Goal: Communication & Community: Answer question/provide support

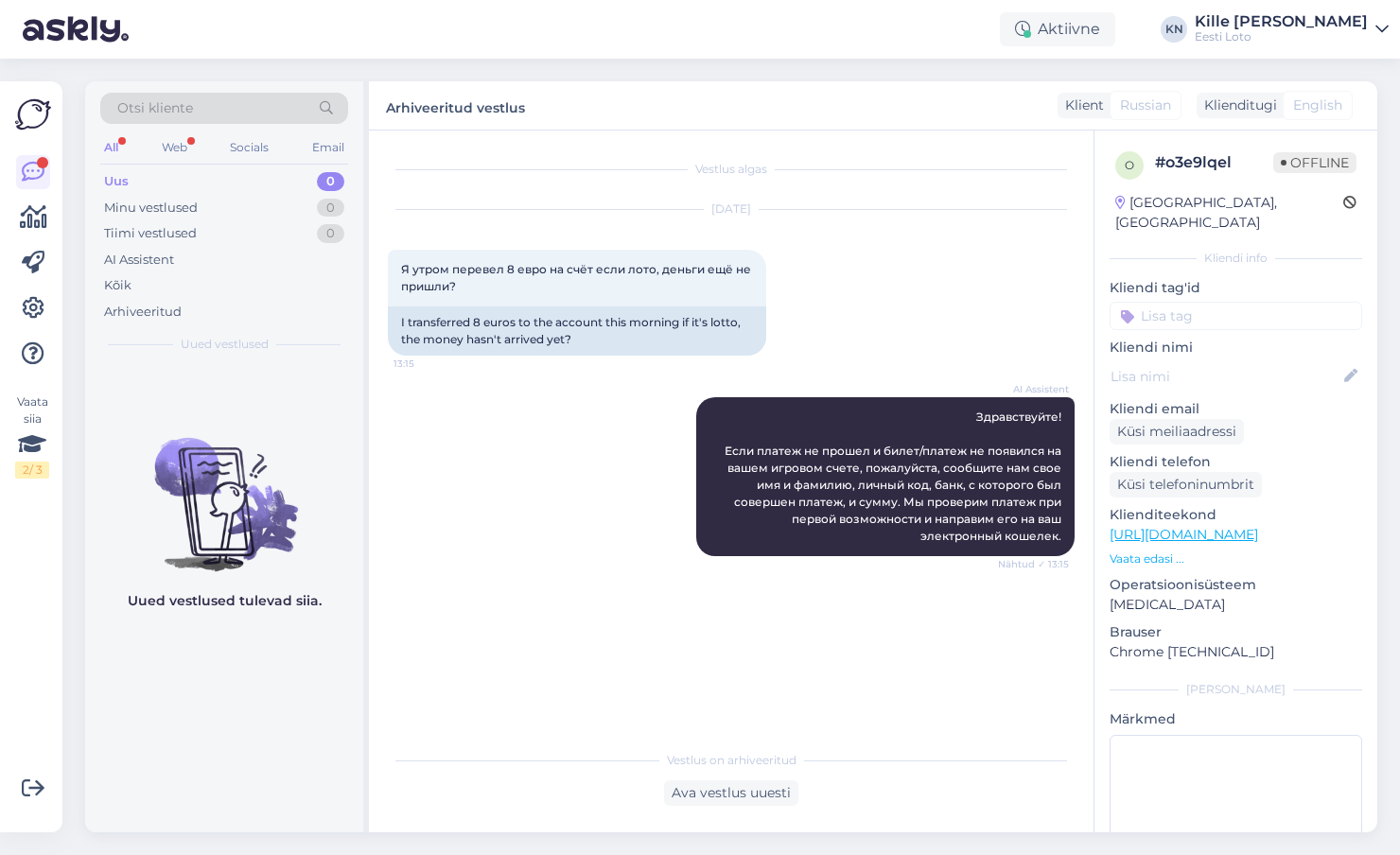
click at [262, 183] on div "Uus 0" at bounding box center [224, 181] width 248 height 26
click at [172, 294] on div "Kõik" at bounding box center [224, 285] width 248 height 26
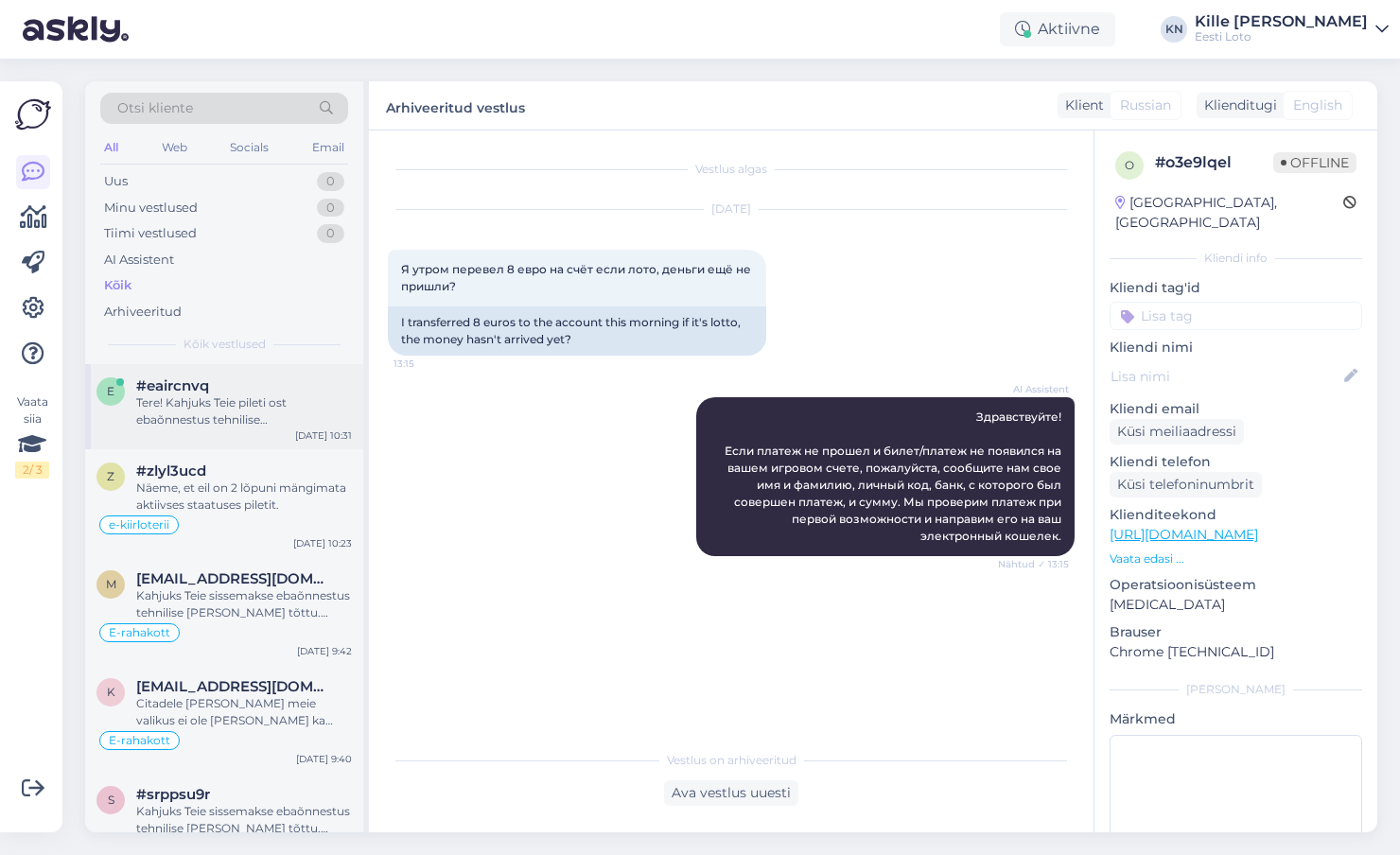
click at [211, 403] on div "Tere! Kahjuks Teie pileti ost ebaõnnestus tehnilise [PERSON_NAME] tõttu. Meie f…" at bounding box center [244, 411] width 215 height 34
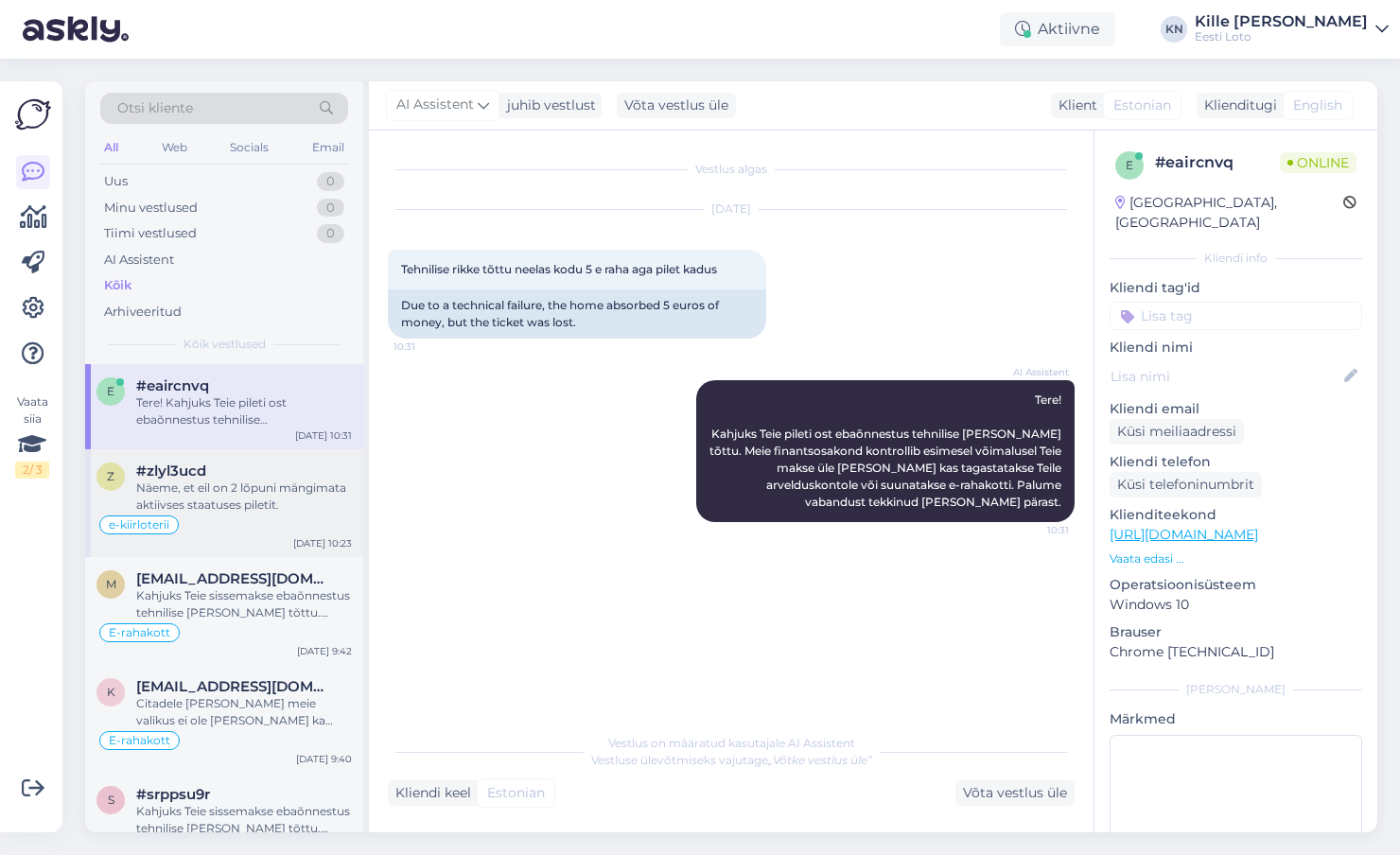
click at [203, 505] on div "Näeme, et eil on 2 lõpuni mängimata aktiivses staatuses piletit." at bounding box center [244, 496] width 215 height 34
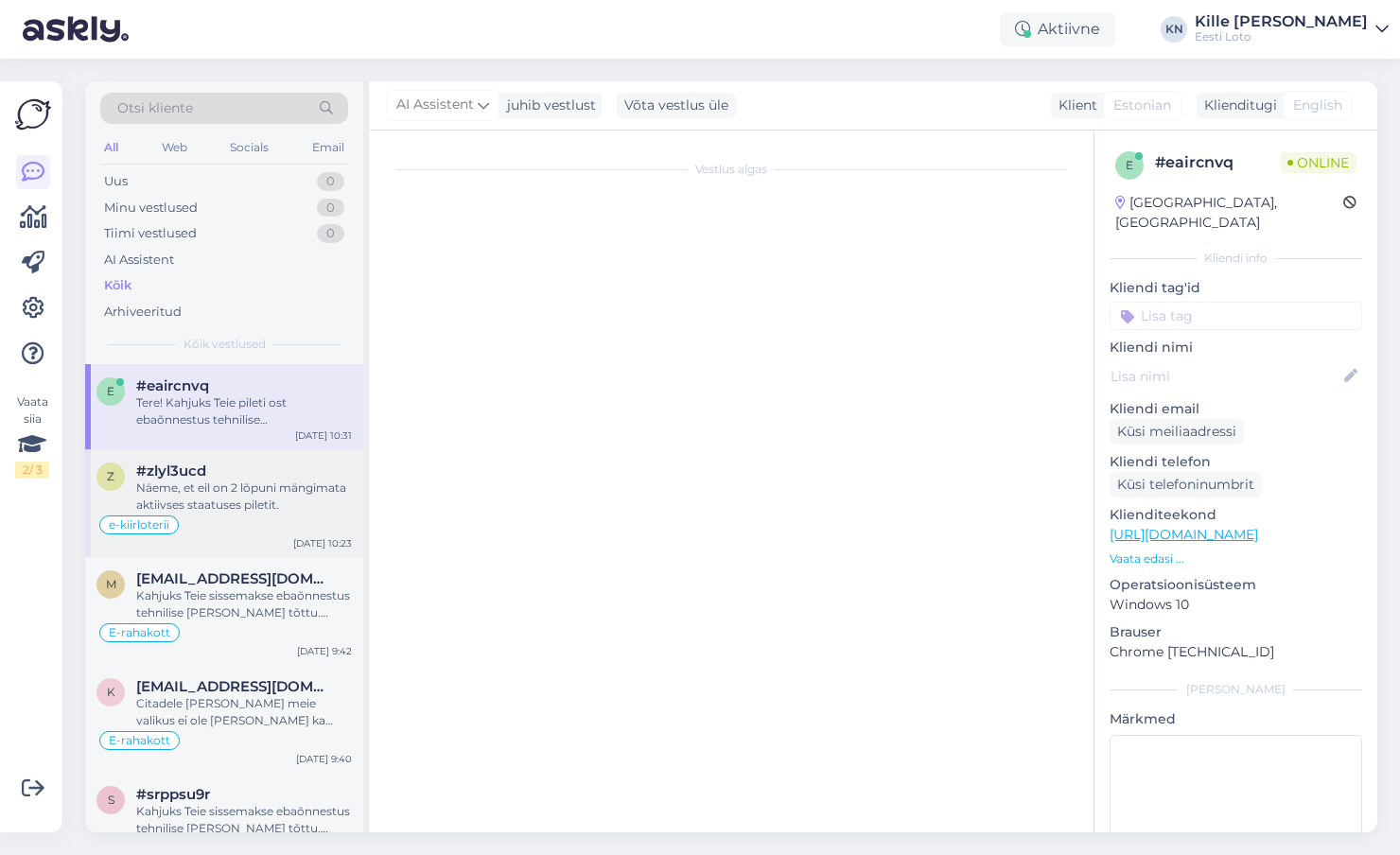
scroll to position [478, 0]
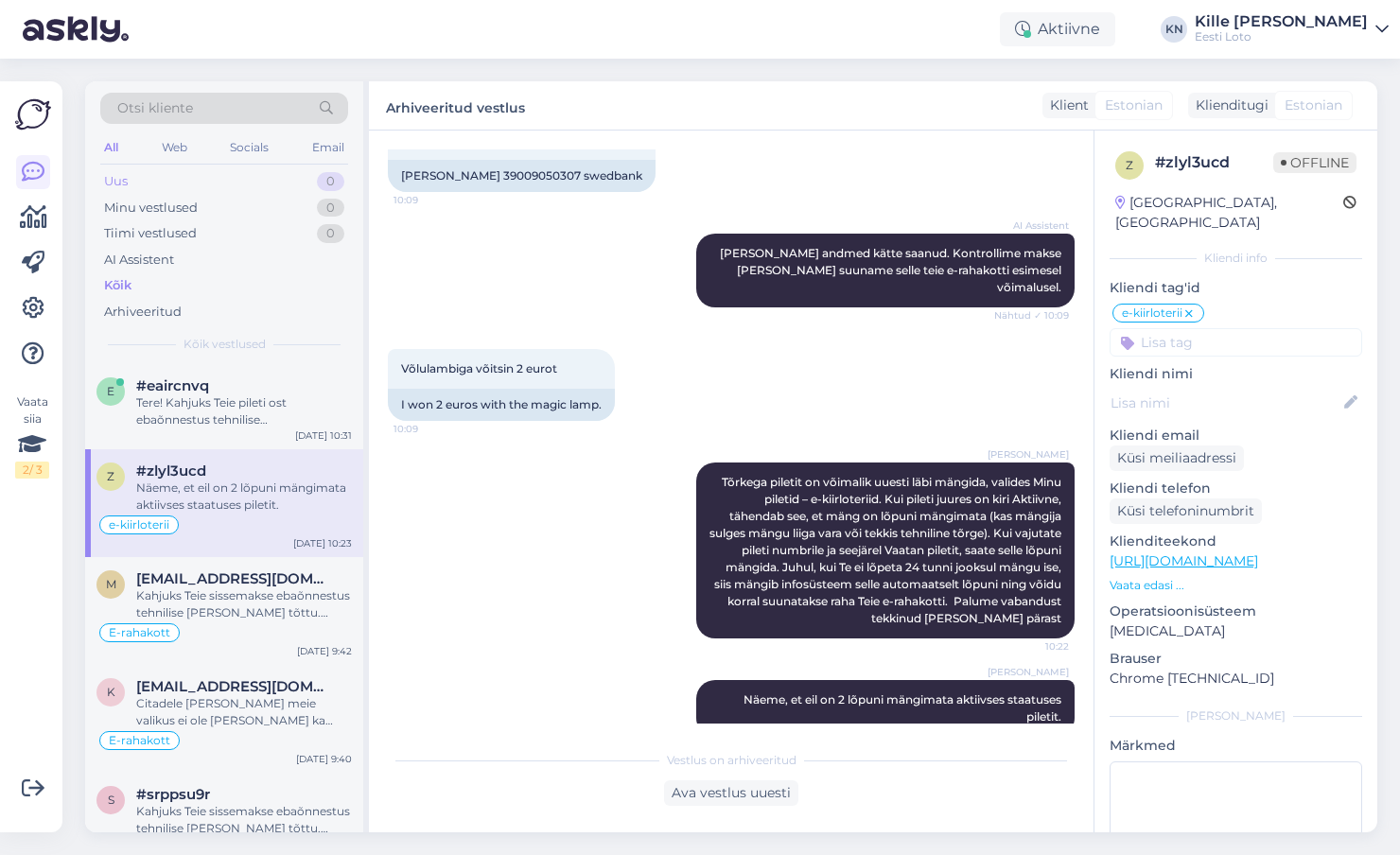
click at [207, 186] on div "Uus 0" at bounding box center [224, 181] width 248 height 26
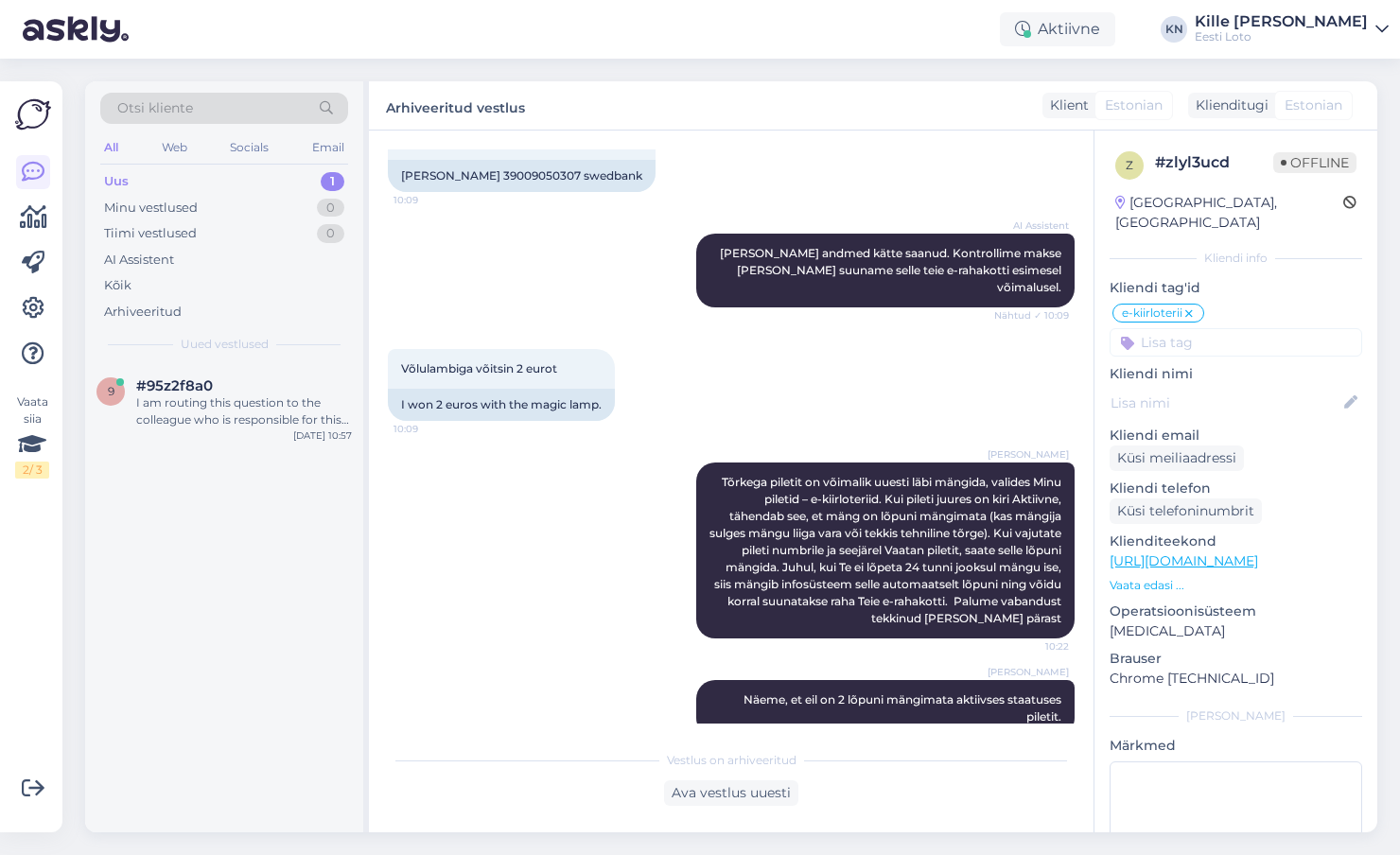
click at [152, 184] on div "Uus 1" at bounding box center [224, 181] width 248 height 26
click at [203, 381] on span "#95z2f8a0" at bounding box center [175, 385] width 77 height 17
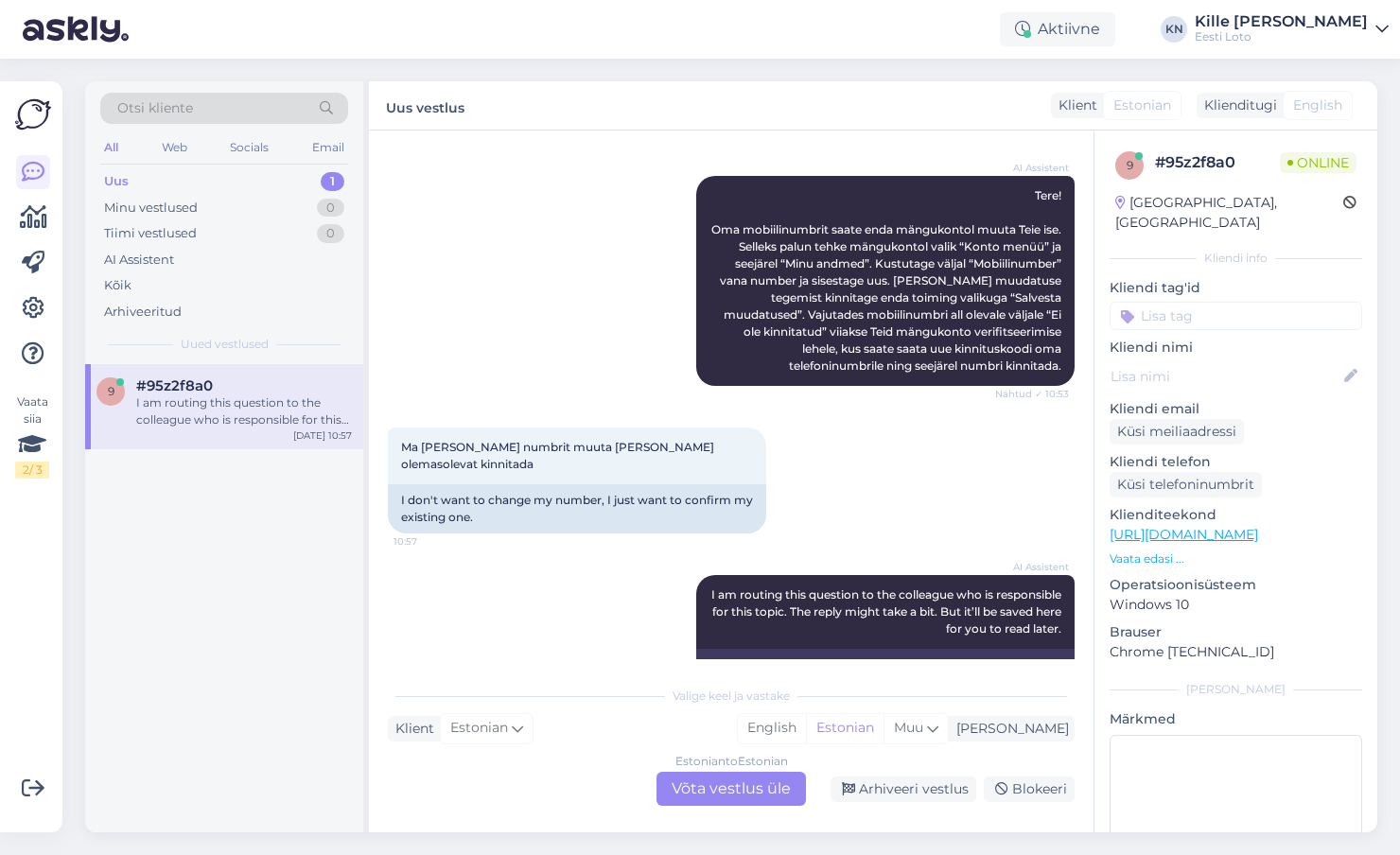
scroll to position [247, 0]
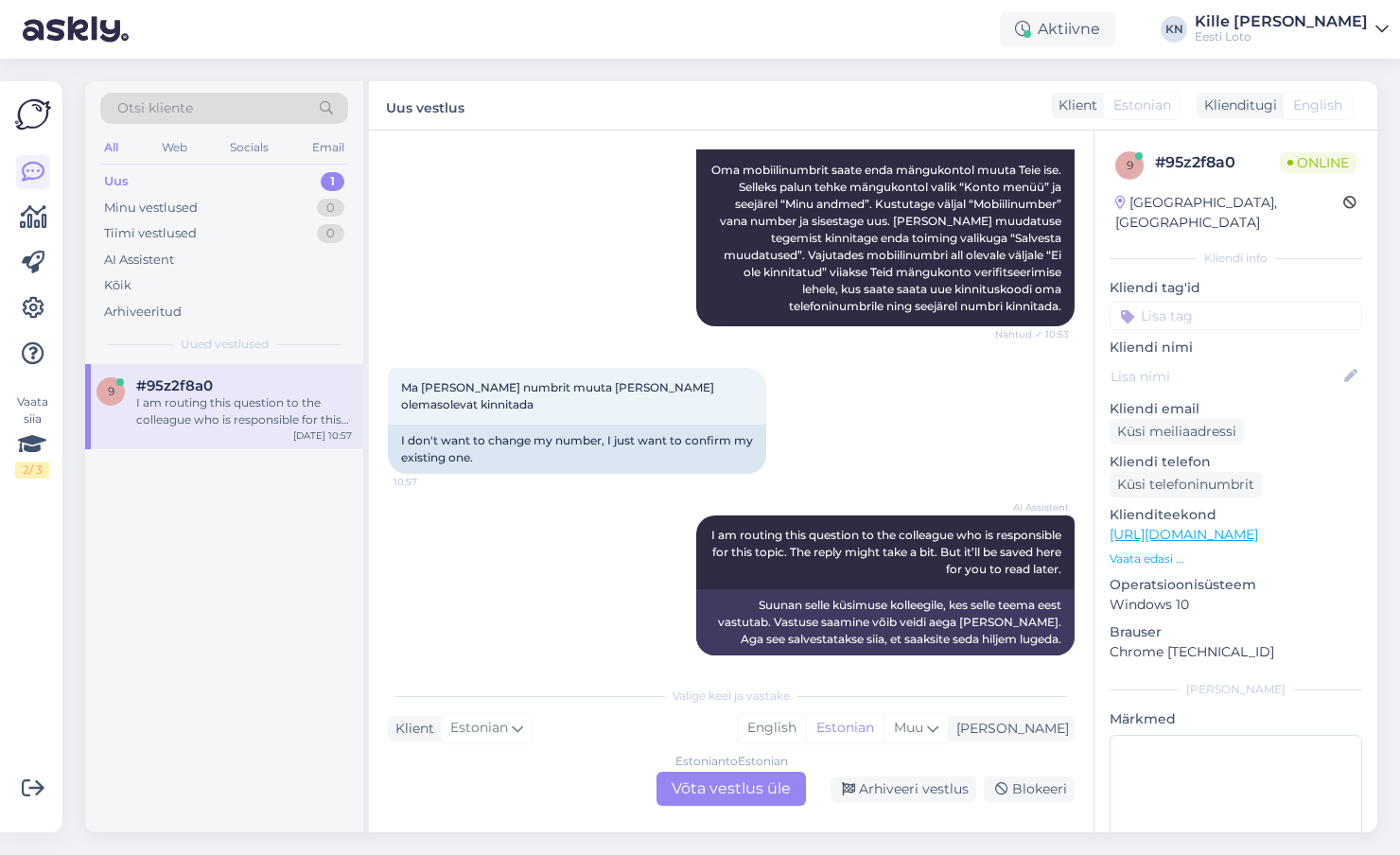
click at [702, 819] on div "Vestlus algas [DATE] [PERSON_NAME] lase mobiili numbrit kinnitada ? 10:53 Why w…" at bounding box center [730, 482] width 724 height 702
click at [694, 780] on div "Estonian to Estonian Võta vestlus üle" at bounding box center [730, 789] width 149 height 34
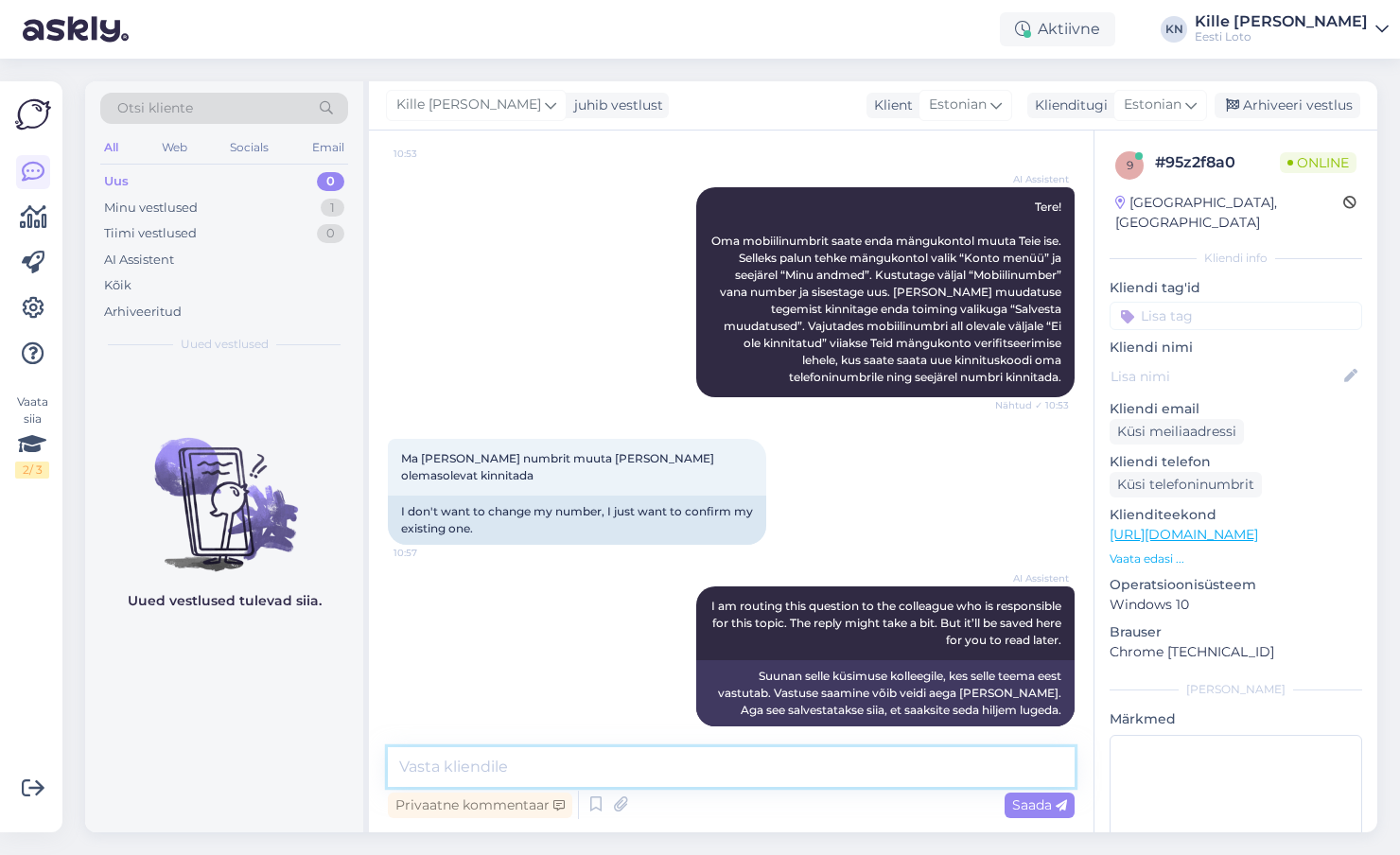
click at [660, 759] on textarea at bounding box center [731, 766] width 686 height 40
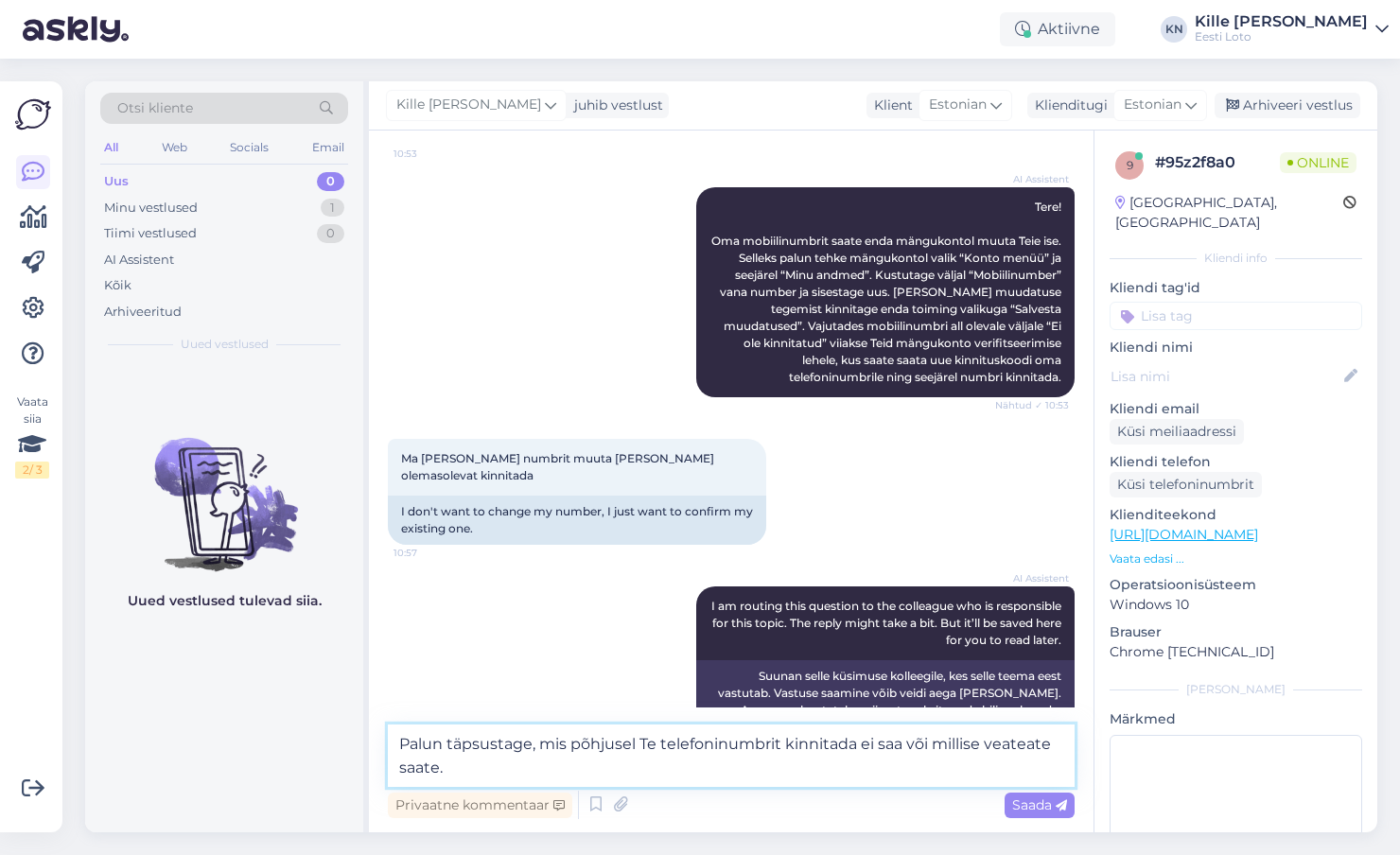
type textarea "Palun täpsustage, mis põhjusel Te telefoninumbrit kinnitada ei saa või millise …"
click at [1041, 810] on span "Saada" at bounding box center [1039, 804] width 55 height 17
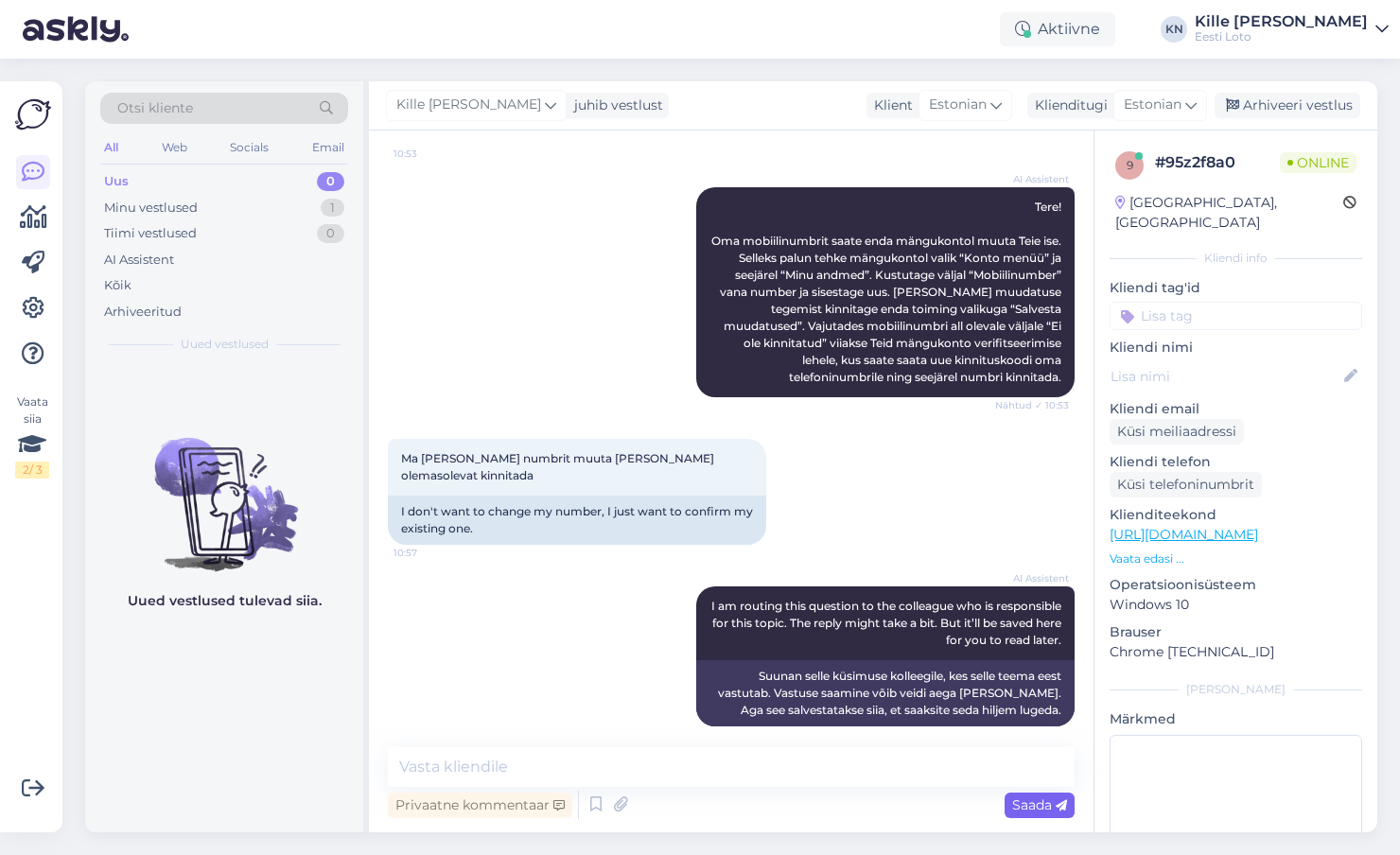
scroll to position [274, 0]
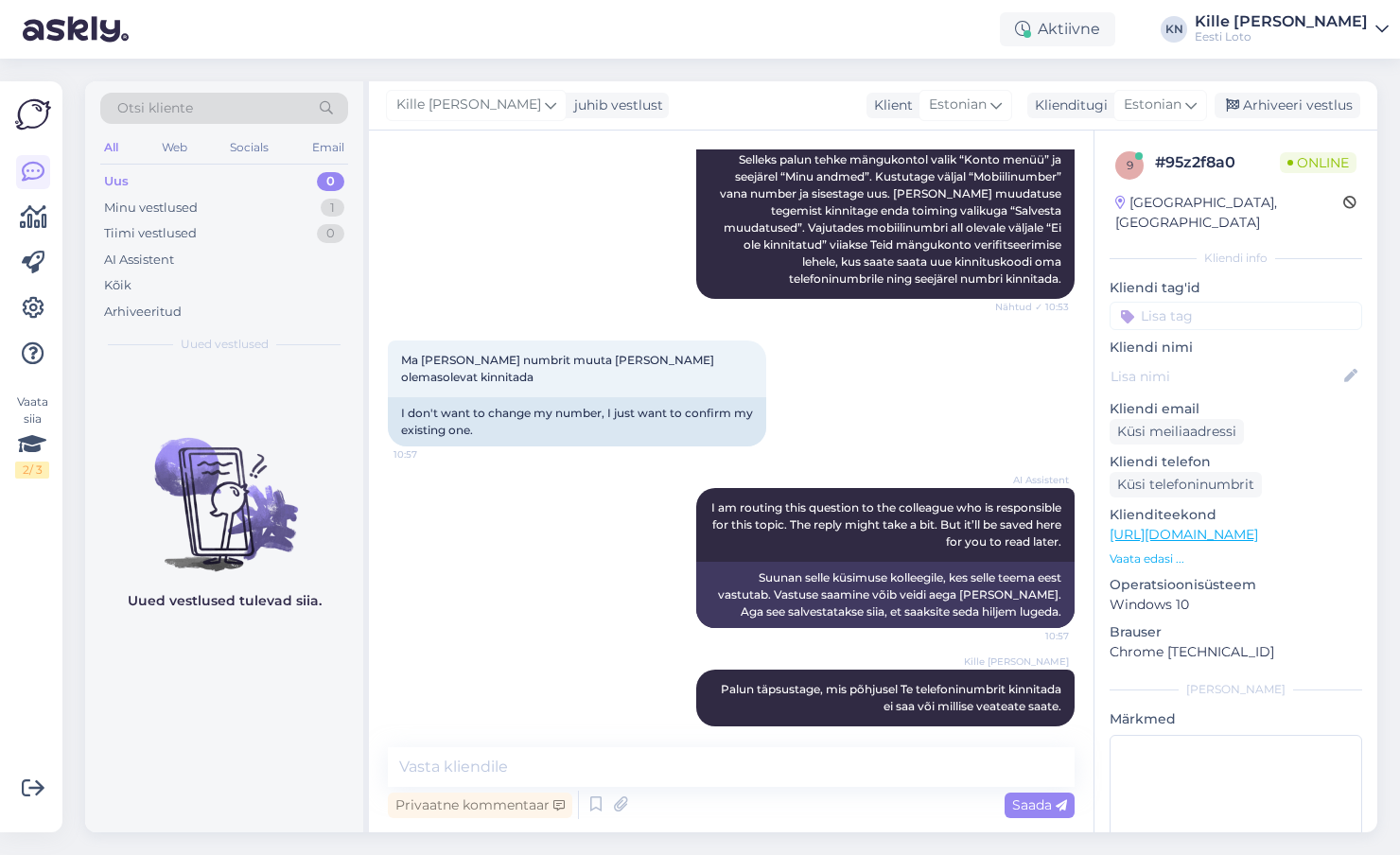
click at [1209, 301] on input at bounding box center [1235, 315] width 253 height 28
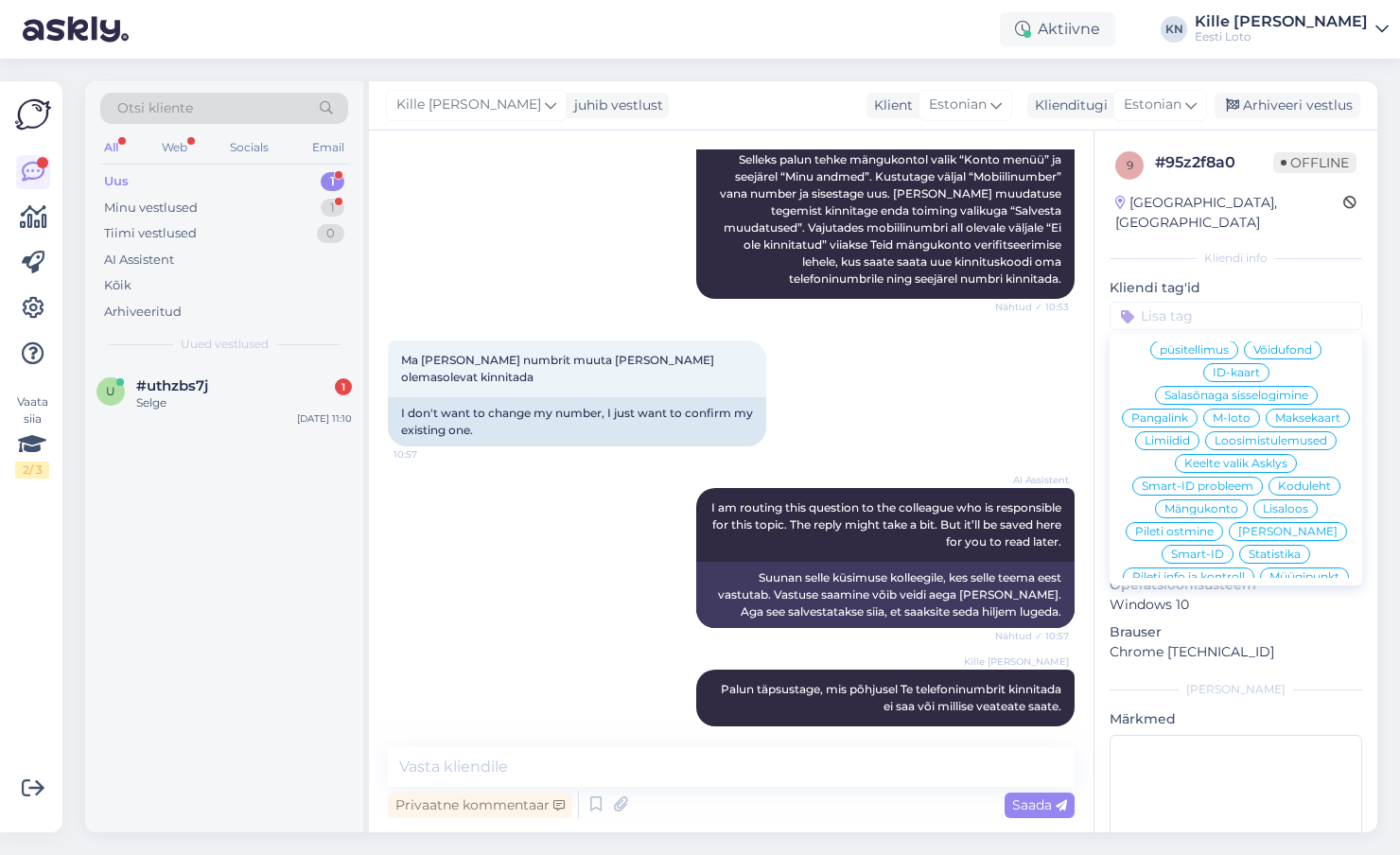
scroll to position [372, 0]
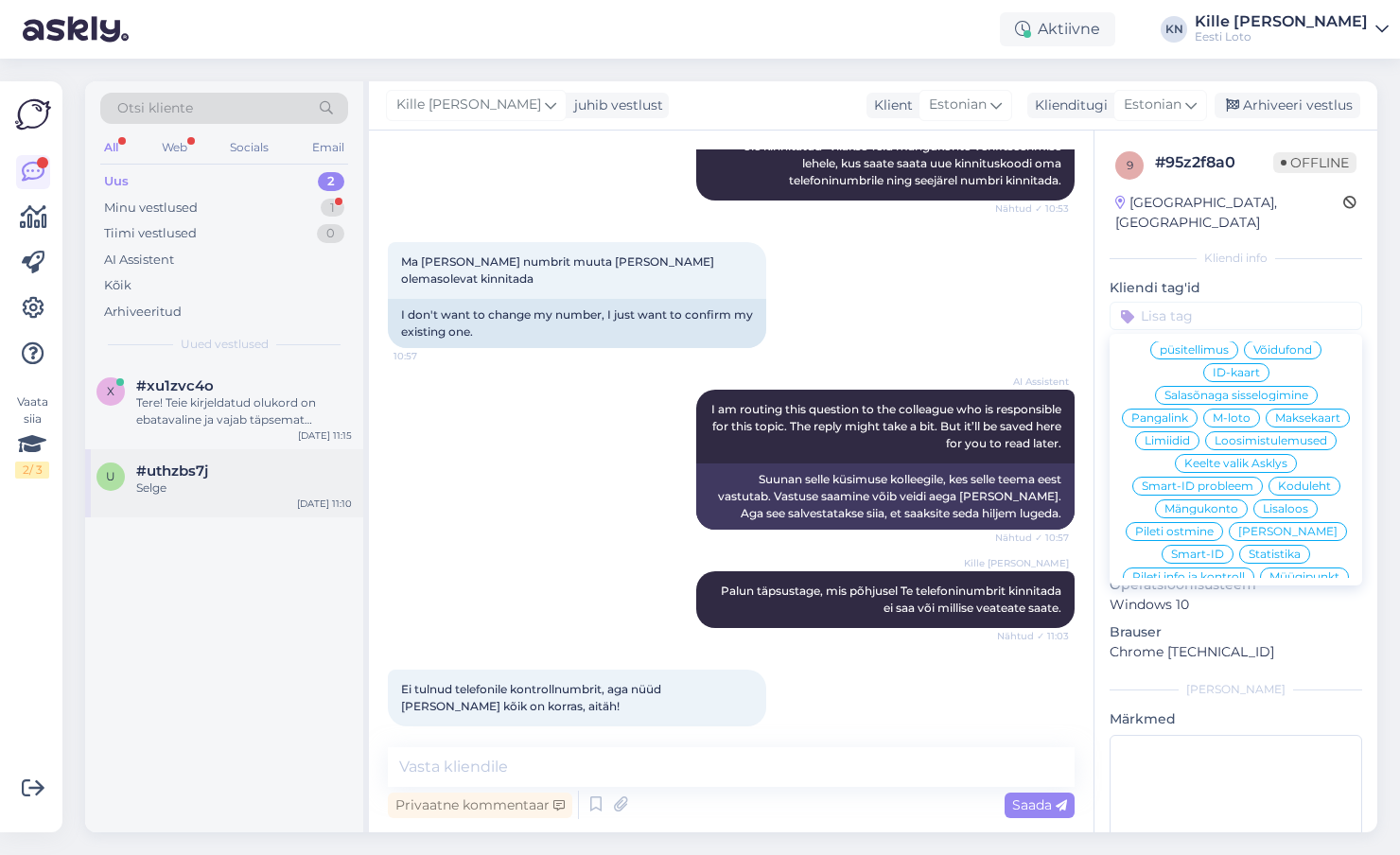
click at [252, 464] on div "#uthzbs7j" at bounding box center [244, 470] width 215 height 17
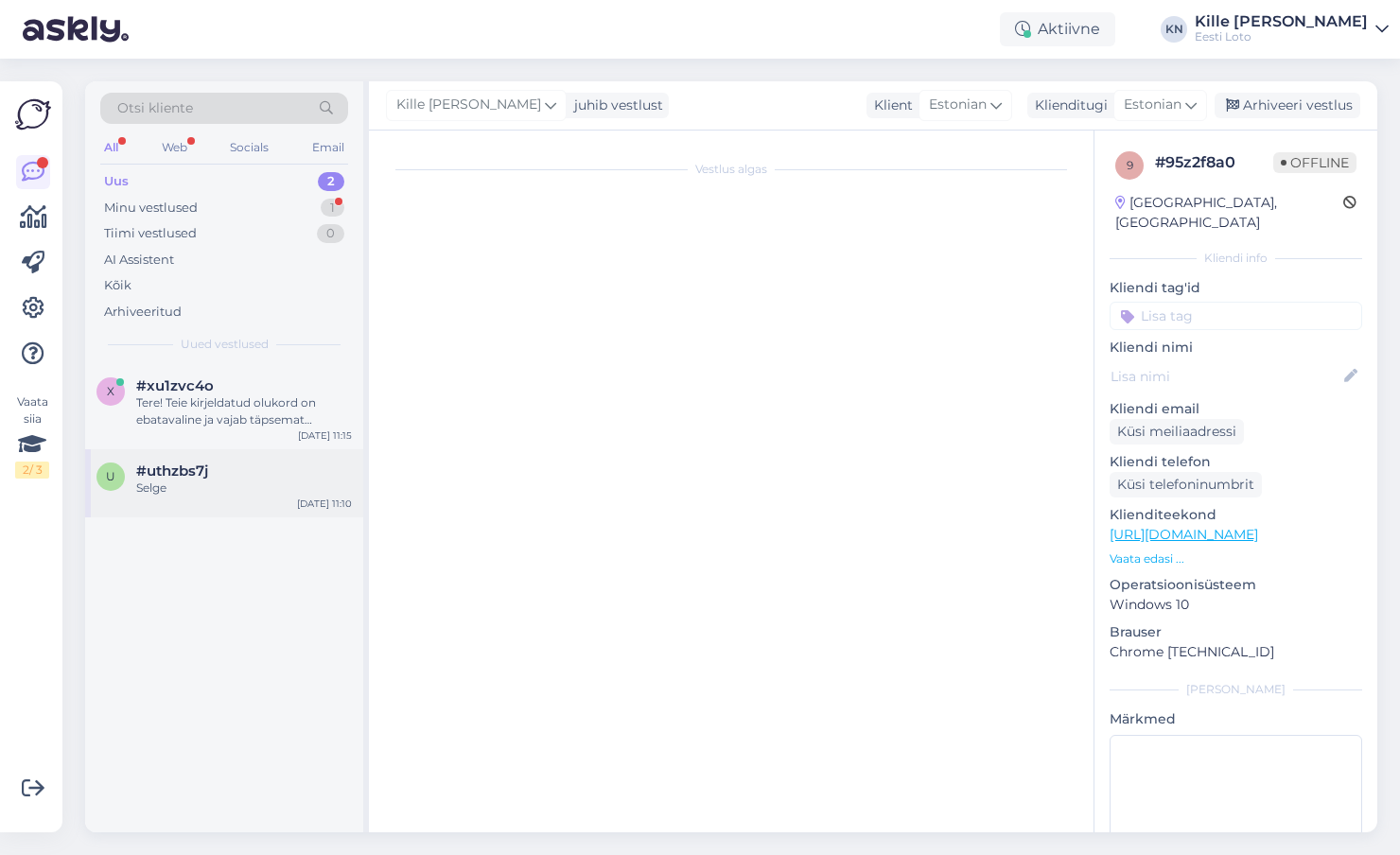
scroll to position [0, 0]
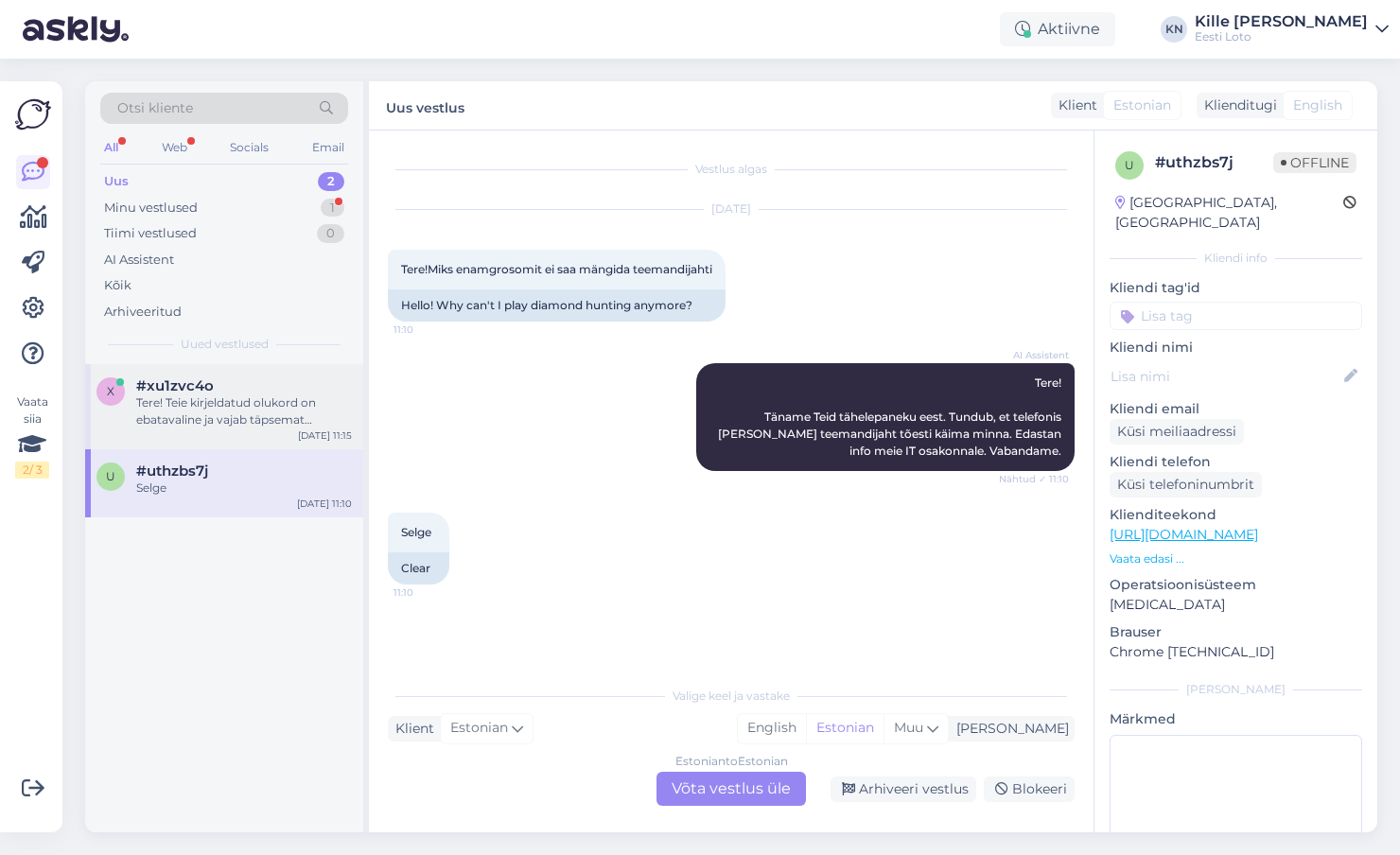
click at [137, 431] on div "x #xu1zvc4o Tere! Teie kirjeldatud olukord on ebatavaline ja vajab täpsemat uur…" at bounding box center [223, 407] width 278 height 85
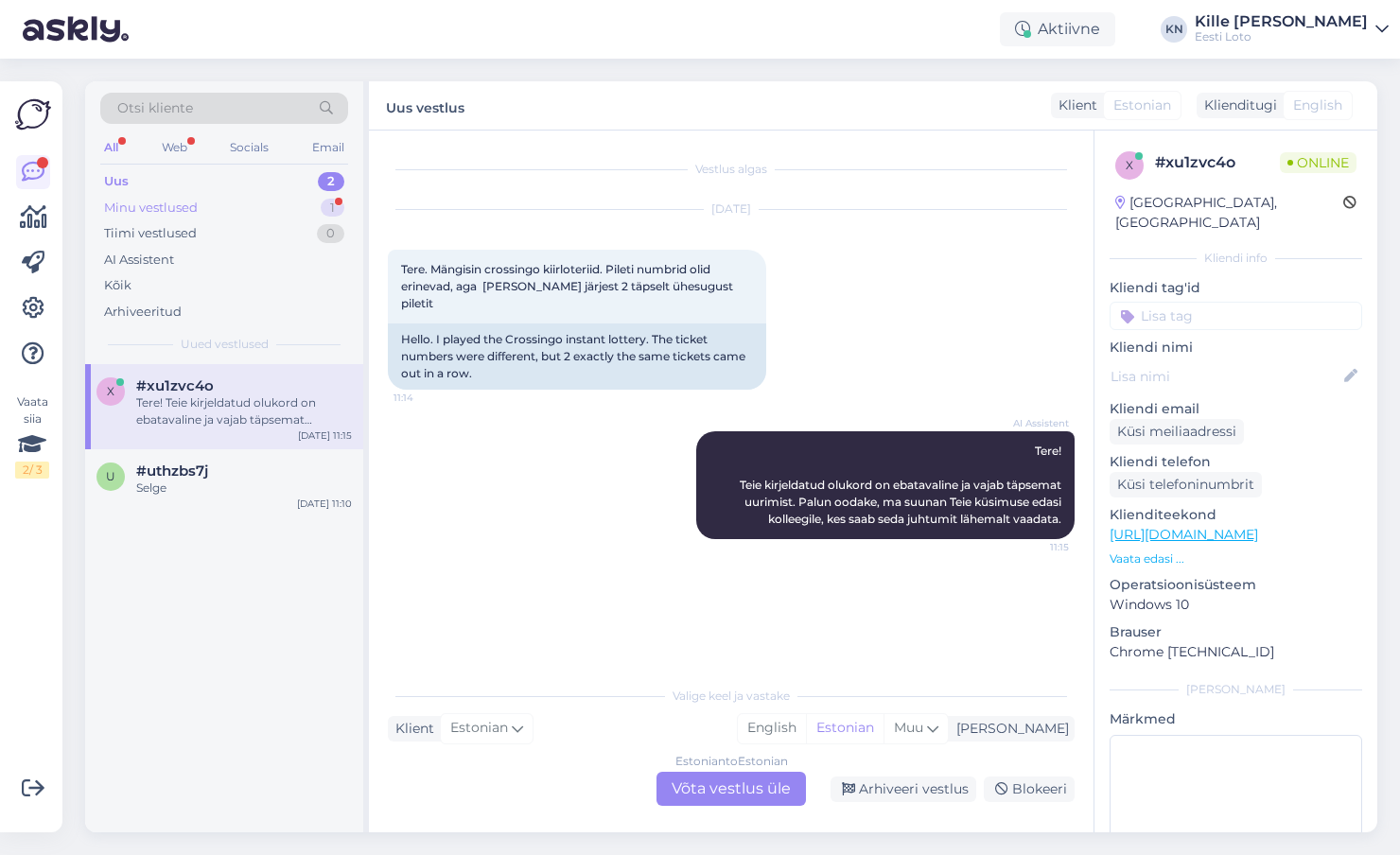
click at [154, 205] on div "Minu vestlused" at bounding box center [151, 208] width 94 height 19
click at [216, 405] on div "Ei tulnud telefonile kontrollnumbrit, aga nüüd [PERSON_NAME] kõik on korras, ai…" at bounding box center [244, 411] width 215 height 34
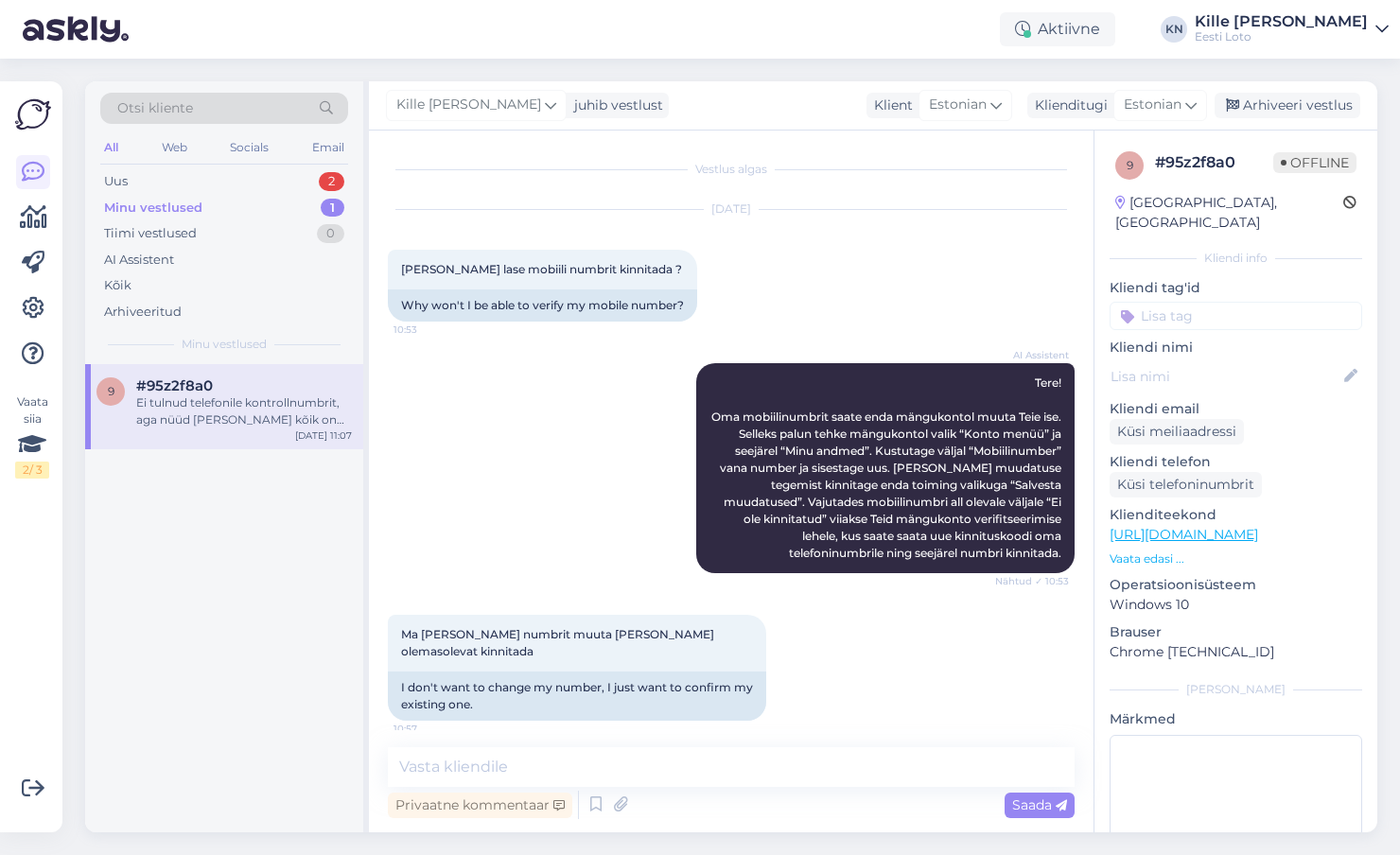
scroll to position [372, 0]
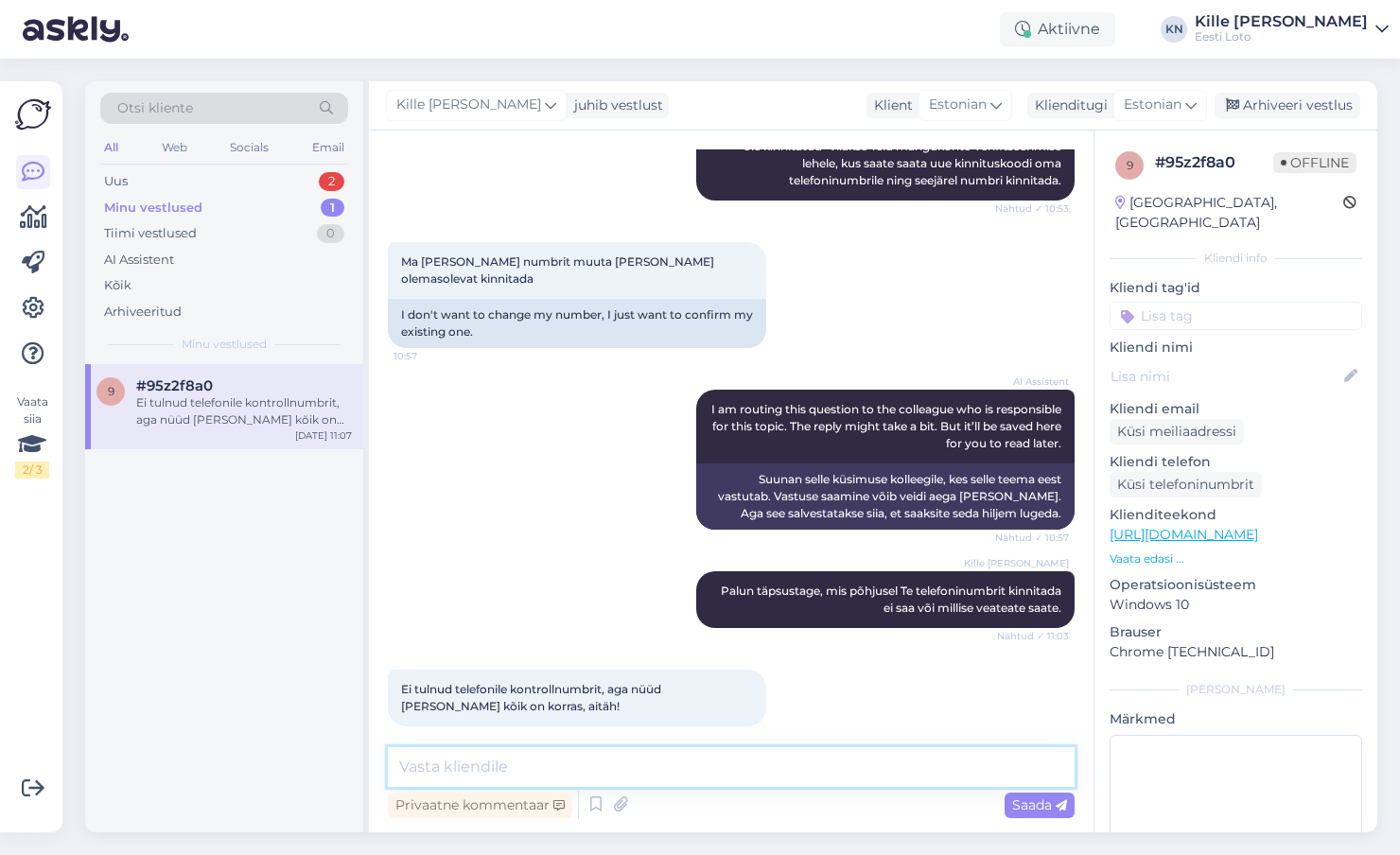
click at [719, 784] on textarea at bounding box center [731, 766] width 686 height 40
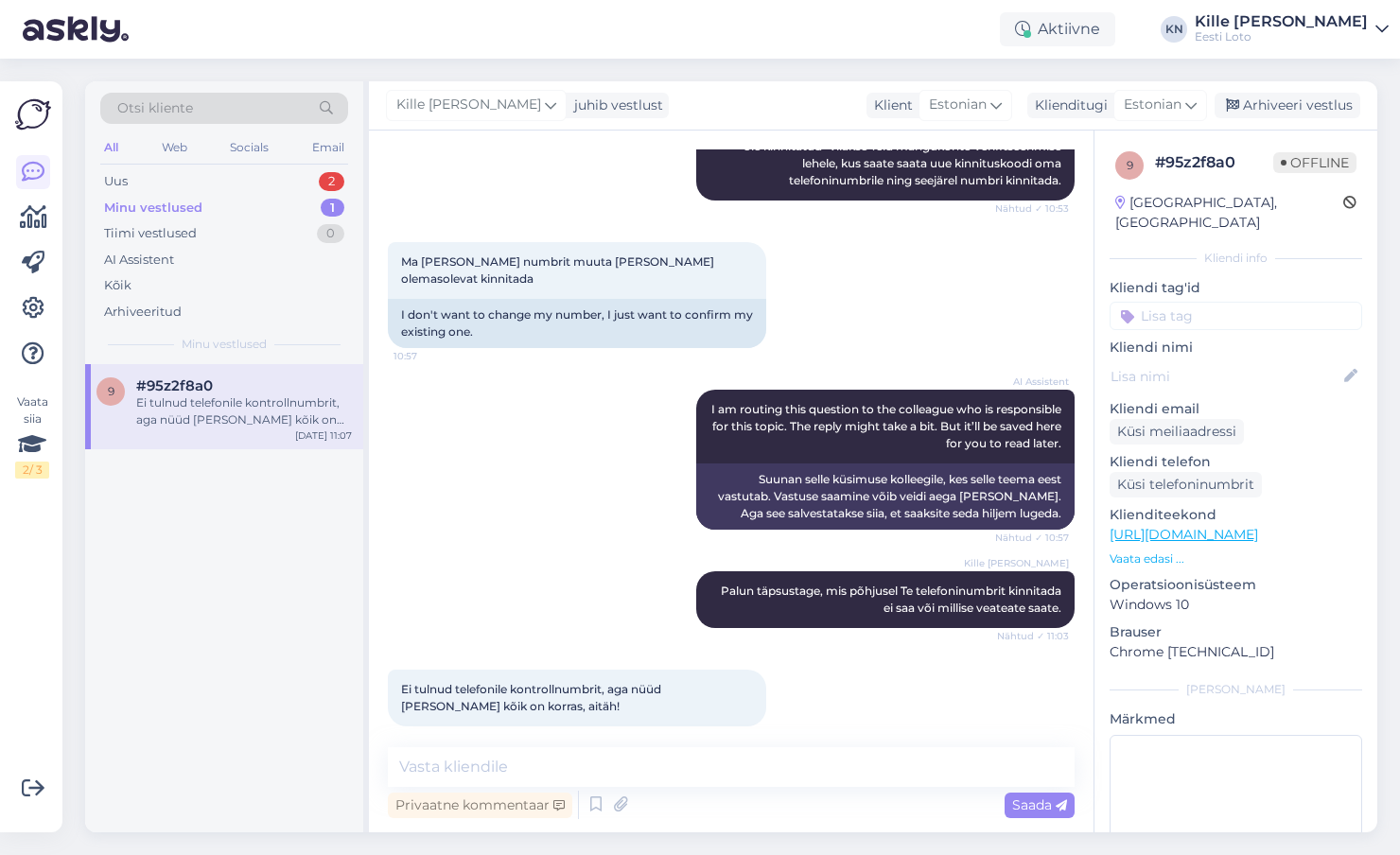
click at [1272, 301] on input at bounding box center [1235, 315] width 253 height 28
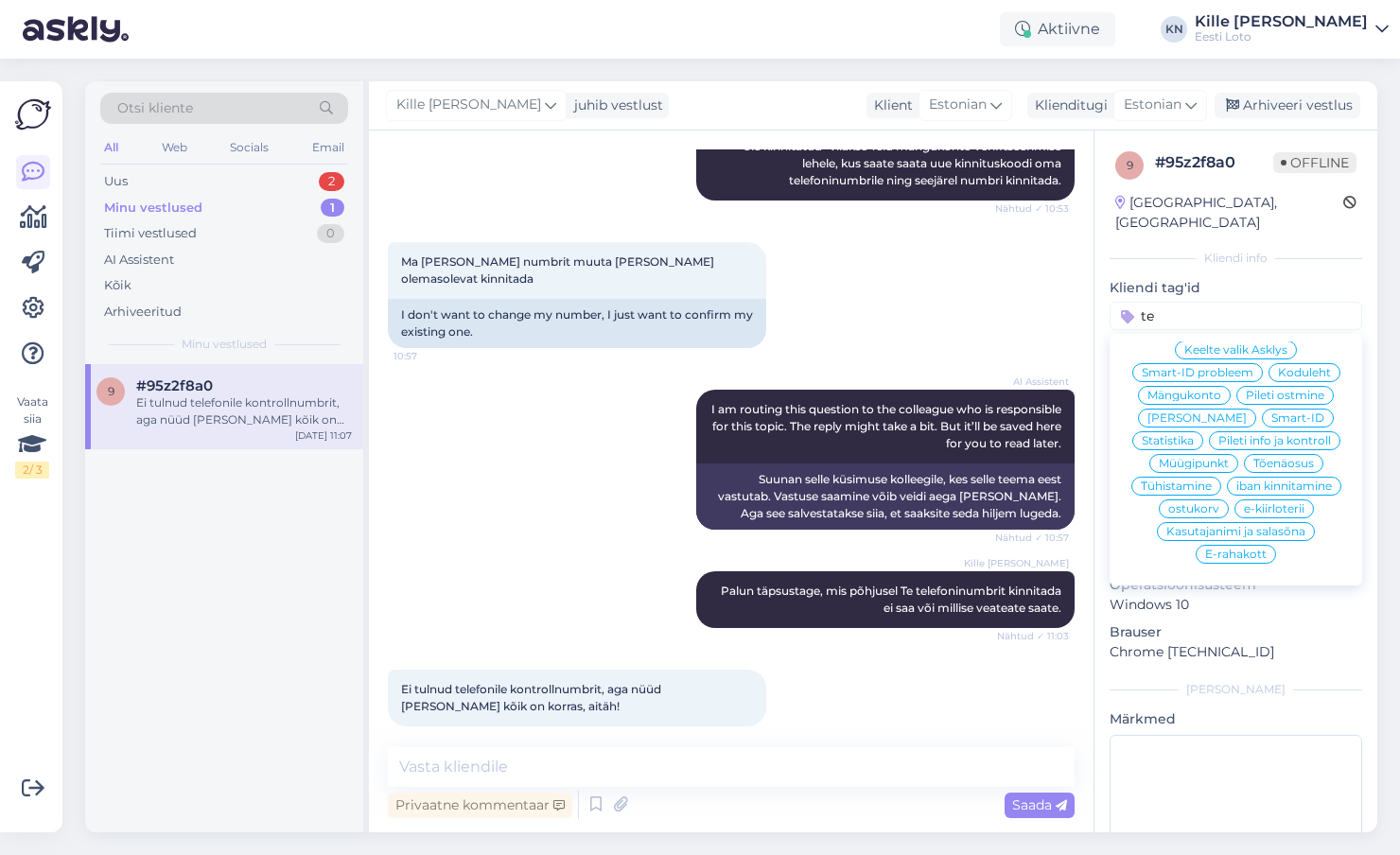
scroll to position [0, 0]
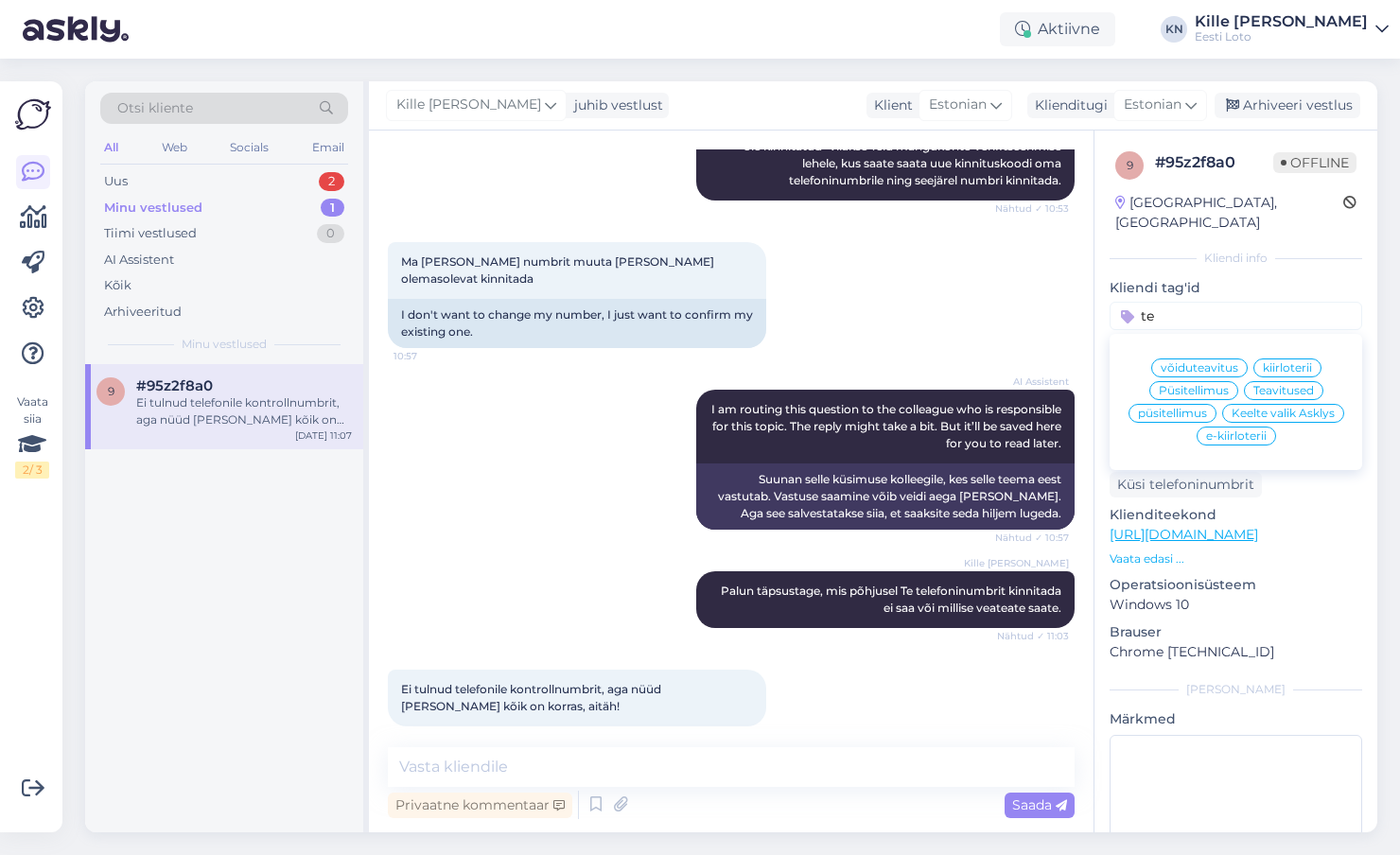
type input "t"
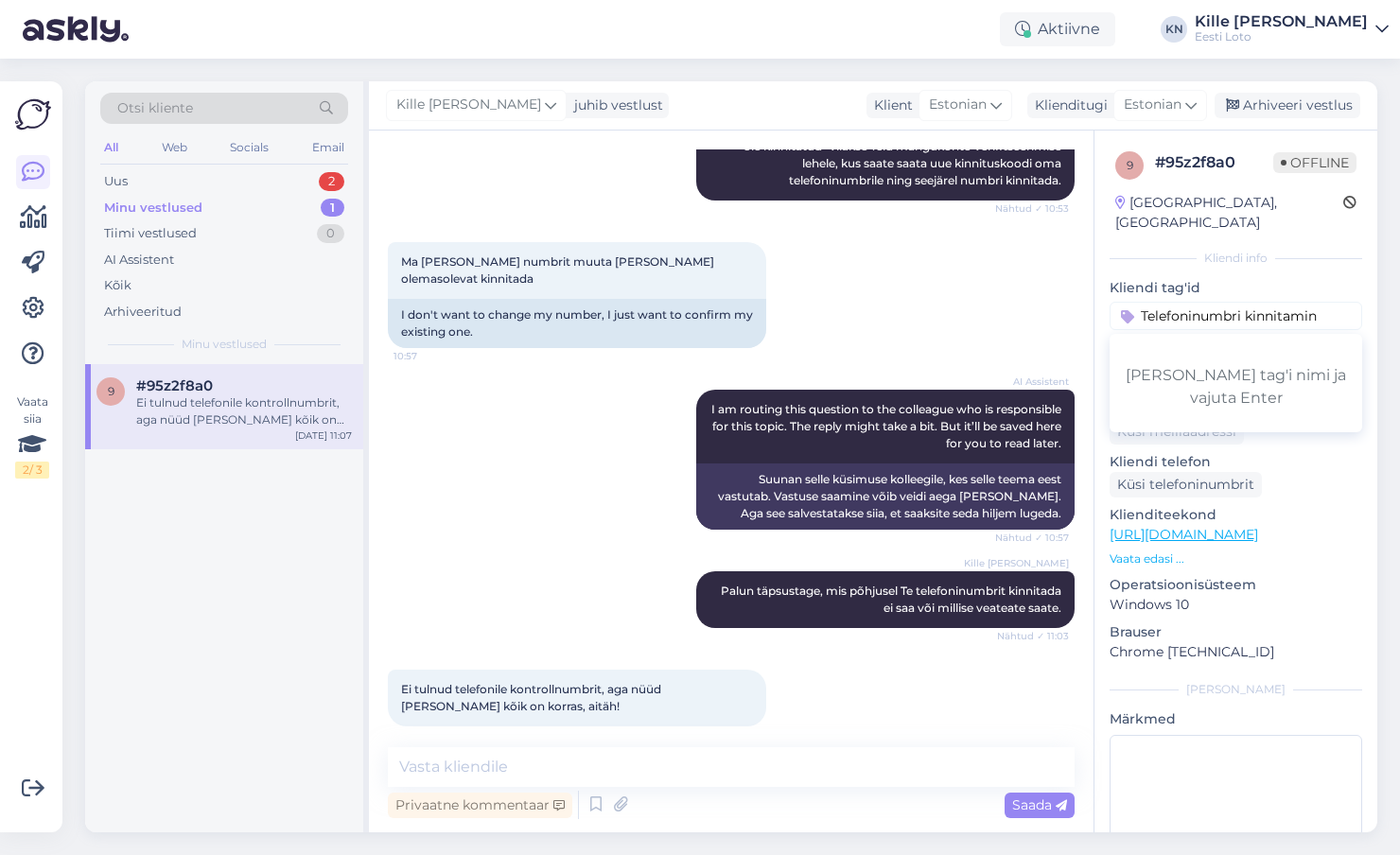
type input "Telefoninumbri kinnitamine"
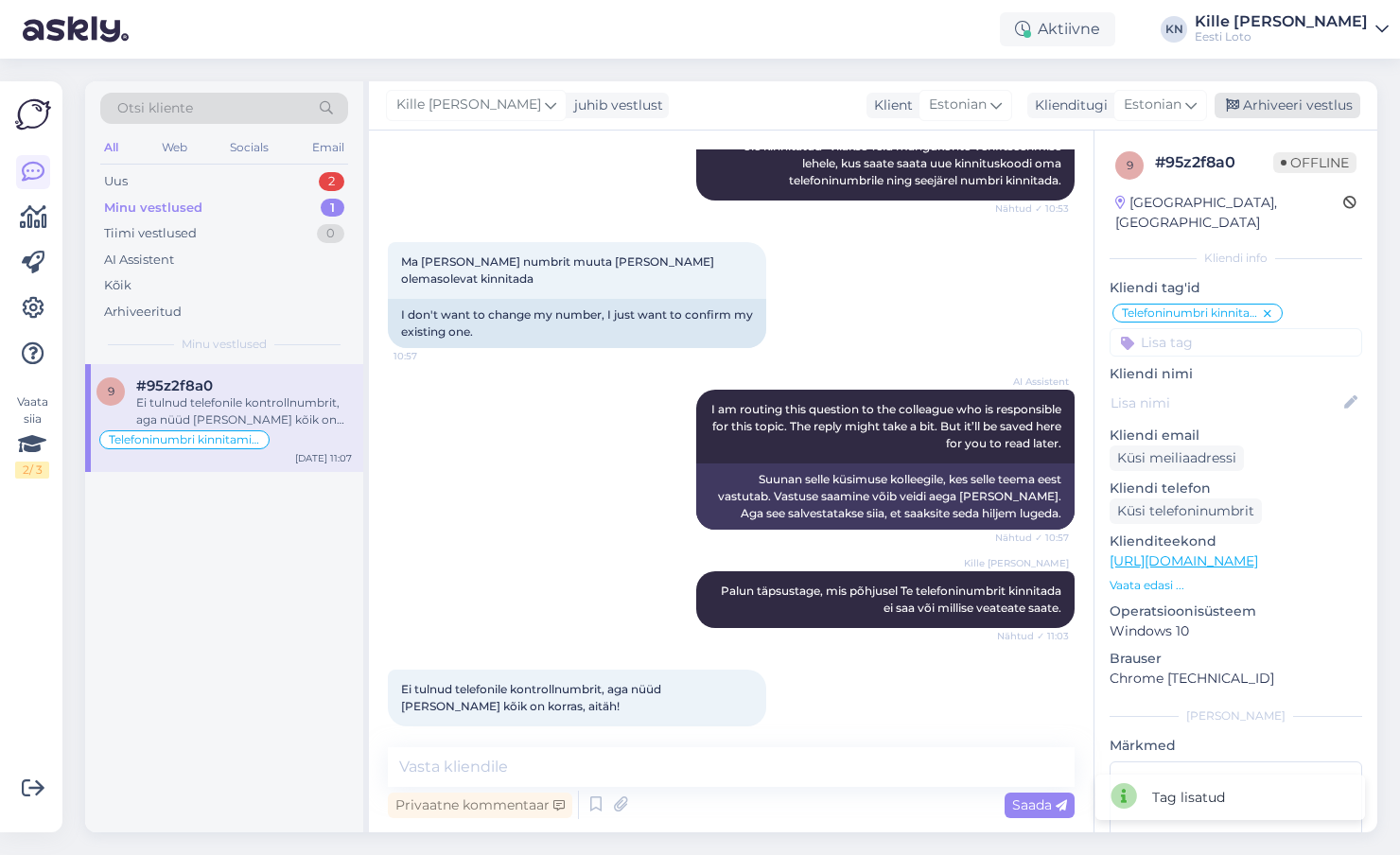
click at [1289, 104] on div "Arhiveeri vestlus" at bounding box center [1287, 105] width 145 height 25
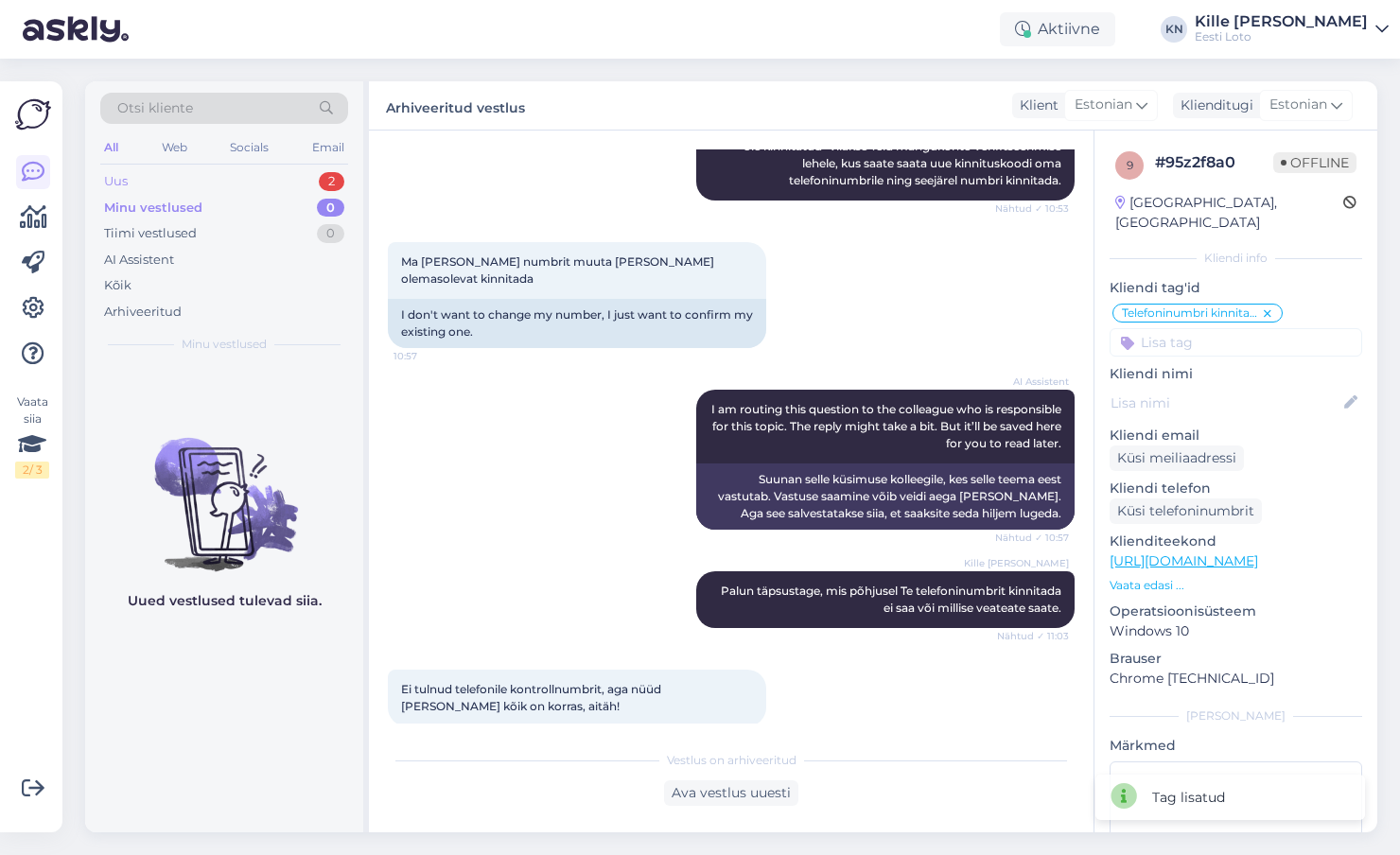
click at [231, 182] on div "Uus 2" at bounding box center [224, 181] width 248 height 26
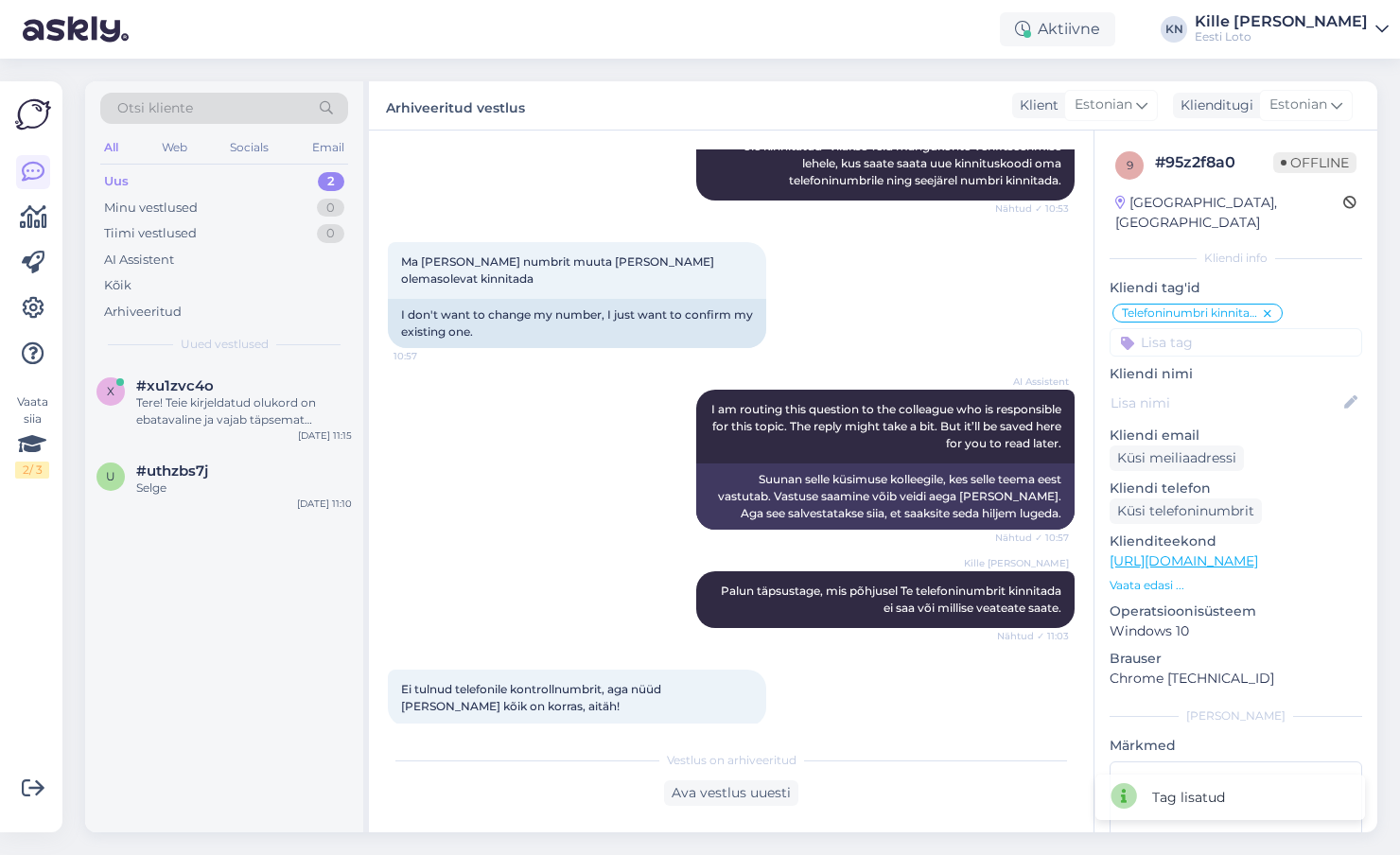
click at [1396, 502] on div "Otsi kliente All Web Socials Email Uus 2 Minu vestlused 0 Tiimi vestlused 0 AI …" at bounding box center [737, 456] width 1326 height 797
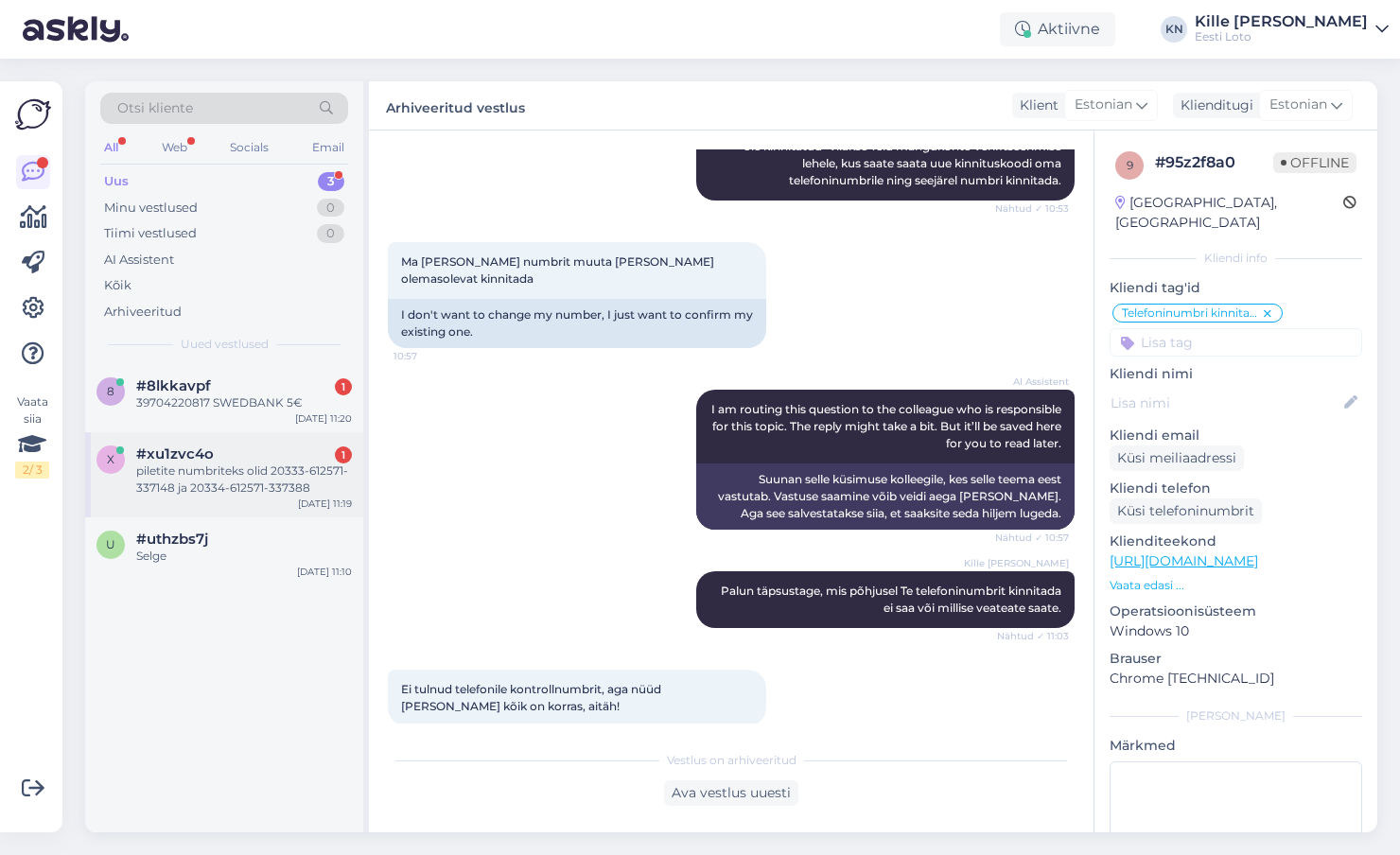
click at [241, 470] on div "piletite numbriteks olid 20333-612571-337148 ja 20334-612571-337388" at bounding box center [244, 479] width 215 height 34
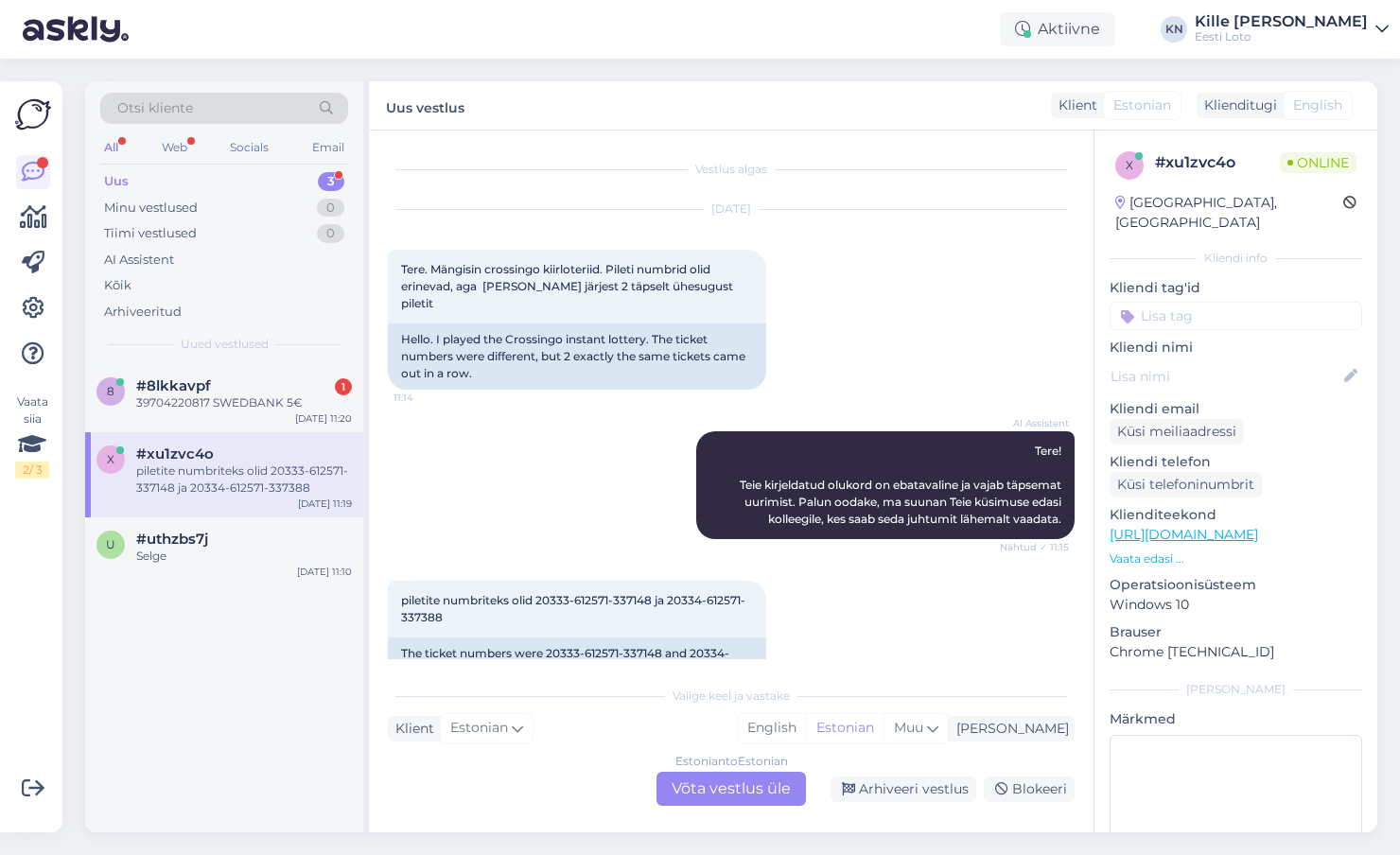
scroll to position [31, 0]
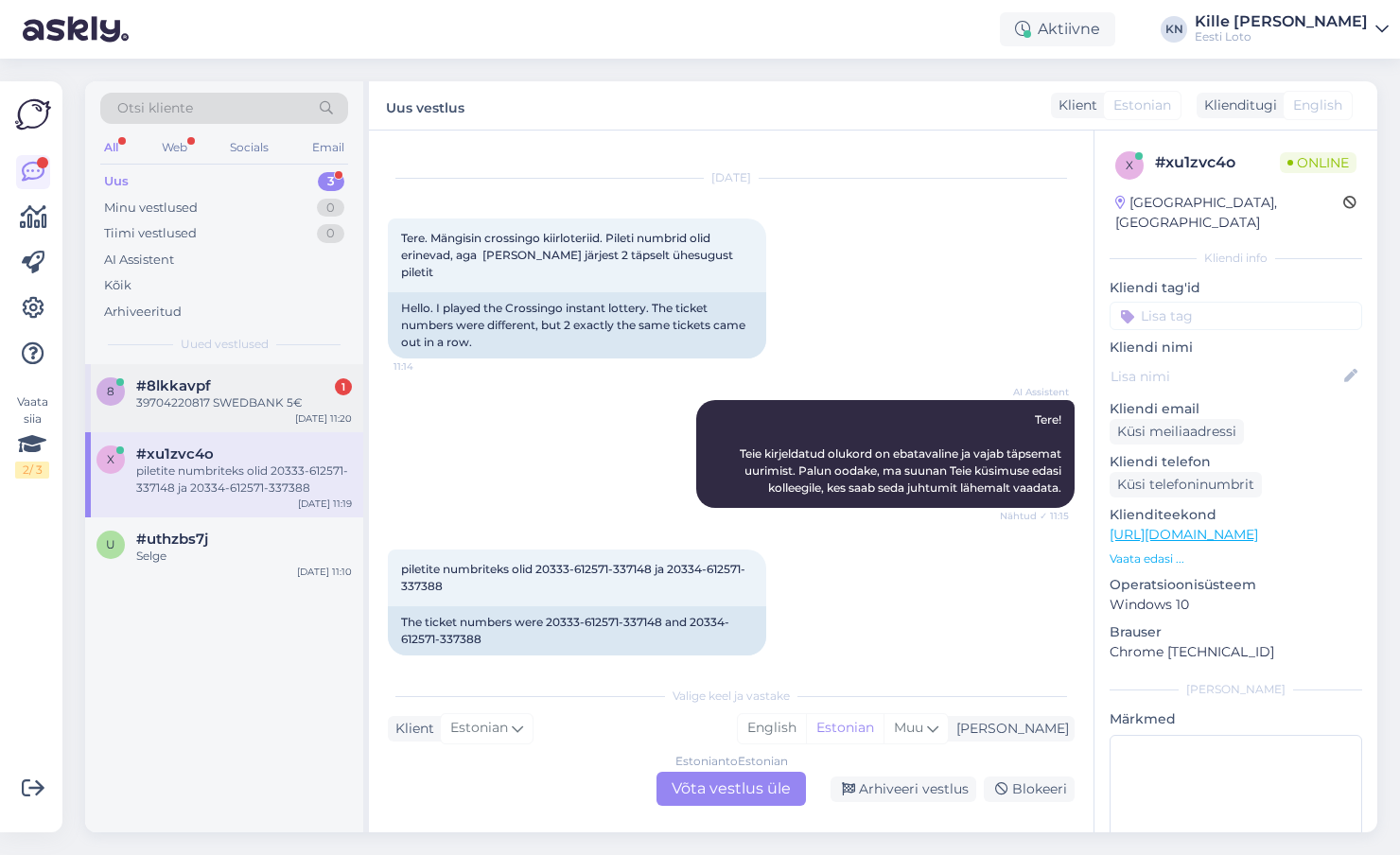
click at [255, 429] on div "8 #8lkkavpf 1 39704220817 SWEDBANK 5€ [DATE] 11:20" at bounding box center [223, 399] width 278 height 68
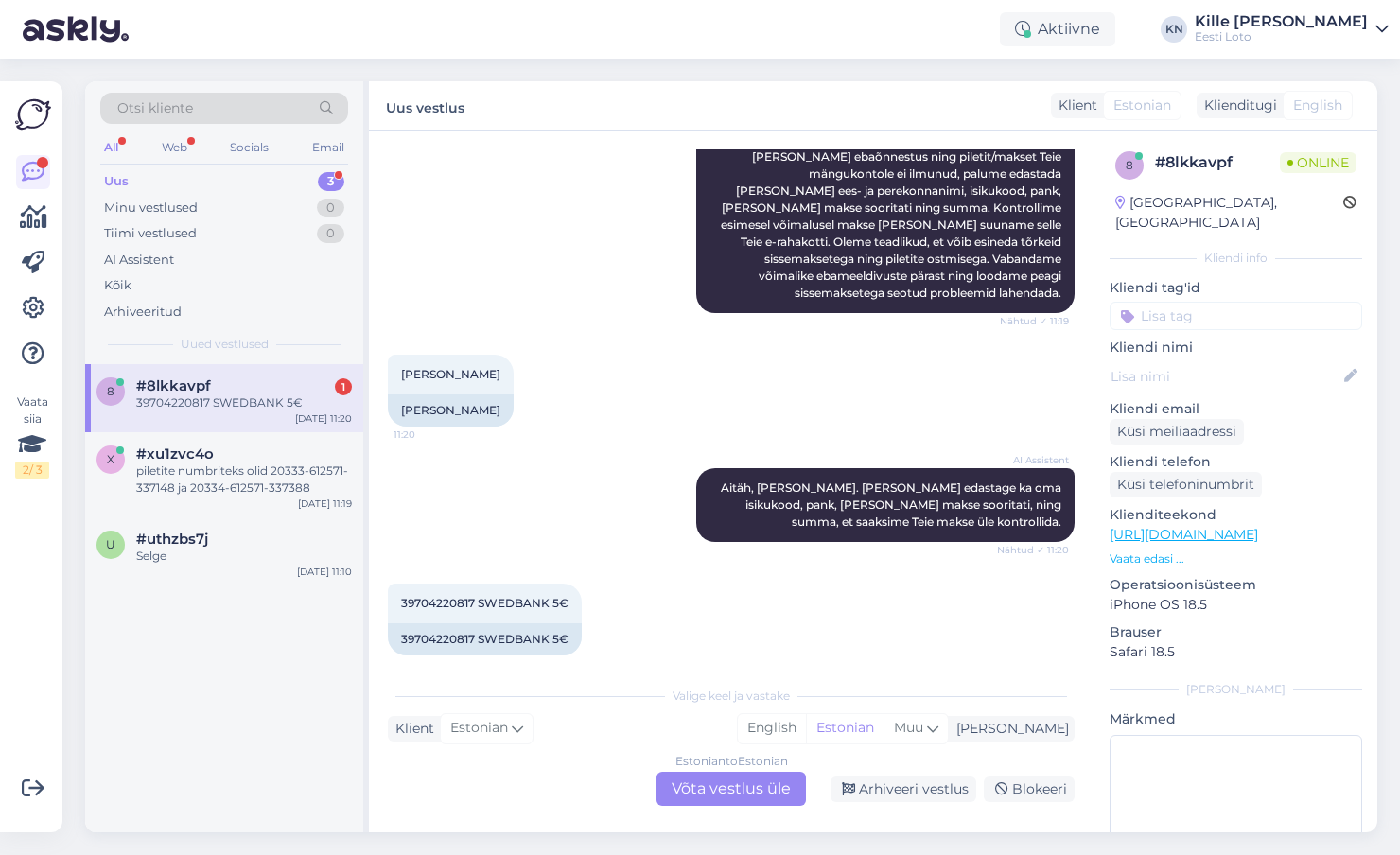
click at [763, 780] on div "Estonian to Estonian Võta vestlus üle" at bounding box center [730, 789] width 149 height 34
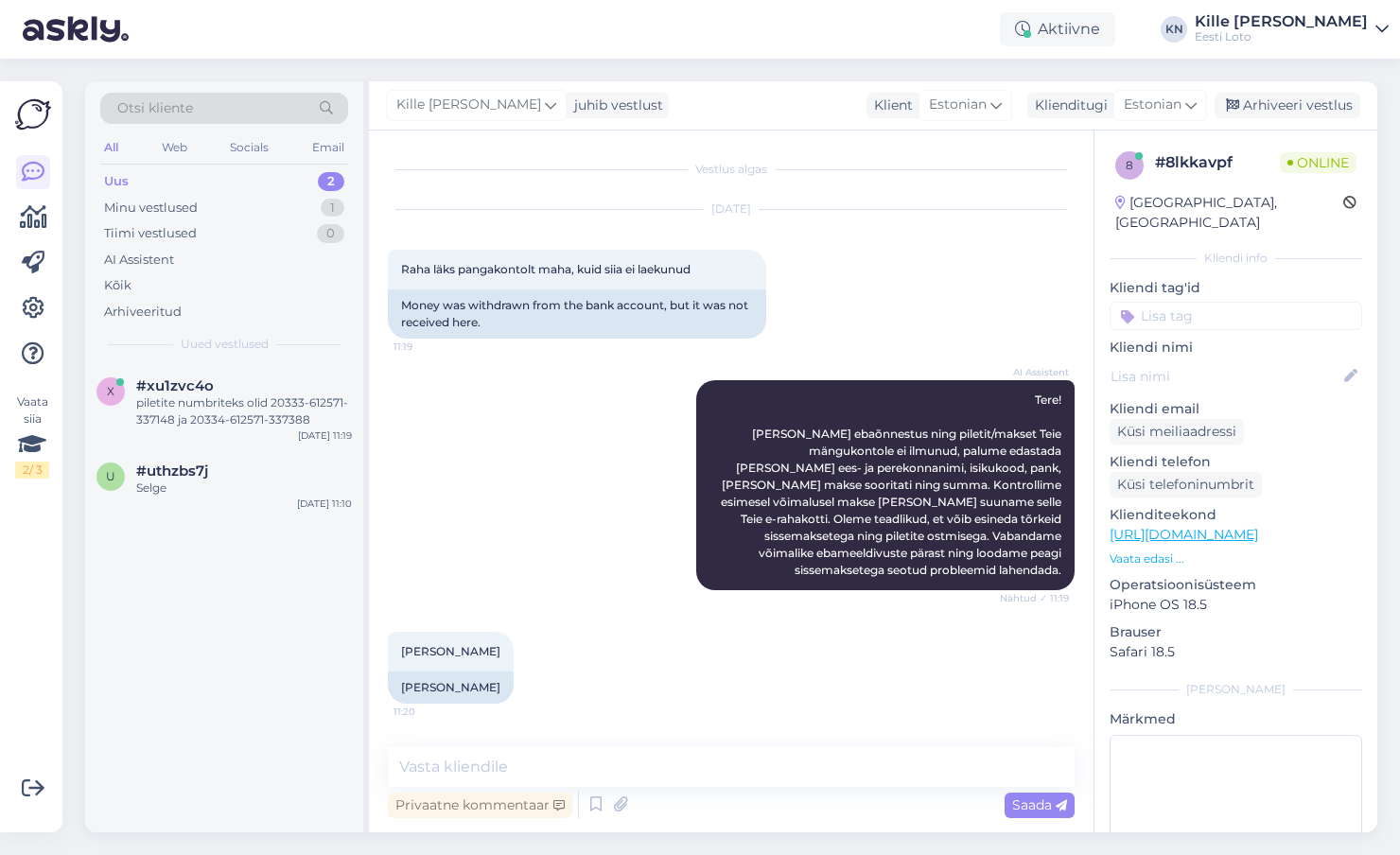
scroll to position [206, 0]
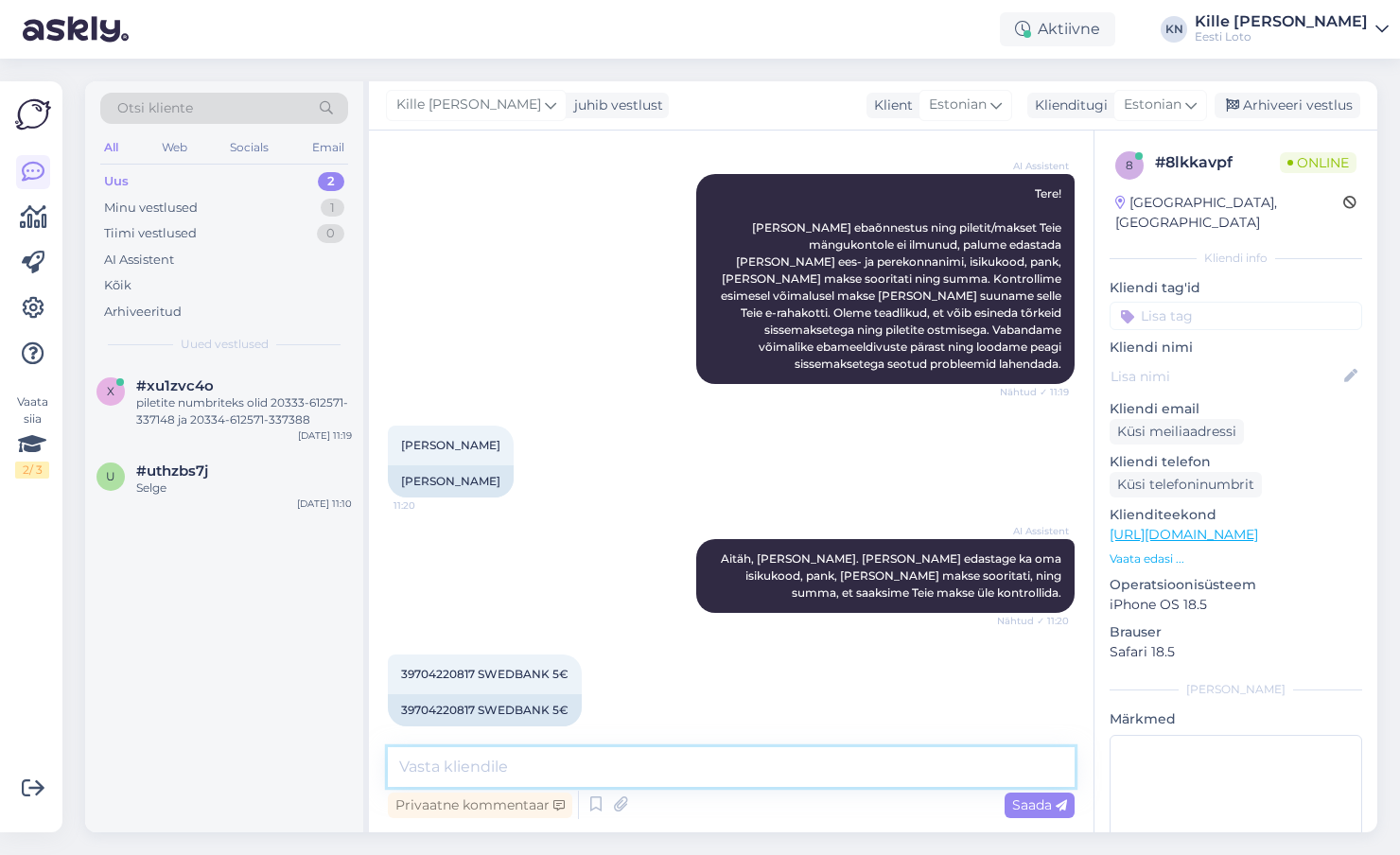
click at [551, 756] on textarea at bounding box center [731, 766] width 686 height 40
paste textarea "Kahjuks Teie sissemakse ebaõnnestus tehnilise [PERSON_NAME] tõttu. Kontrollisim…"
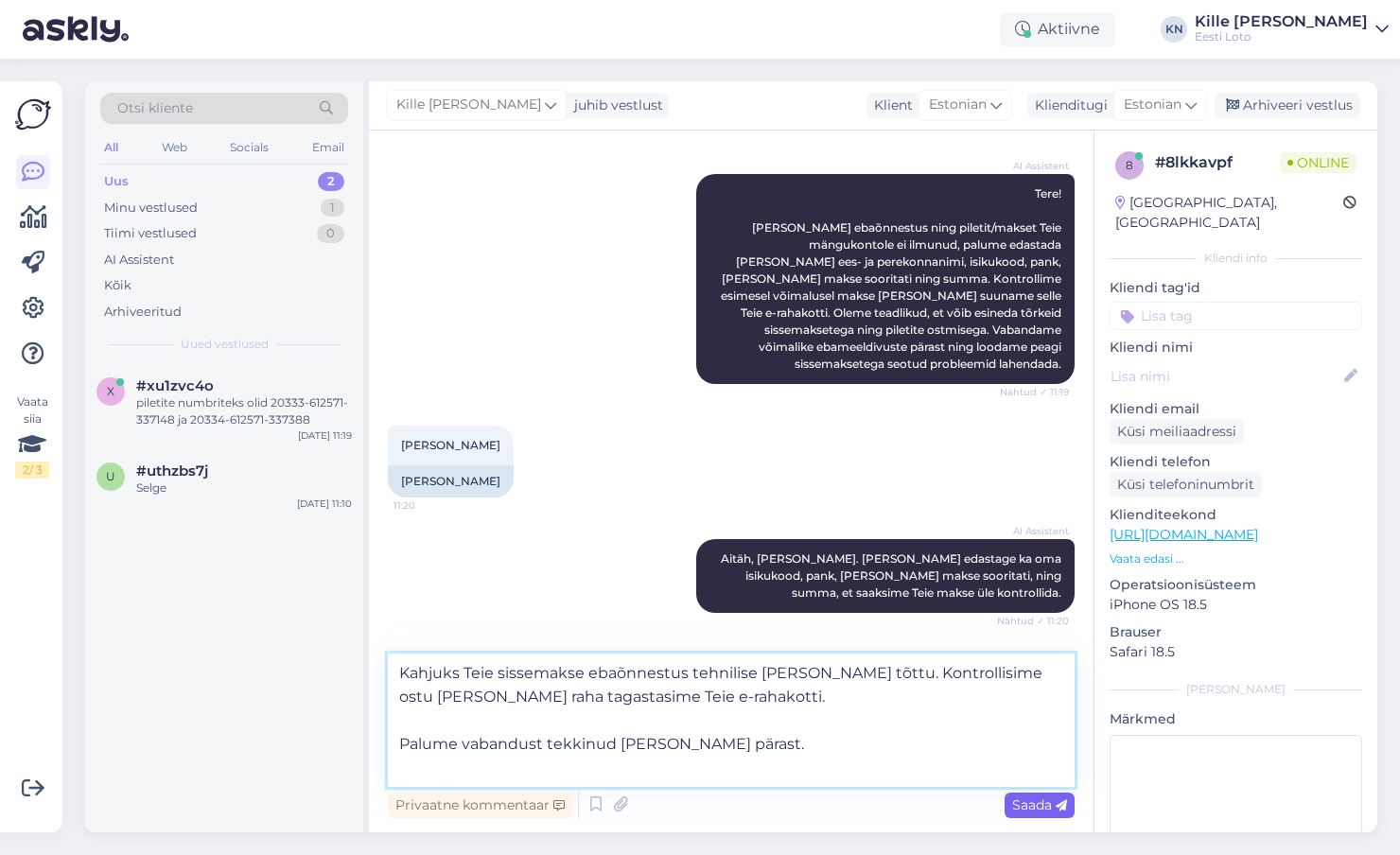
type textarea "Kahjuks Teie sissemakse ebaõnnestus tehnilise [PERSON_NAME] tõttu. Kontrollisim…"
click at [1039, 813] on div "Saada" at bounding box center [1039, 805] width 70 height 25
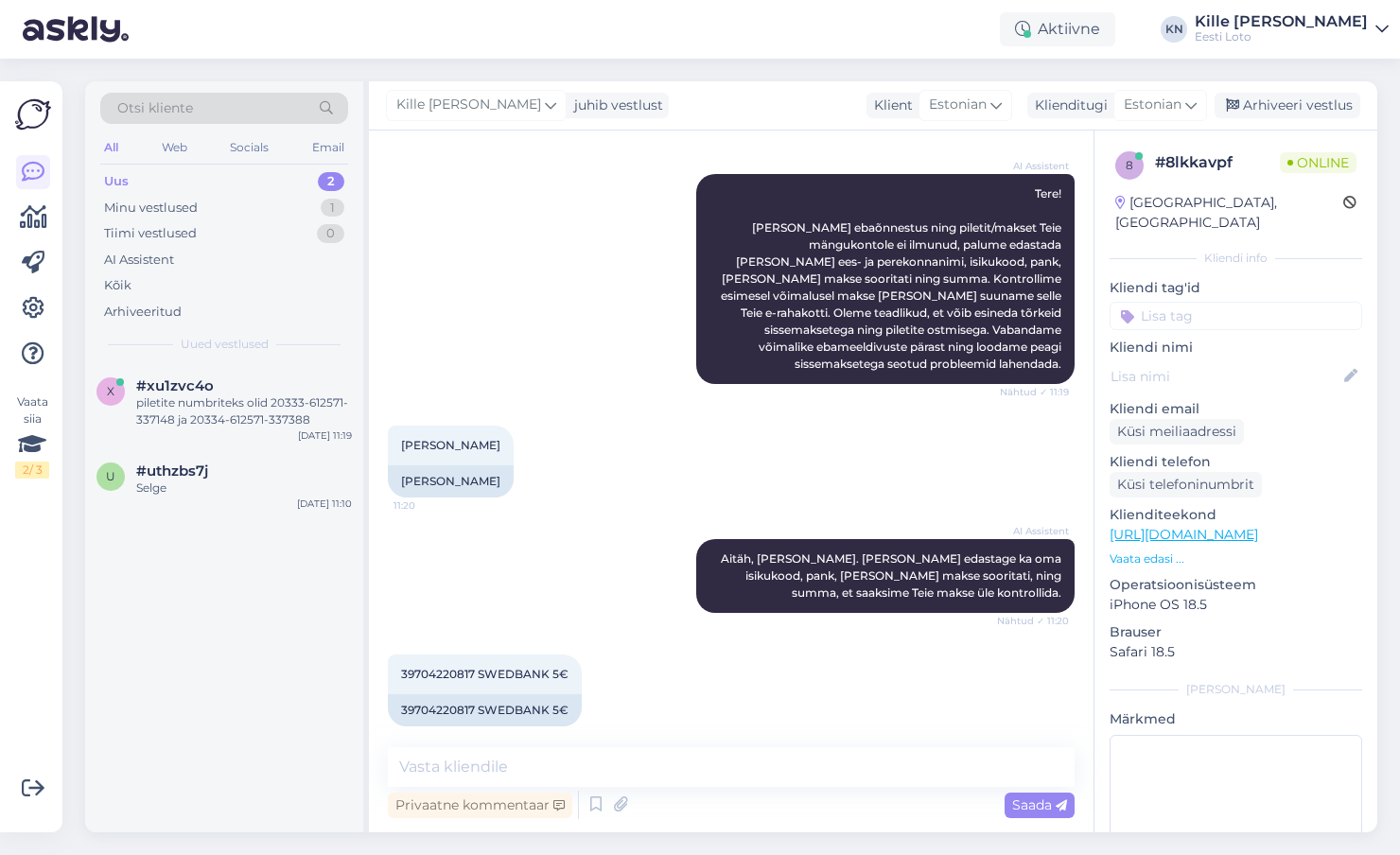
scroll to position [338, 0]
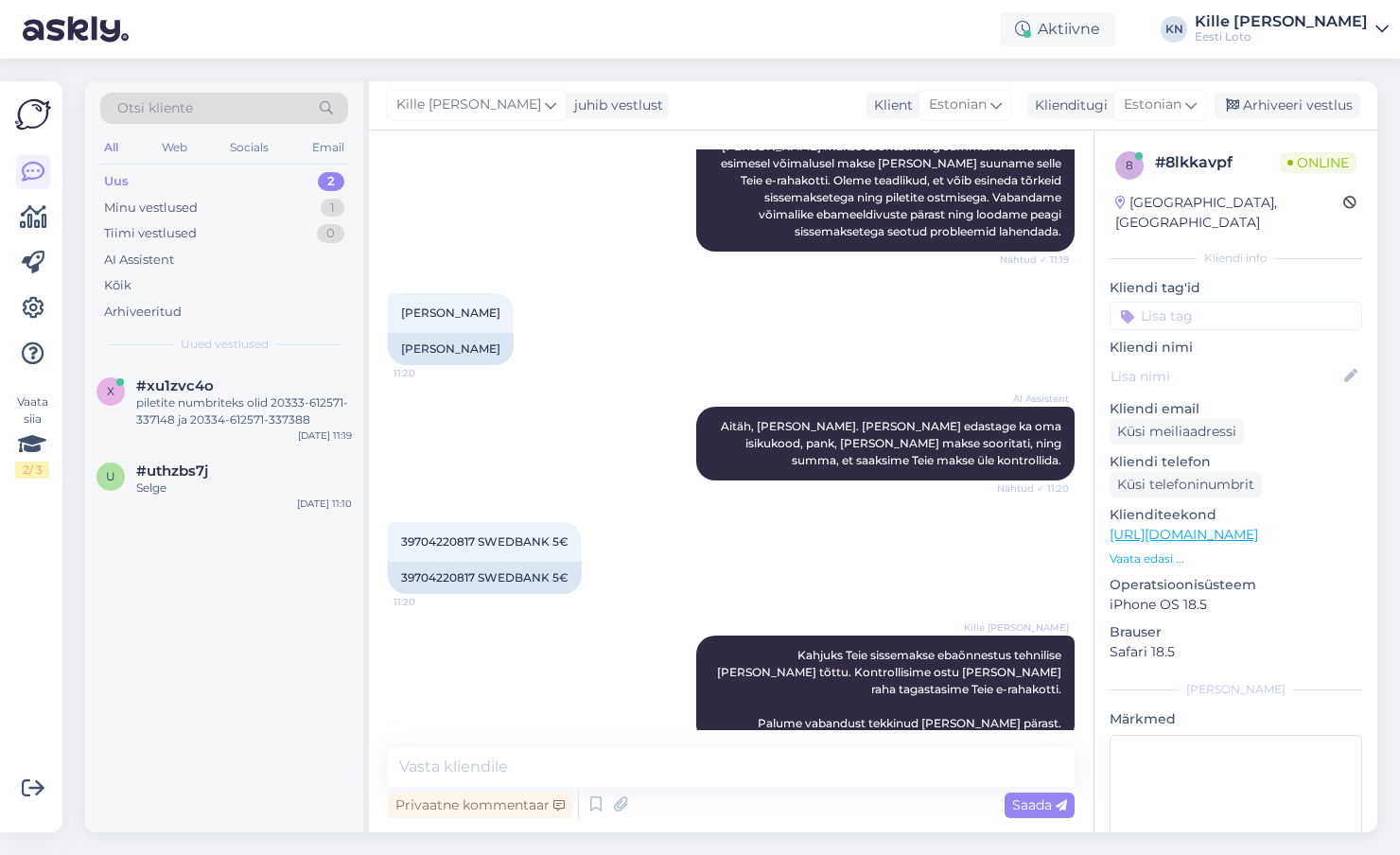
click at [1264, 278] on p "Kliendi tag'id" at bounding box center [1235, 288] width 253 height 19
click at [1264, 301] on input at bounding box center [1235, 315] width 253 height 28
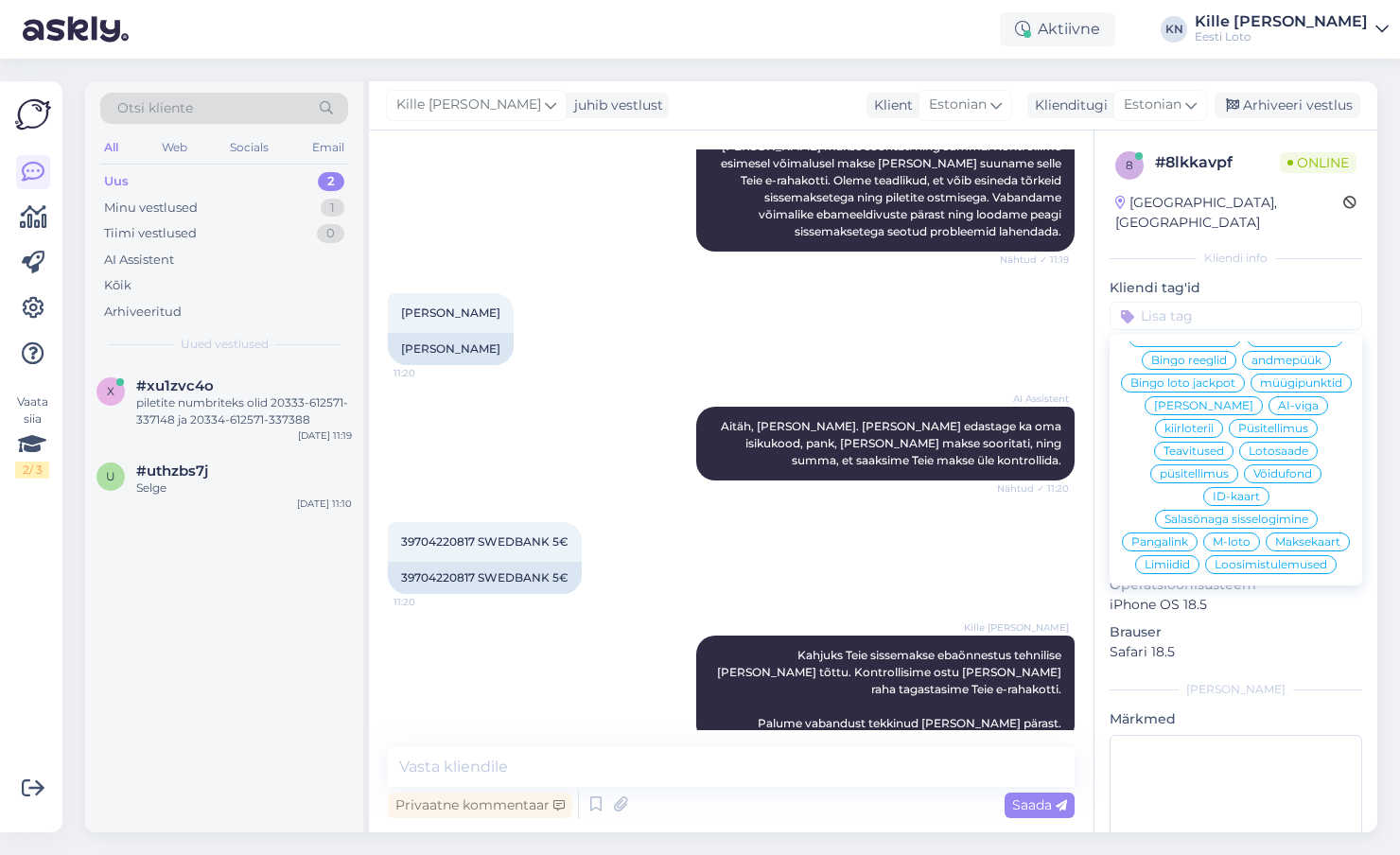
scroll to position [384, 0]
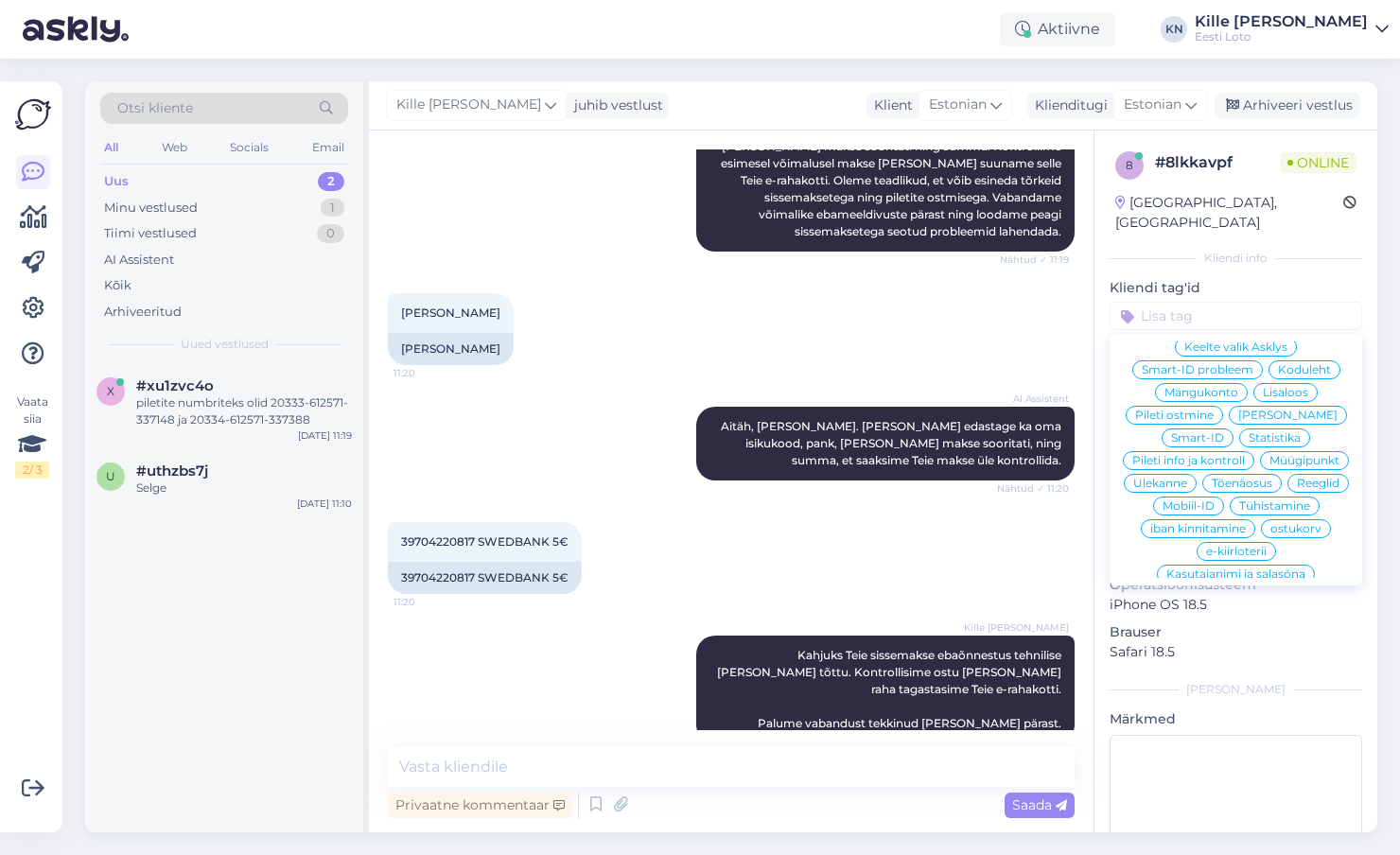
click at [1224, 591] on span "E-rahakott" at bounding box center [1235, 597] width 61 height 12
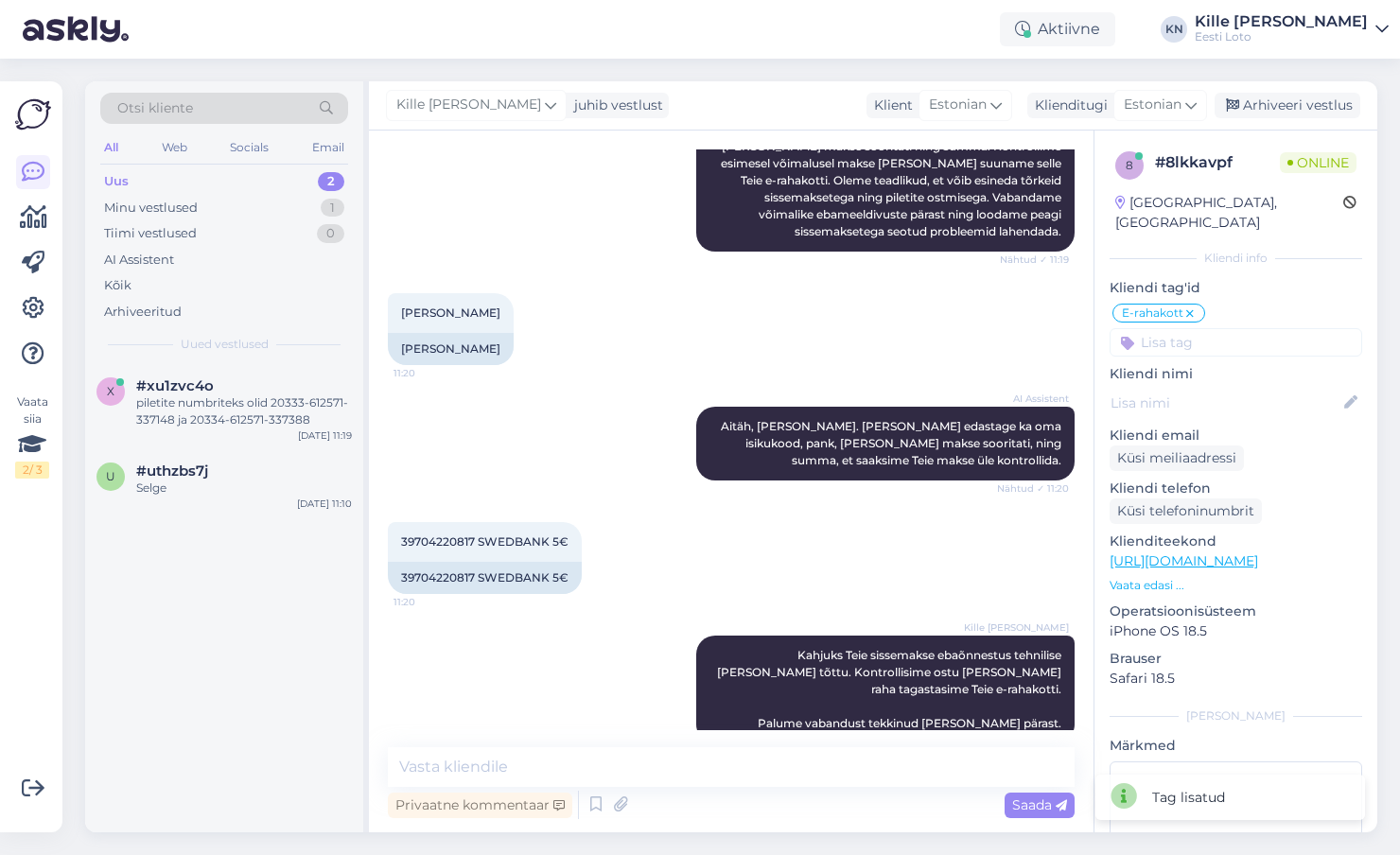
click at [1264, 80] on div "Otsi kliente All Web Socials Email Uus 2 Minu vestlused 1 Tiimi vestlused 0 AI …" at bounding box center [737, 456] width 1326 height 797
click at [1268, 98] on div "Arhiveeri vestlus" at bounding box center [1287, 105] width 145 height 25
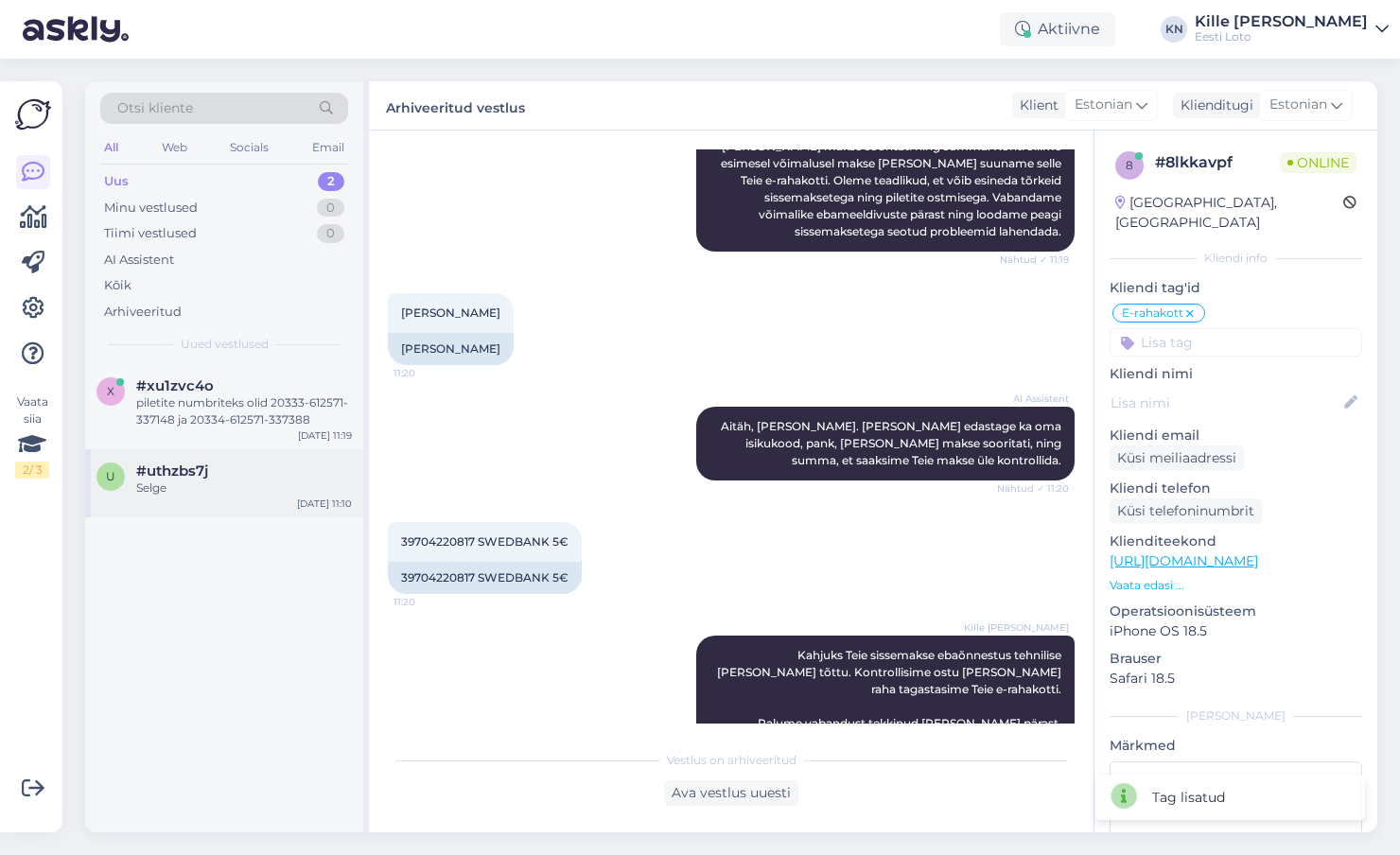
click at [192, 480] on div "Selge" at bounding box center [244, 487] width 215 height 17
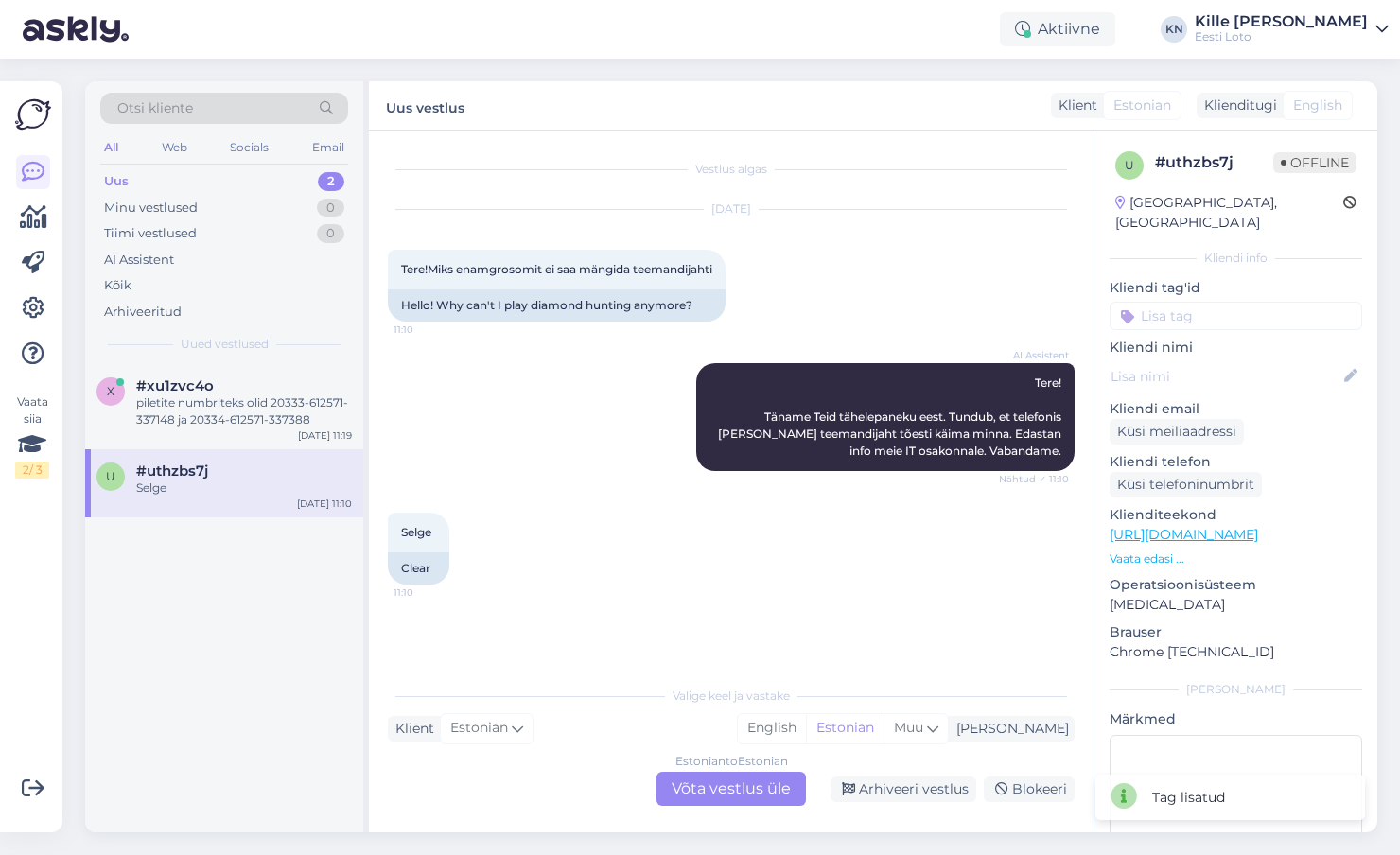
scroll to position [0, 0]
click at [707, 784] on div "Estonian to Estonian Võta vestlus üle" at bounding box center [730, 789] width 149 height 34
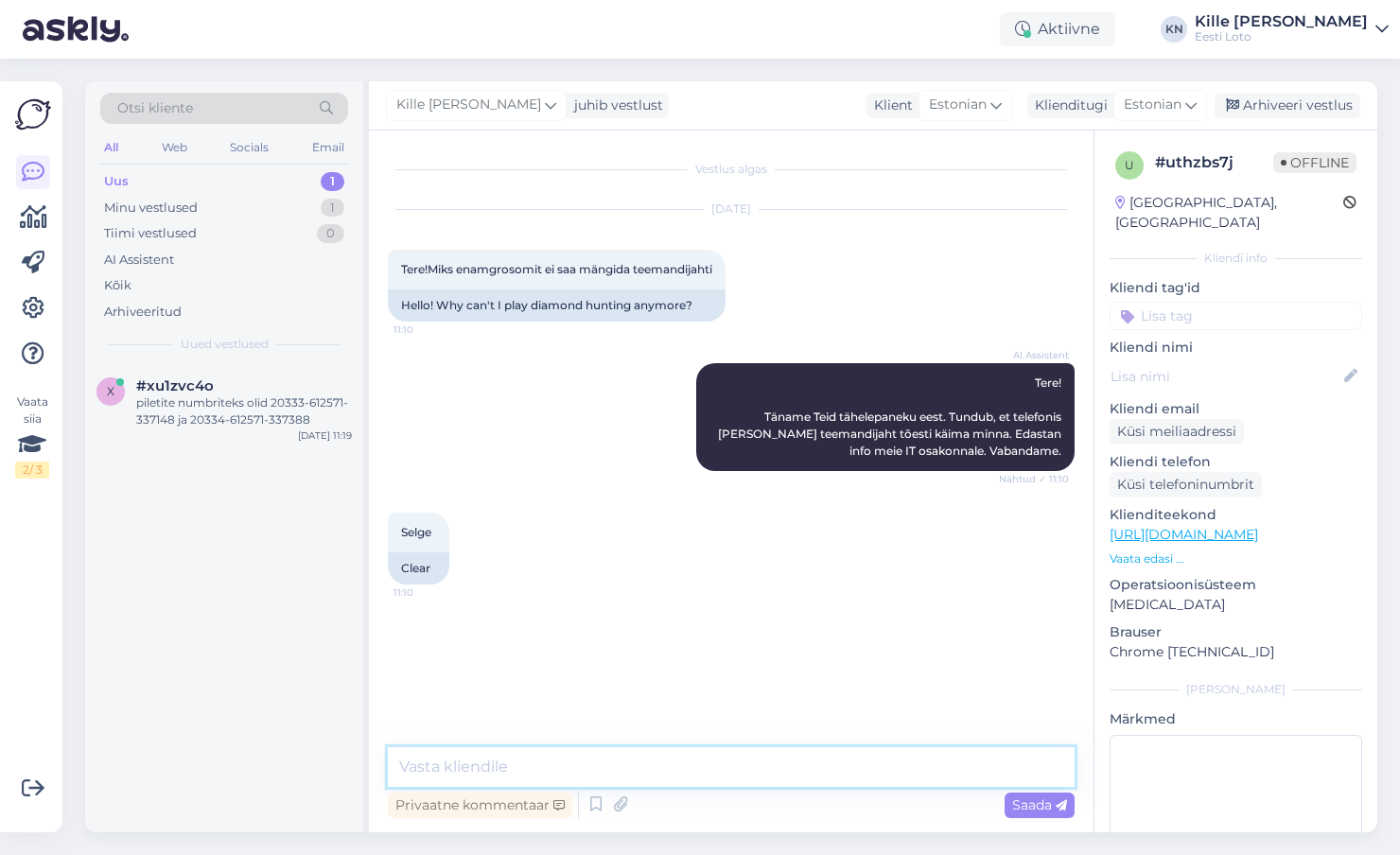
click at [650, 777] on textarea at bounding box center [731, 766] width 686 height 40
click at [644, 766] on textarea at bounding box center [731, 766] width 686 height 40
click at [814, 761] on textarea "Üldisi tõrkeid meie kodulehel e-kiirloterii Teemandi jahi mä" at bounding box center [731, 766] width 686 height 40
click at [848, 766] on textarea "Üldisi tõrkeid meie kodulehel e-kiirloterii Teemandi jaht mä" at bounding box center [731, 766] width 686 height 40
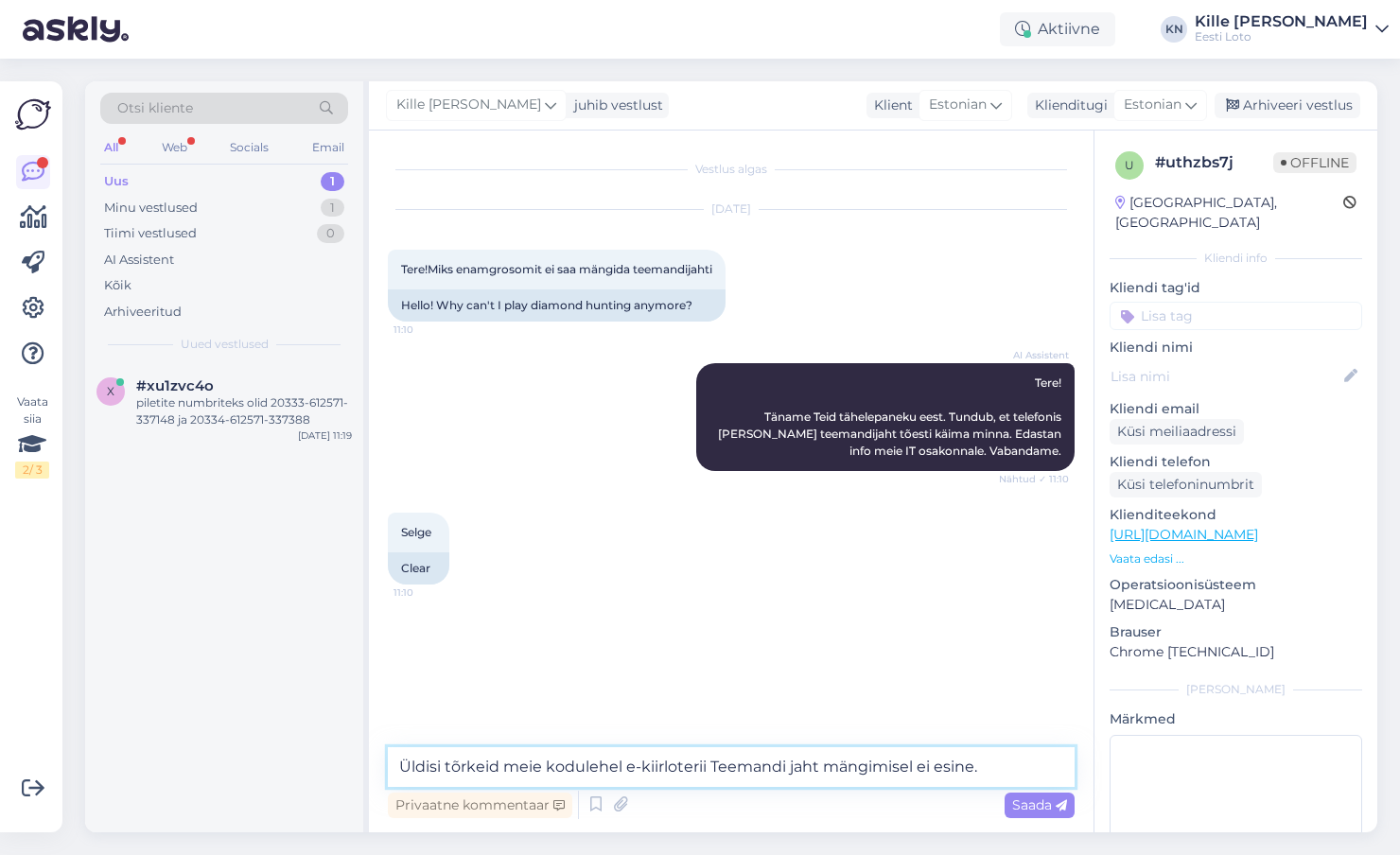
paste textarea "Soovitame kustutada veebilehitseja vahemälu ja kasutada"
paste textarea "Soovitame kustutada veebilehitseja vahemälu ja kasutada võimaluse korral erinev…"
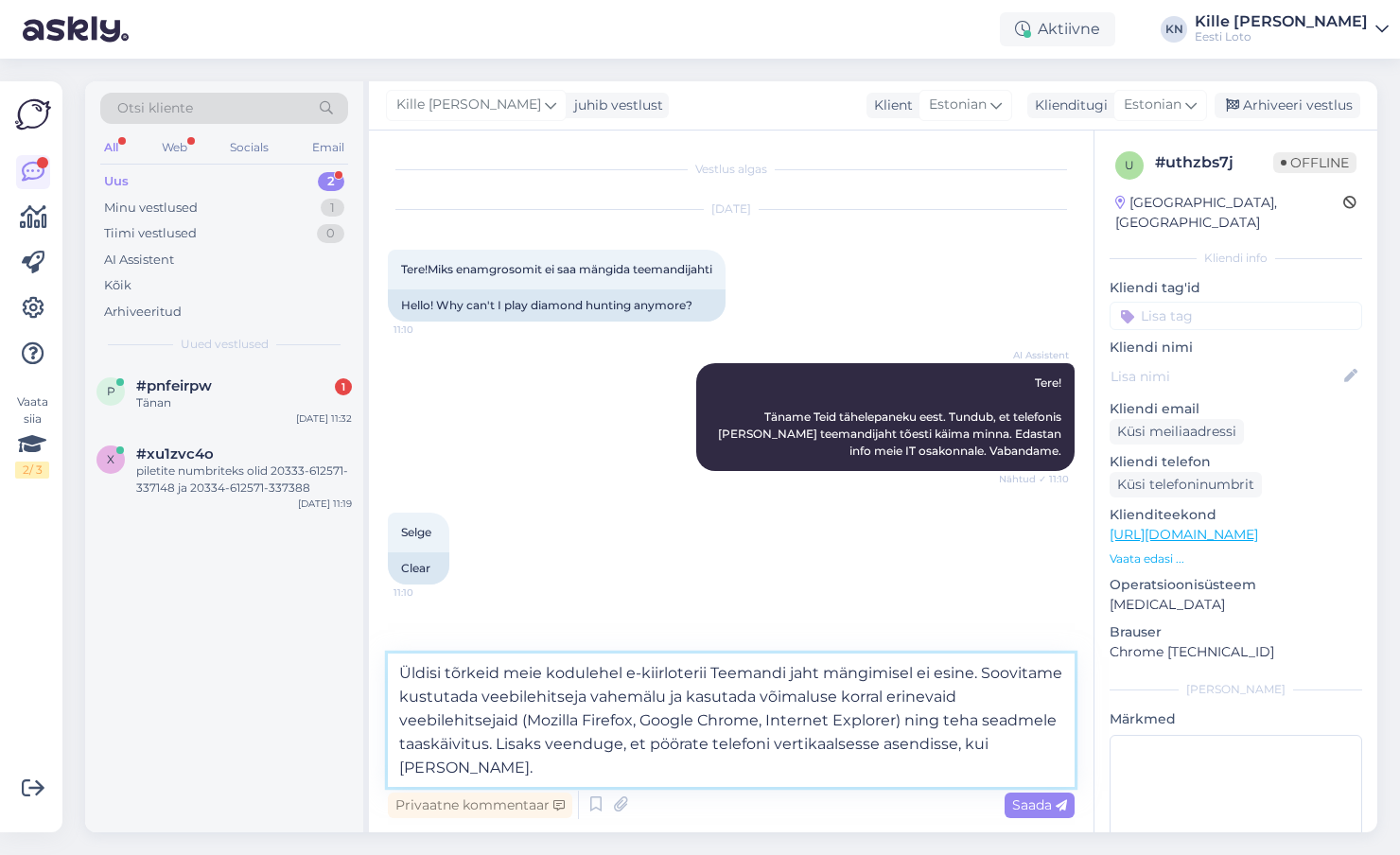
drag, startPoint x: 878, startPoint y: 746, endPoint x: 772, endPoint y: 743, distance: 106.0
click at [772, 743] on textarea "Üldisi tõrkeid meie kodulehel e-kiirloterii Teemandi jaht mängimisel ei esine. …" at bounding box center [731, 719] width 686 height 134
click at [712, 672] on textarea "Üldisi tõrkeid meie kodulehel e-kiirloterii Teemandi jaht mängimisel ei esine. …" at bounding box center [731, 719] width 686 height 134
click at [823, 670] on textarea "Üldisi tõrkeid meie kodulehel e-kiirloterii "Teemandi jaht mängimisel ei esine.…" at bounding box center [731, 719] width 686 height 134
click at [825, 738] on textarea "Üldisi tõrkeid meie kodulehel e-kiirloterii "Teemandi jaht" mängimisel ei esine…" at bounding box center [731, 719] width 686 height 134
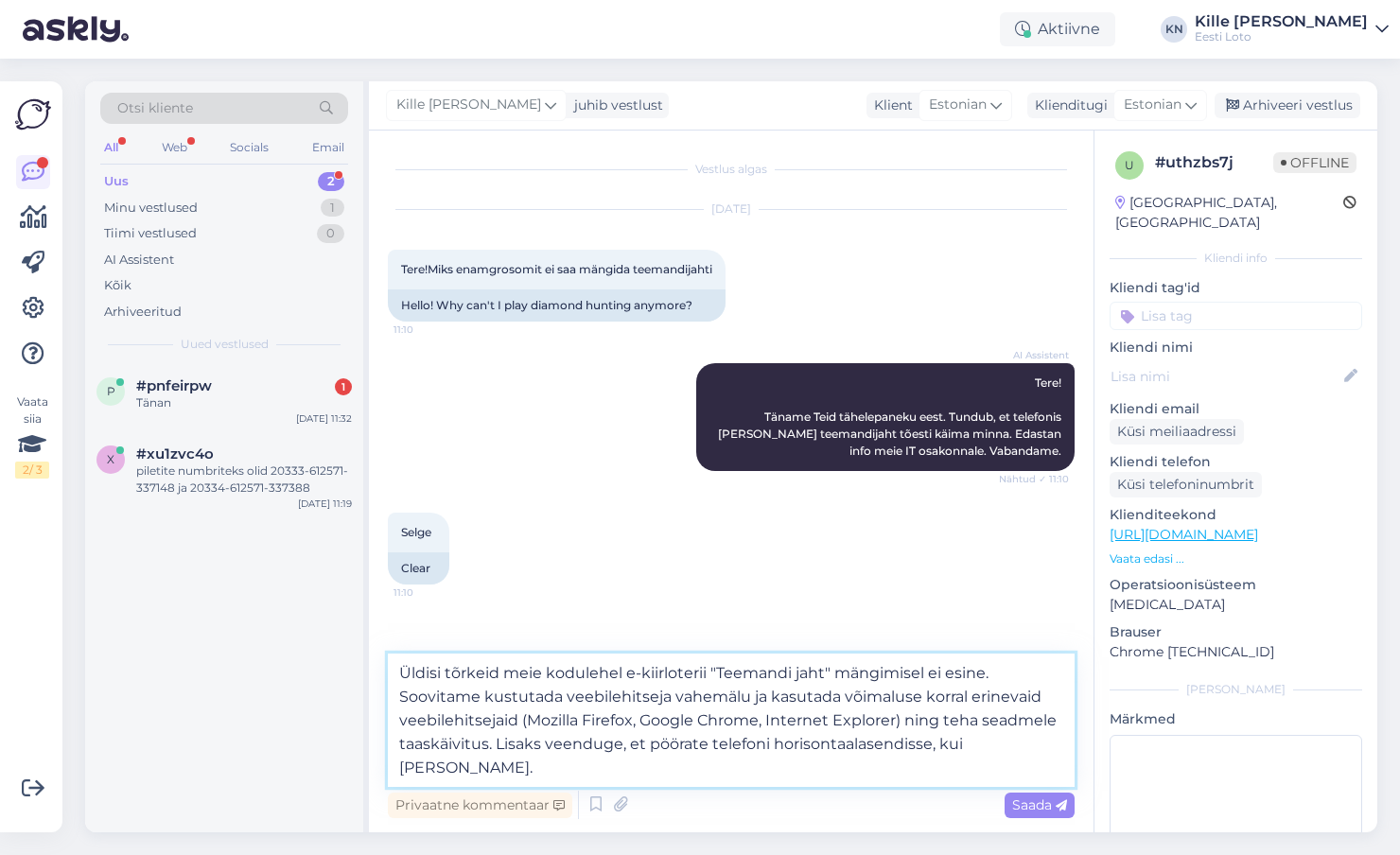
click at [496, 740] on textarea "Üldisi tõrkeid meie kodulehel e-kiirloterii "Teemandi jaht" mängimisel ei esine…" at bounding box center [731, 719] width 686 height 134
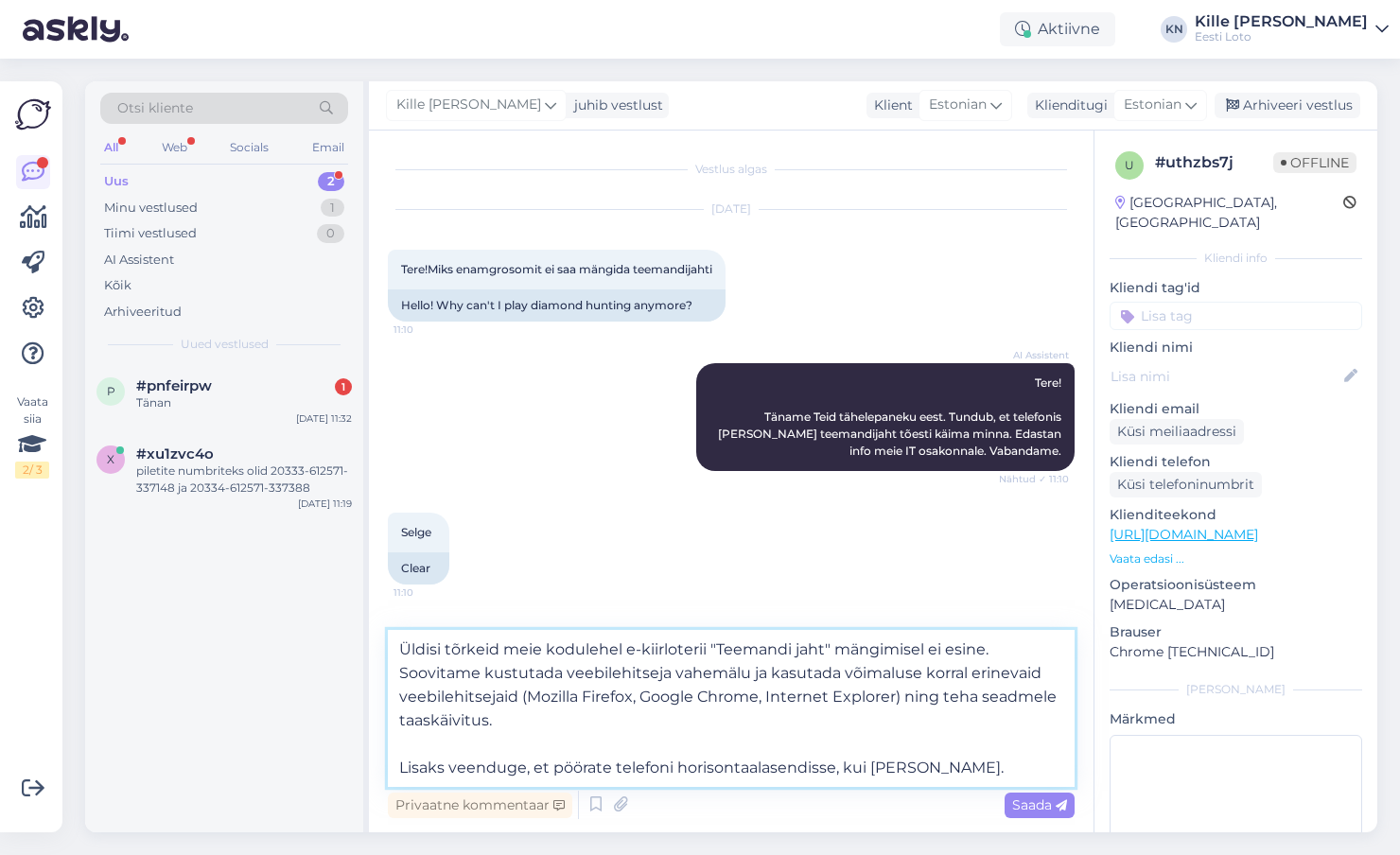
click at [841, 765] on textarea "Üldisi tõrkeid meie kodulehel e-kiirloterii "Teemandi jaht" mängimisel ei esine…" at bounding box center [731, 708] width 686 height 157
type textarea "Üldisi tõrkeid meie kodulehel e-kiirloterii "Teemandi jaht" mängimisel ei esine…"
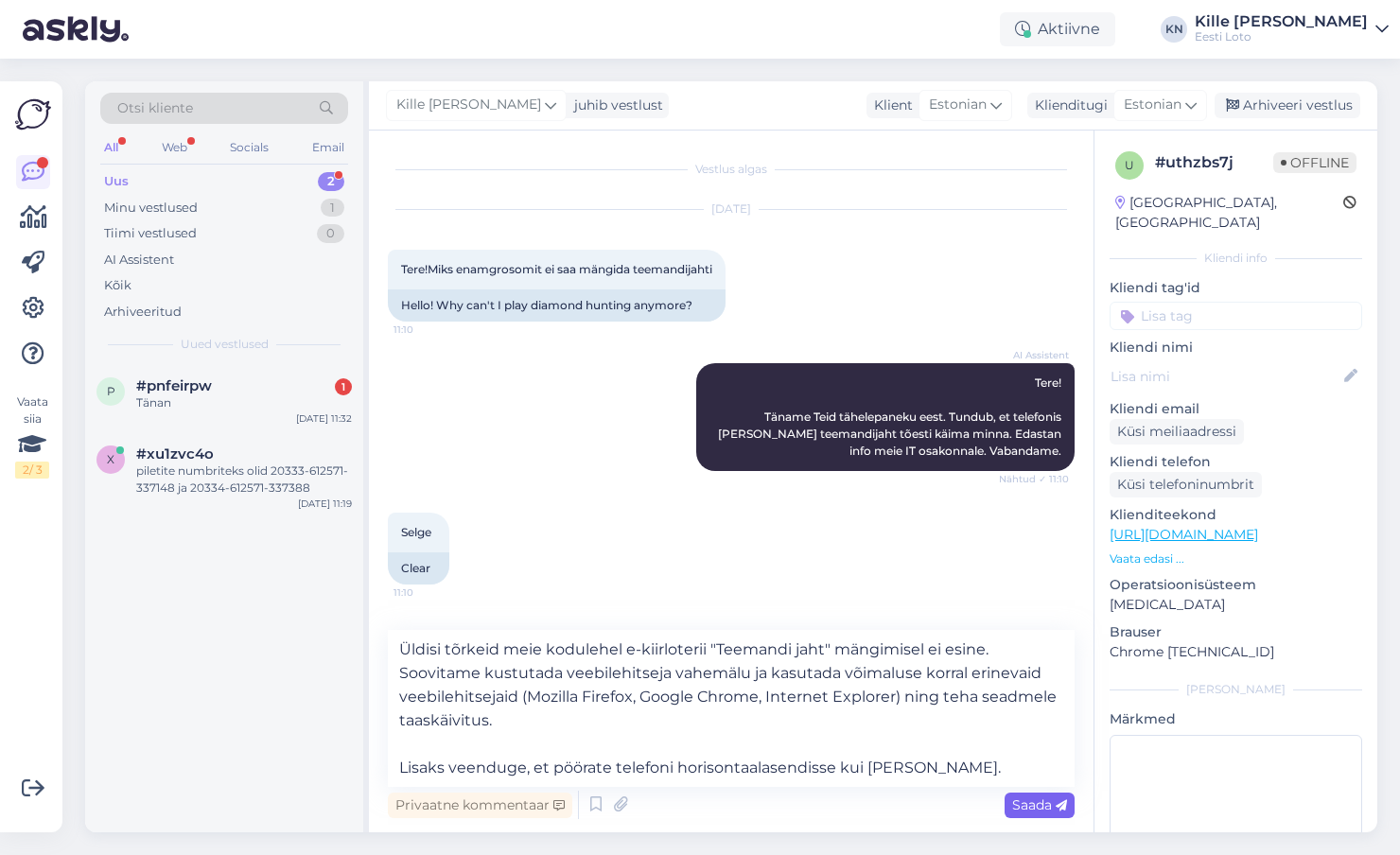
click at [1046, 806] on span "Saada" at bounding box center [1039, 804] width 55 height 17
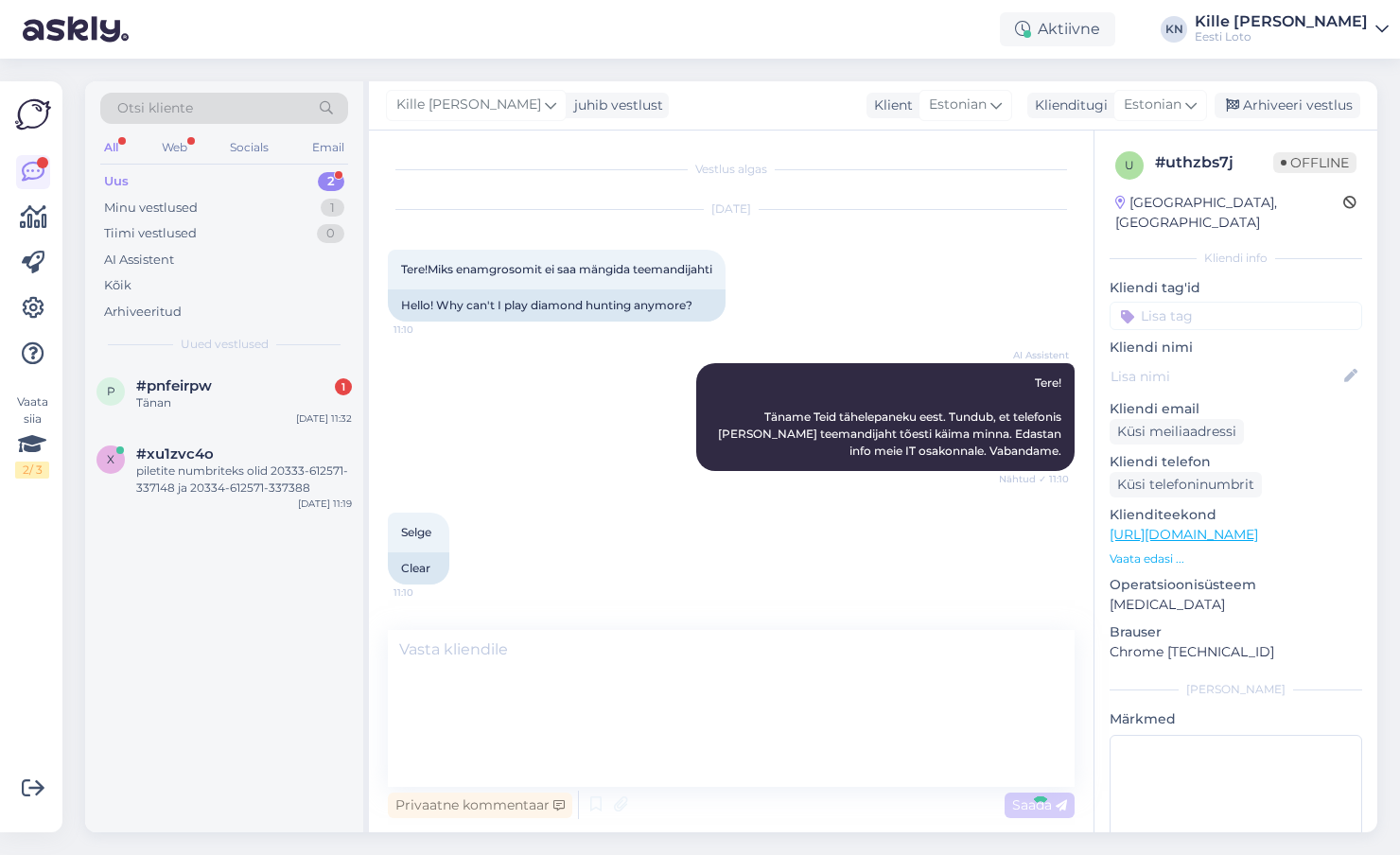
scroll to position [76, 0]
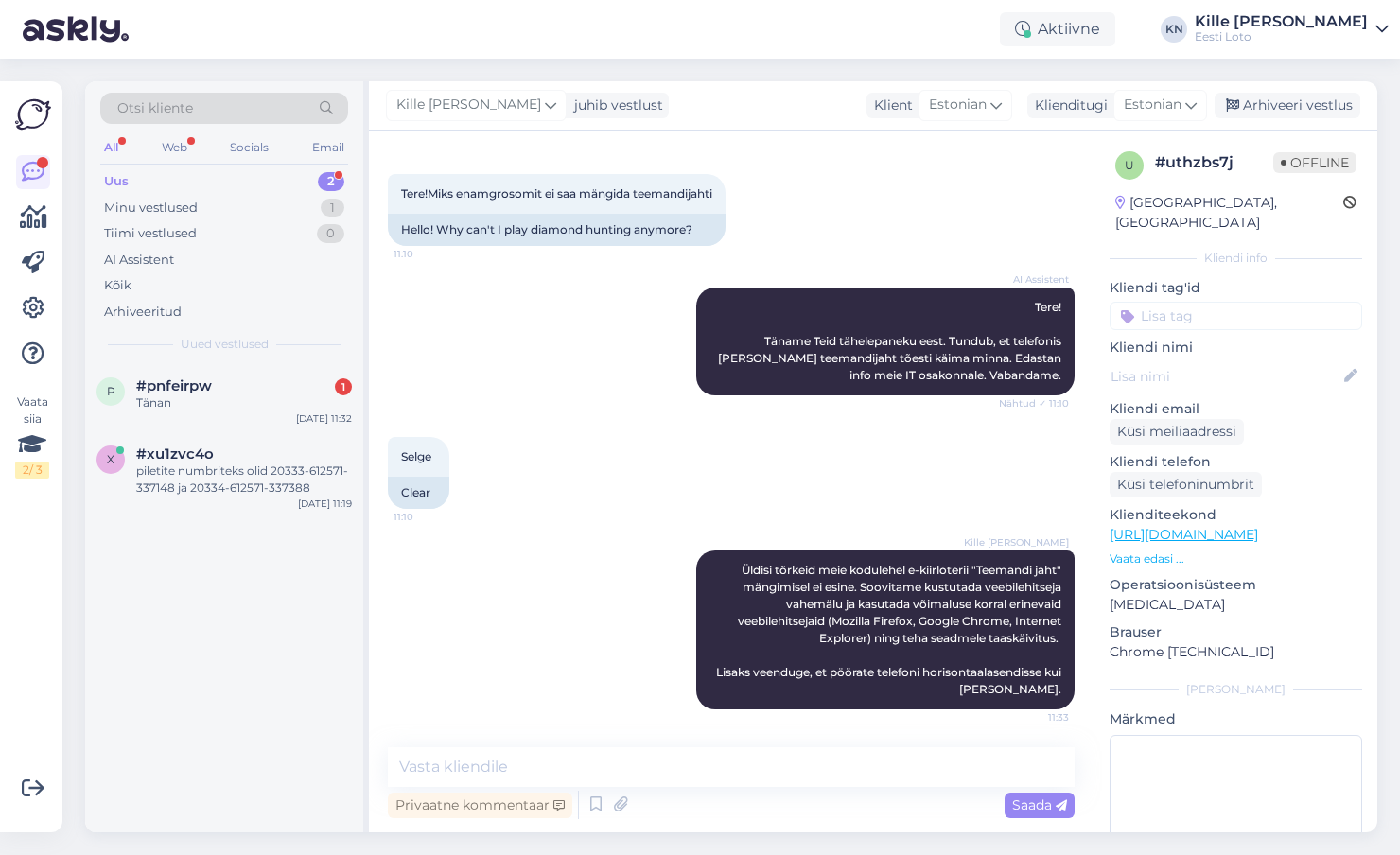
click at [1202, 280] on div "Kliendi tag'id Telefoninumbri kinnitamine E-posti kinnitamine Loosimised E-post…" at bounding box center [1235, 303] width 253 height 52
click at [1202, 301] on input at bounding box center [1235, 315] width 253 height 28
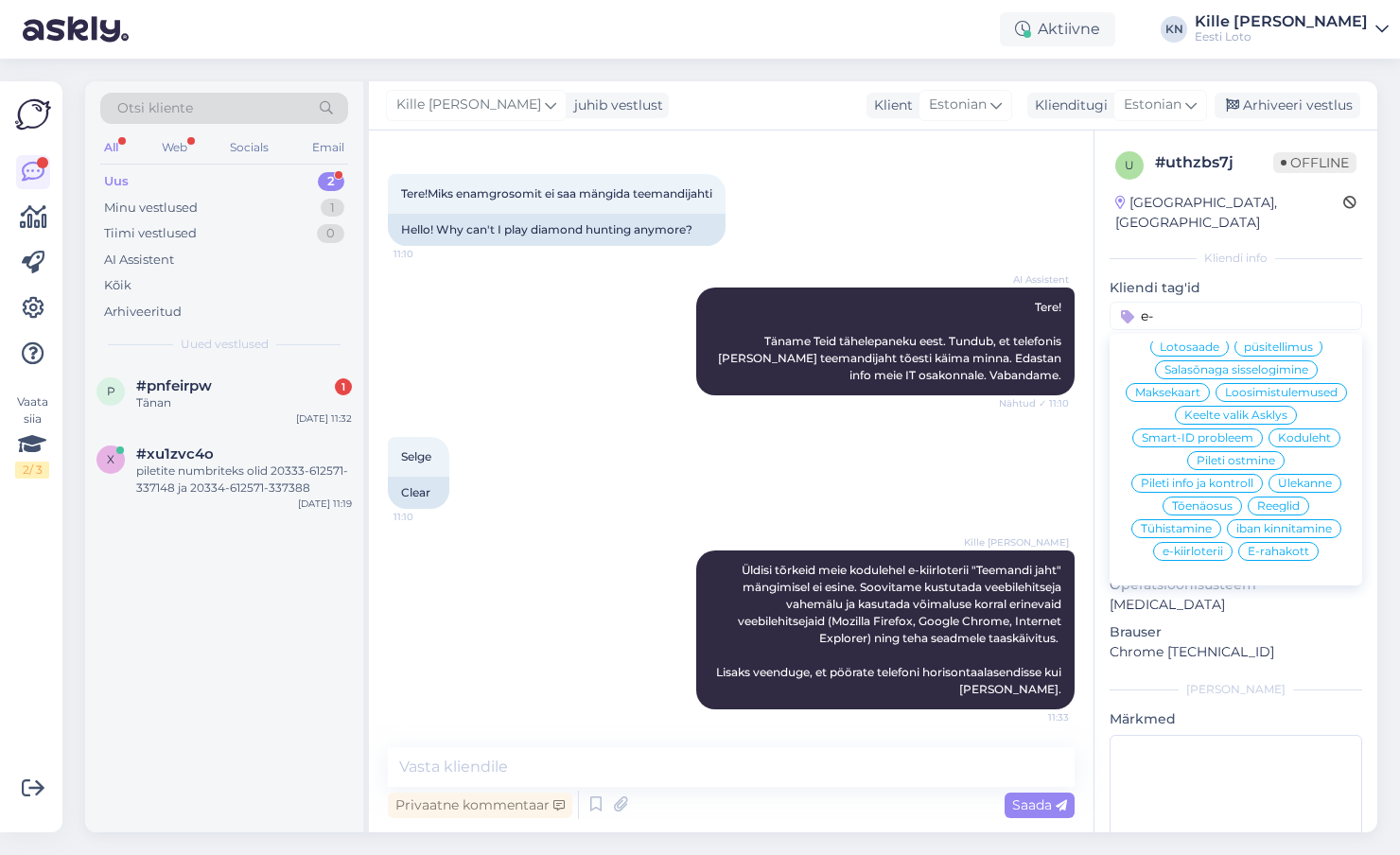
scroll to position [0, 0]
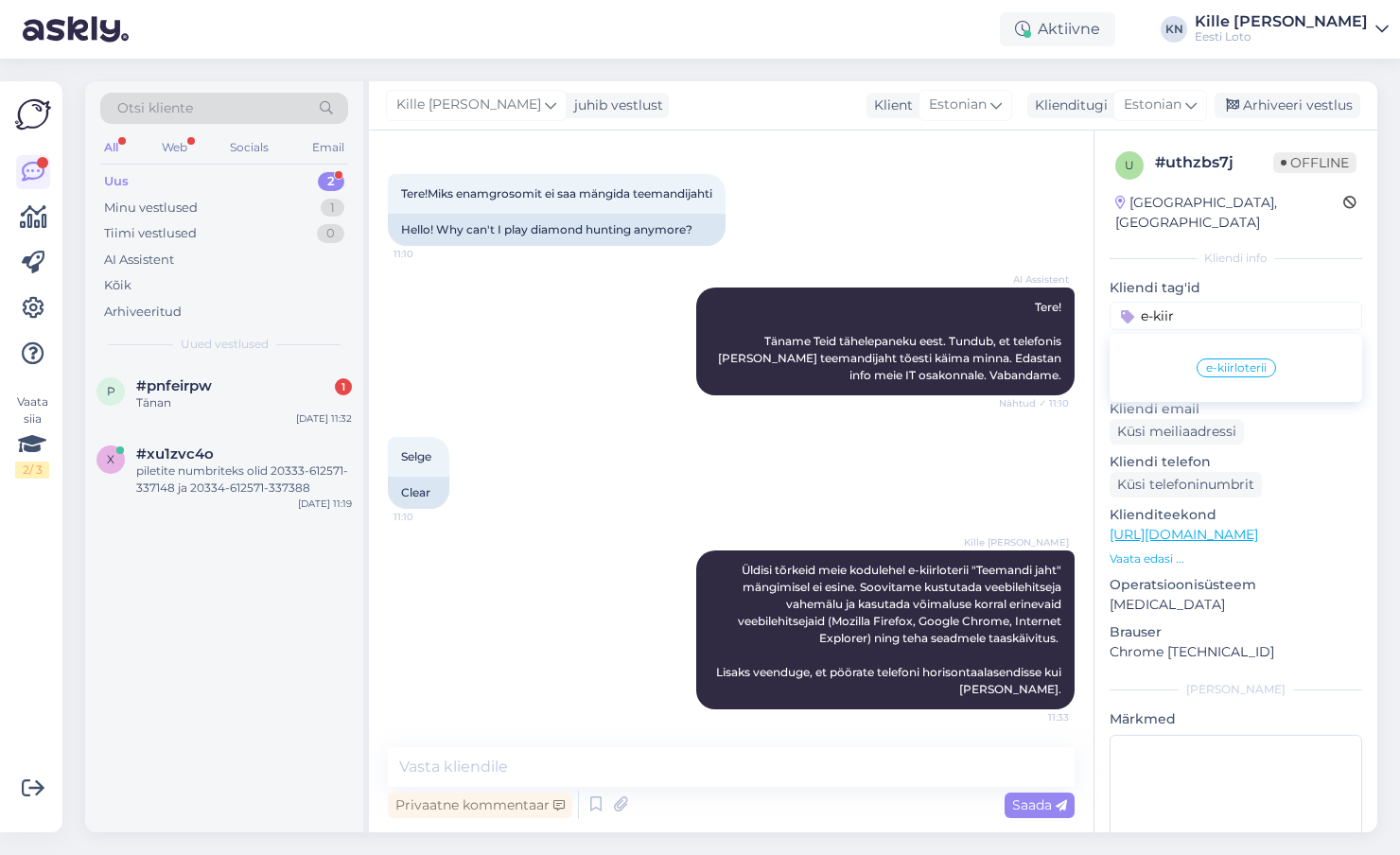
type input "e-kiir"
click at [1226, 363] on span "e-kiirloterii" at bounding box center [1236, 369] width 60 height 12
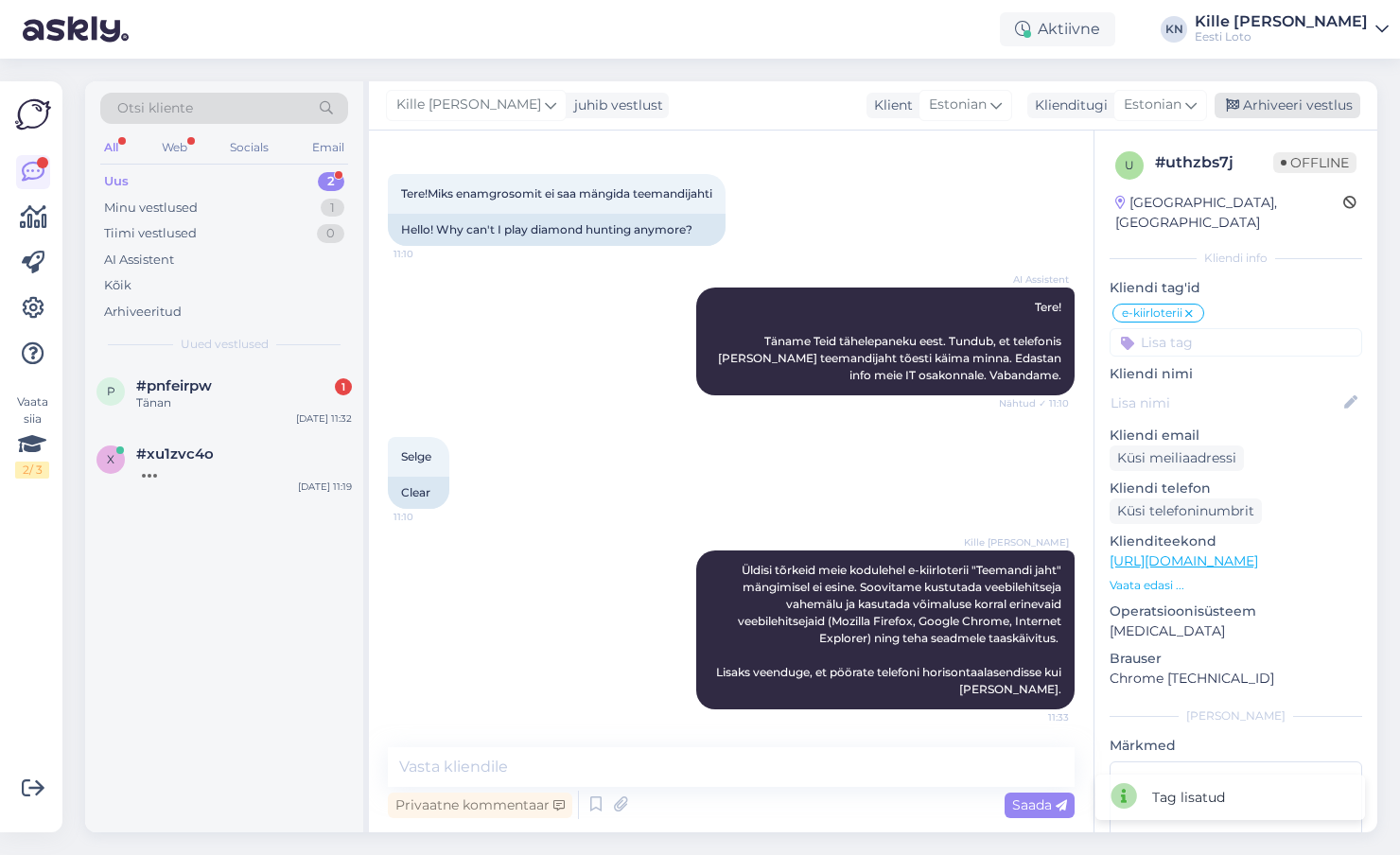
click at [1264, 106] on div "Arhiveeri vestlus" at bounding box center [1287, 105] width 145 height 25
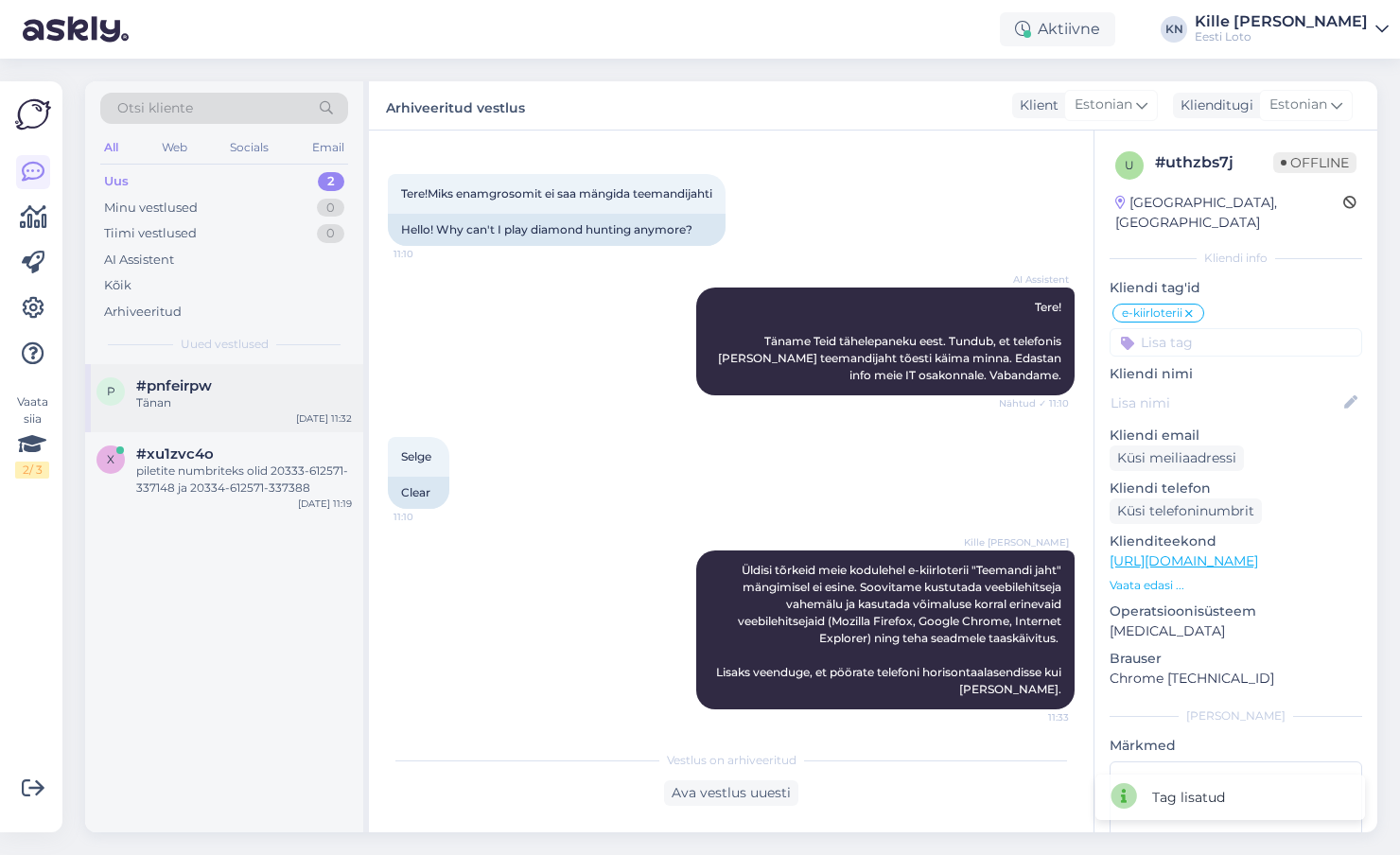
click at [255, 407] on div "Tänan" at bounding box center [244, 403] width 215 height 17
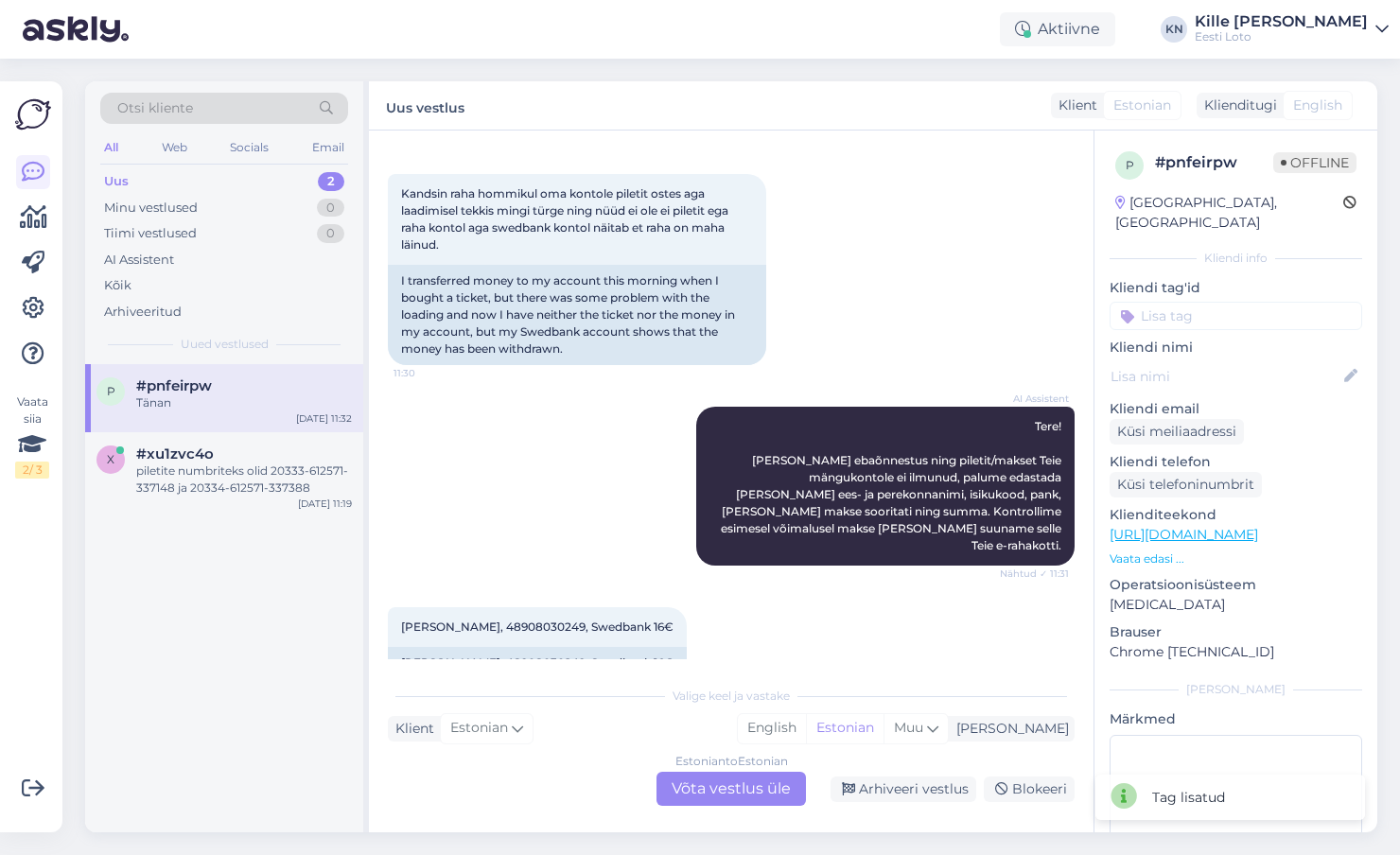
scroll to position [363, 0]
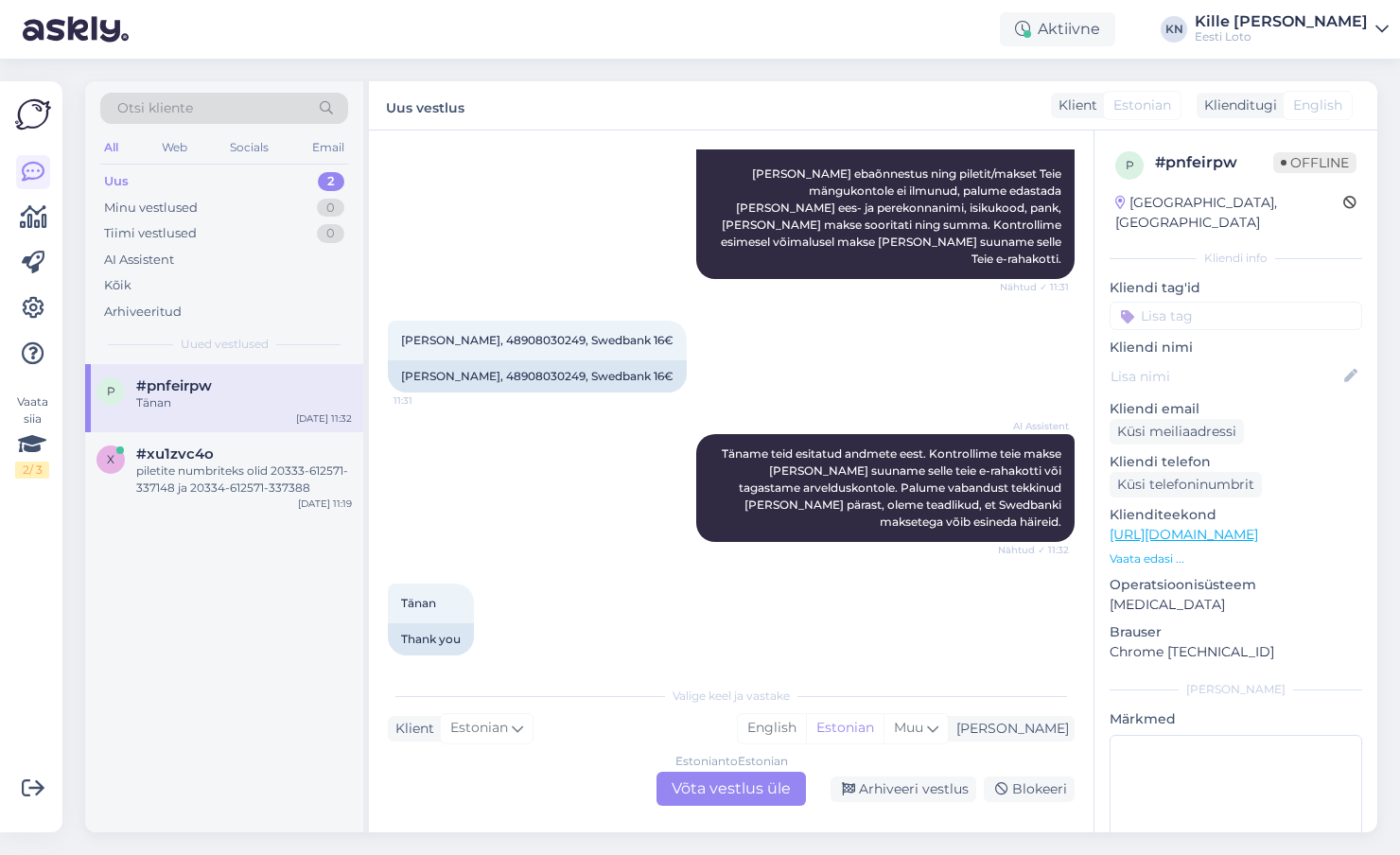
click at [723, 790] on div "Estonian to Estonian Võta vestlus üle" at bounding box center [730, 789] width 149 height 34
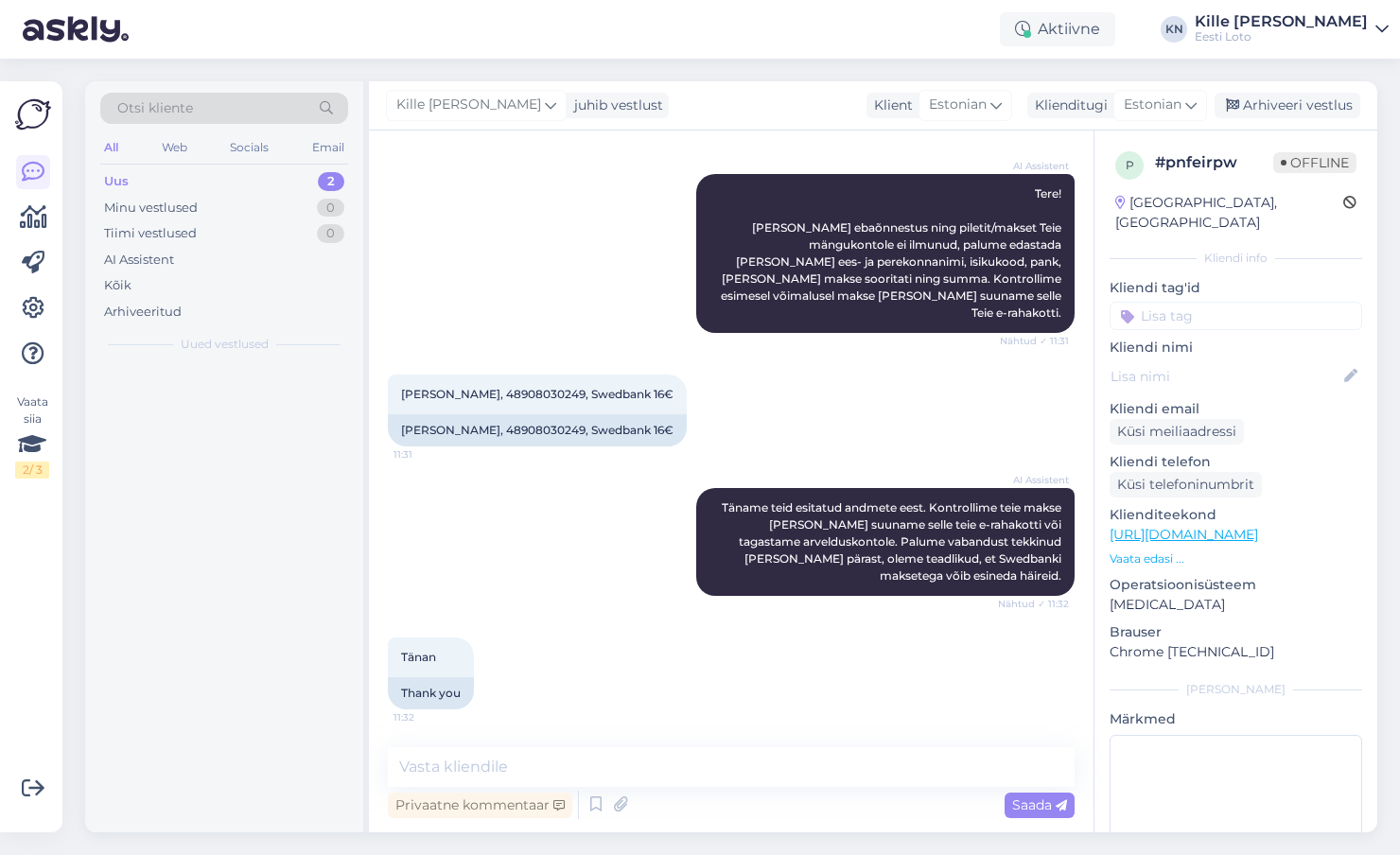
scroll to position [291, 0]
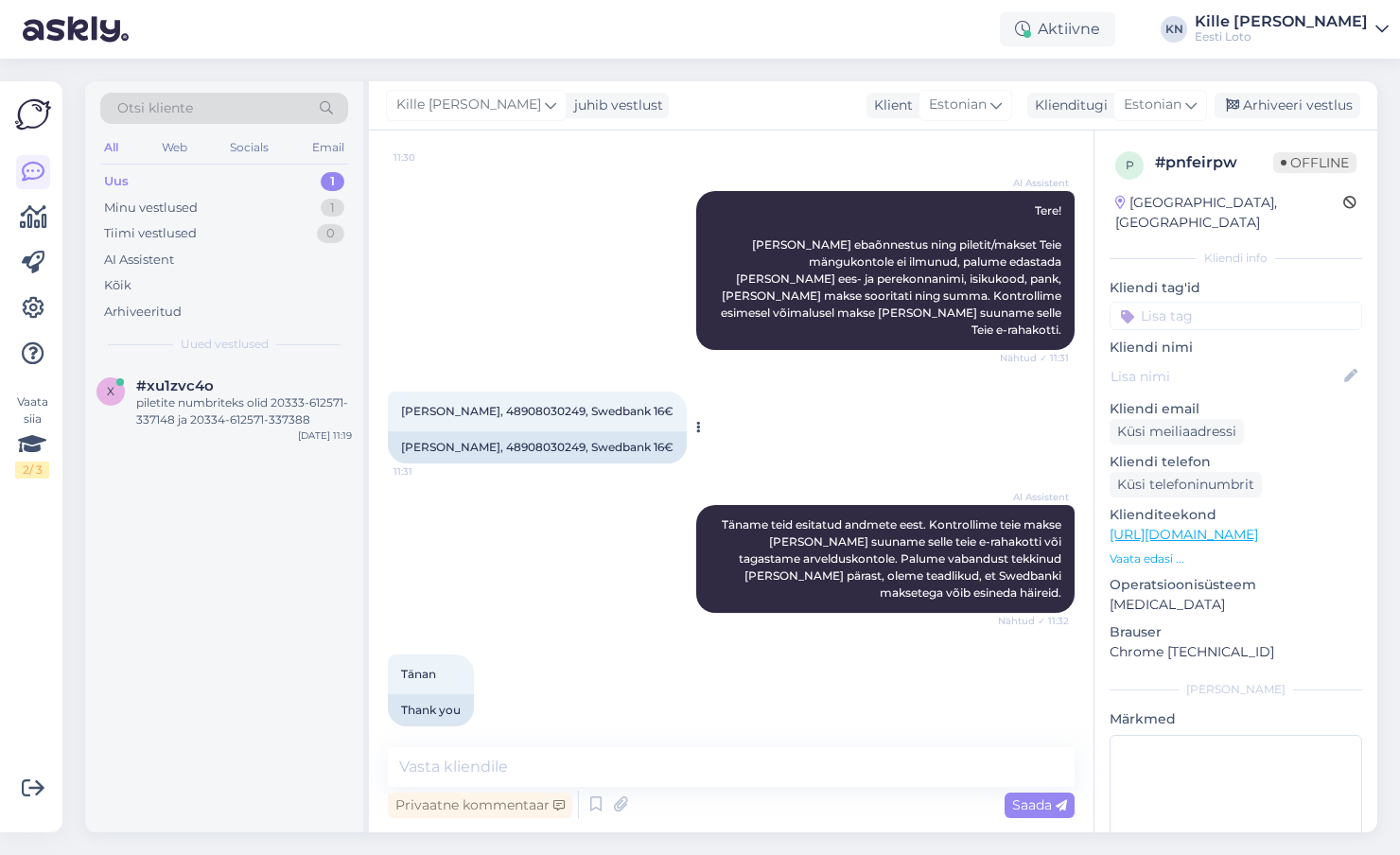
click at [448, 404] on span "[PERSON_NAME], 48908030249, Swedbank 16€" at bounding box center [536, 410] width 272 height 15
copy span "Kald"
click at [1158, 301] on input at bounding box center [1235, 315] width 253 height 28
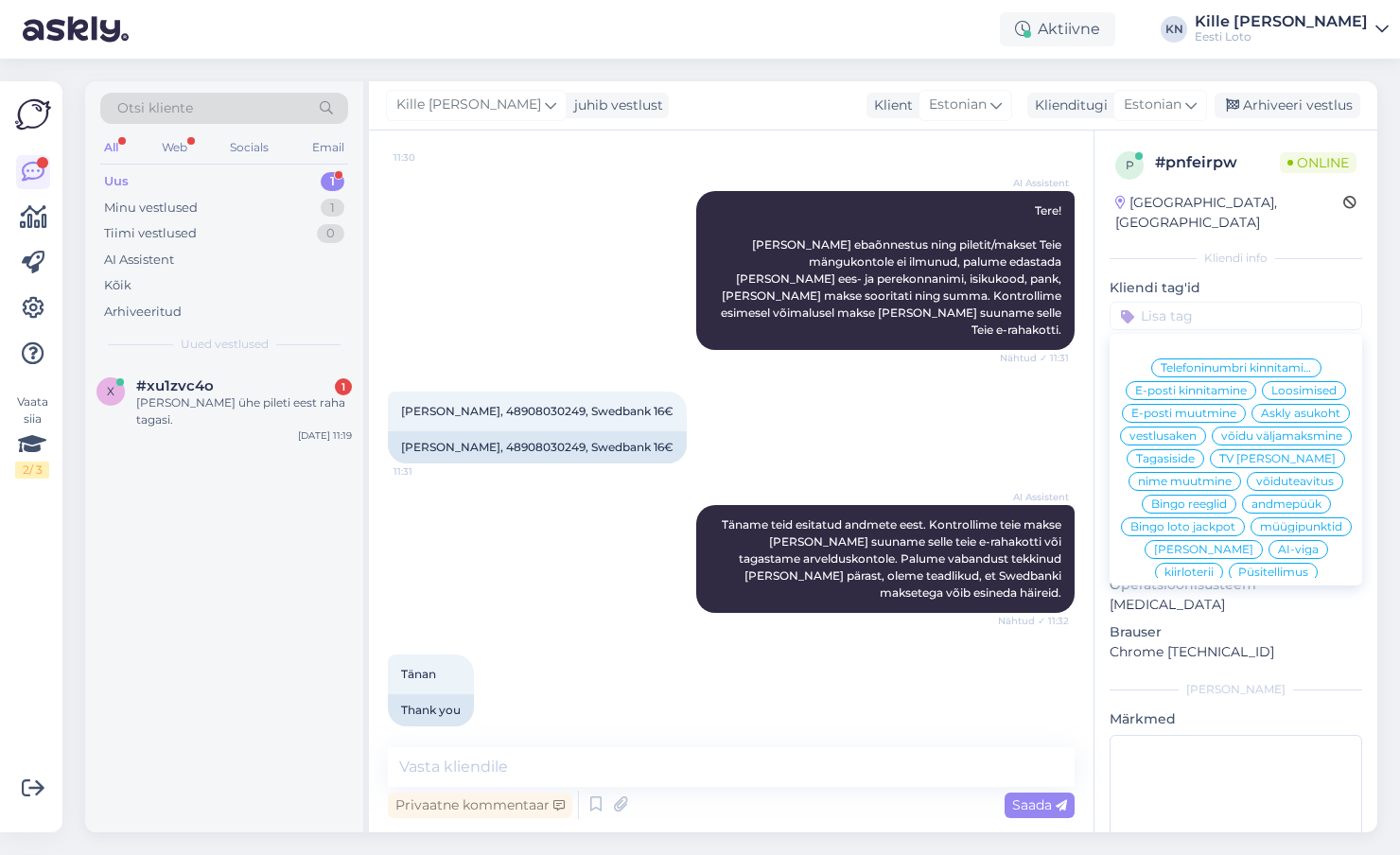
scroll to position [384, 0]
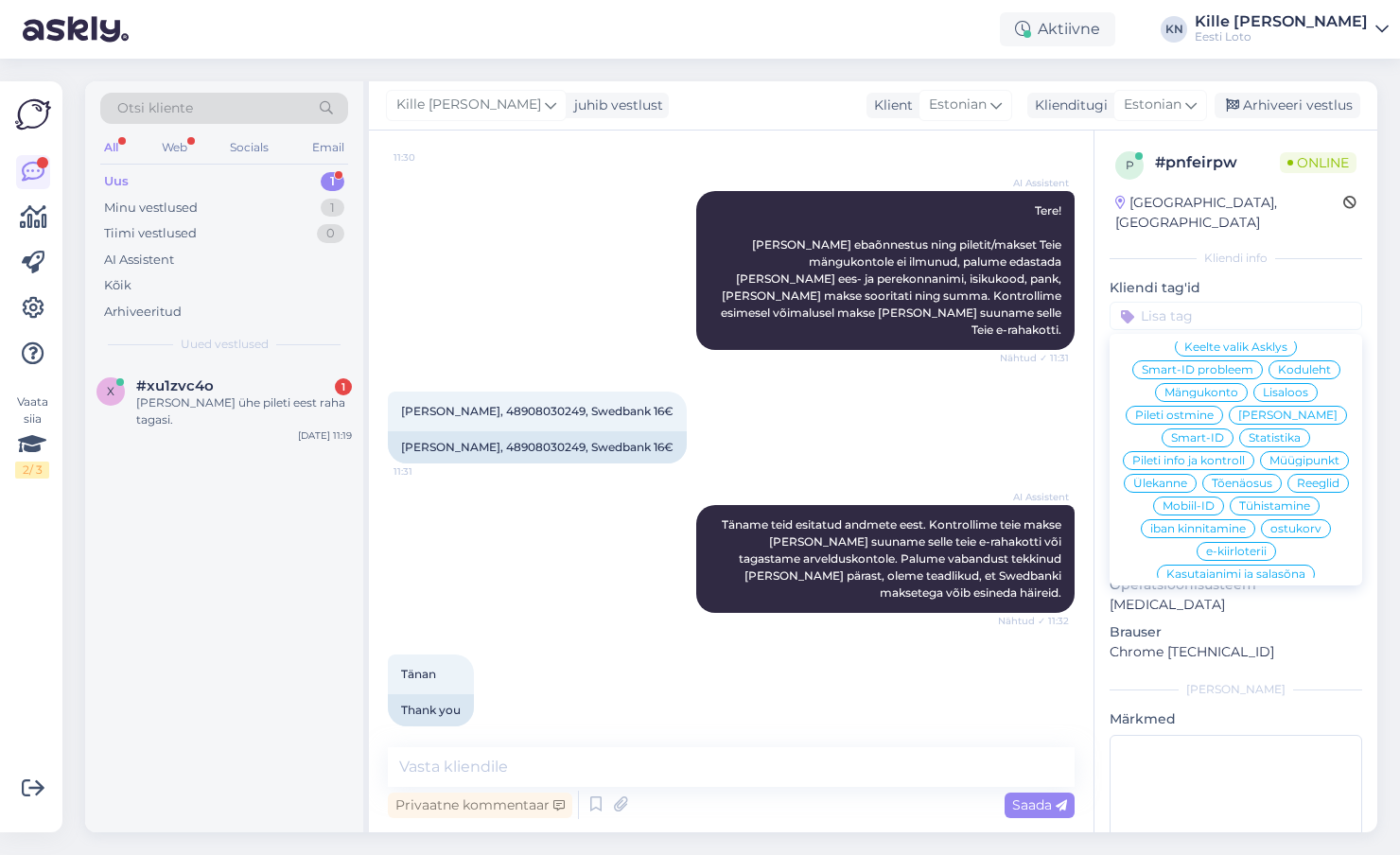
click at [1219, 587] on div "E-rahakott" at bounding box center [1235, 596] width 80 height 19
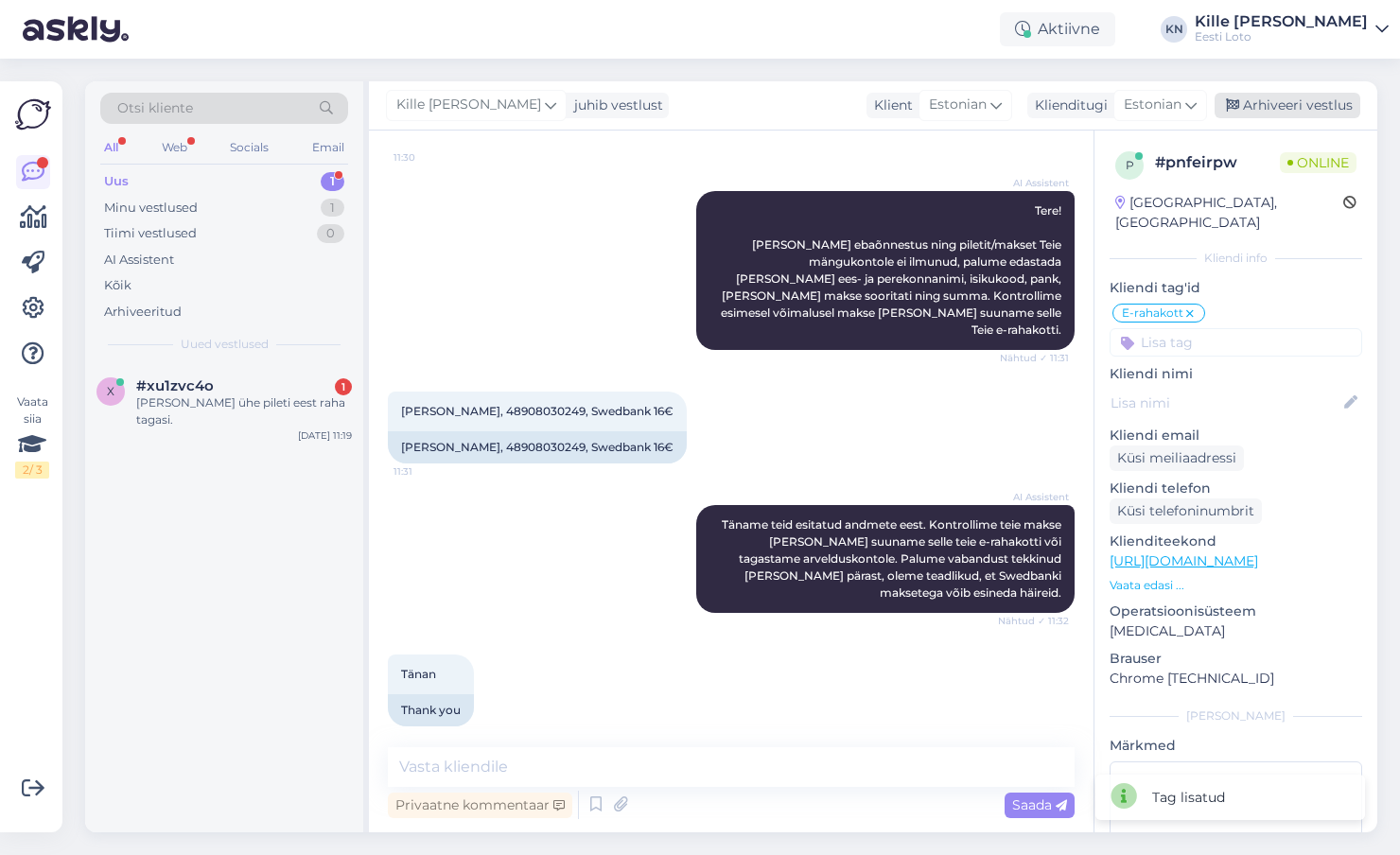
click at [1255, 100] on div "Arhiveeri vestlus" at bounding box center [1287, 105] width 145 height 25
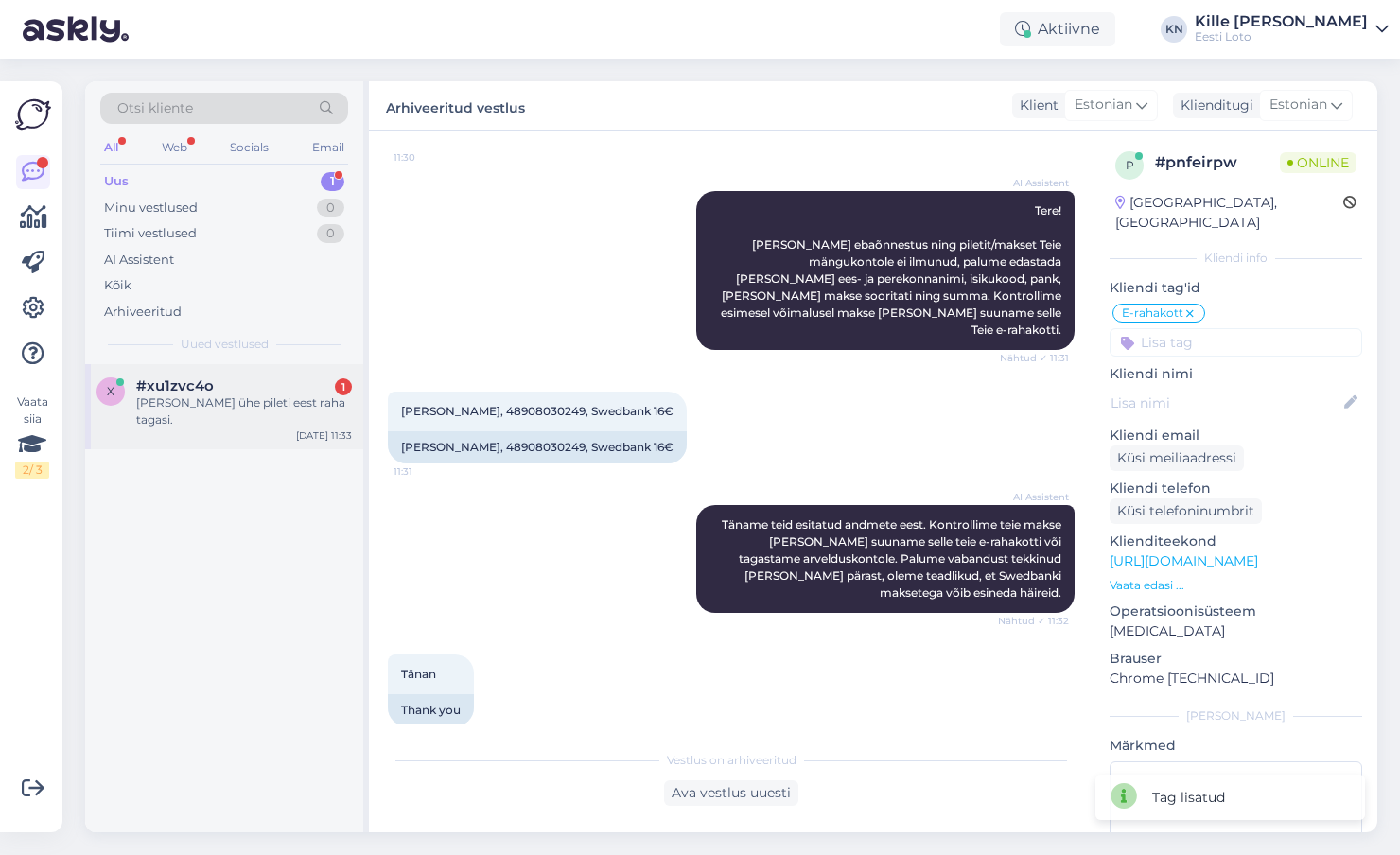
click at [241, 379] on div "#xu1zvc4o 1" at bounding box center [244, 385] width 215 height 17
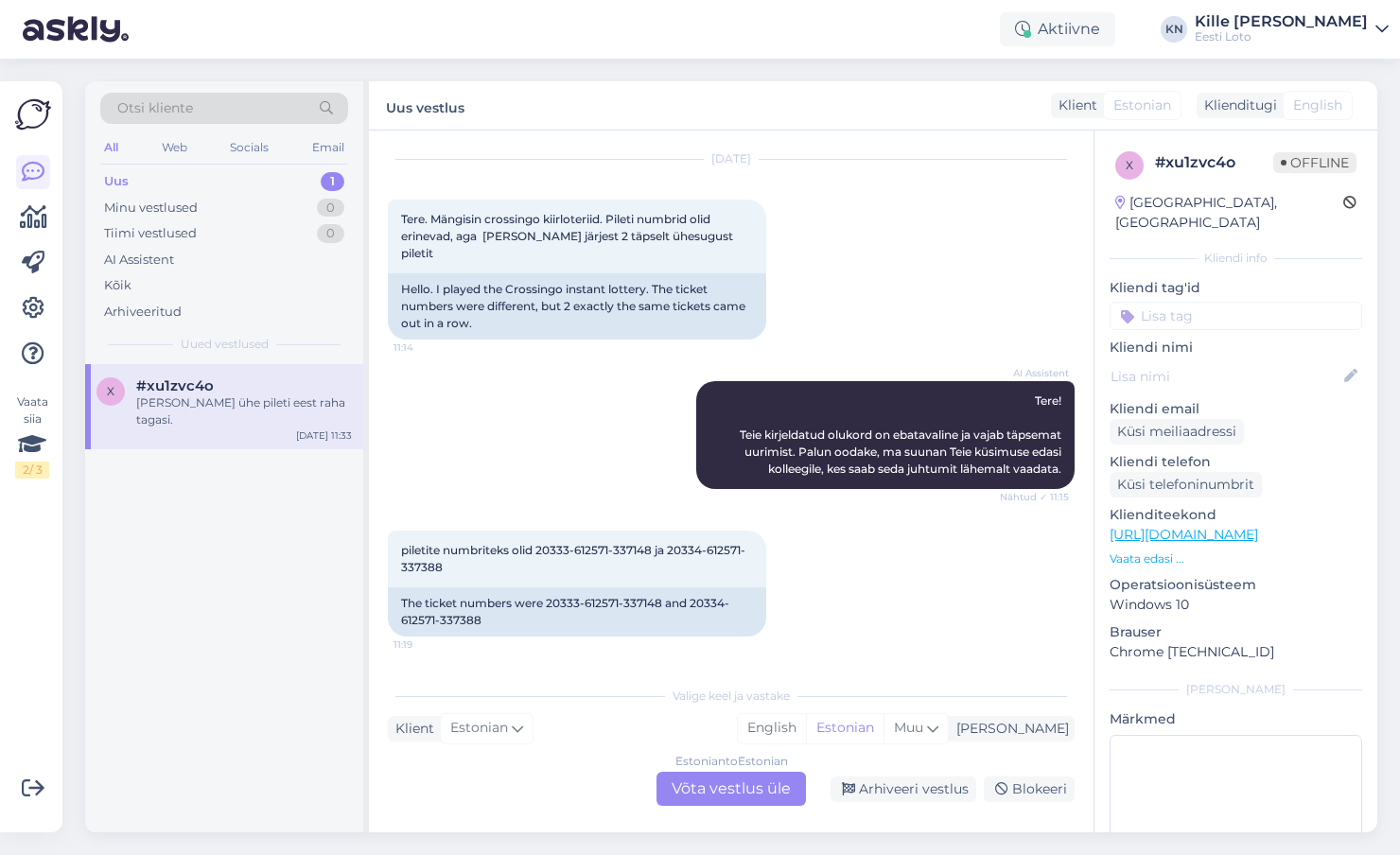
scroll to position [144, 0]
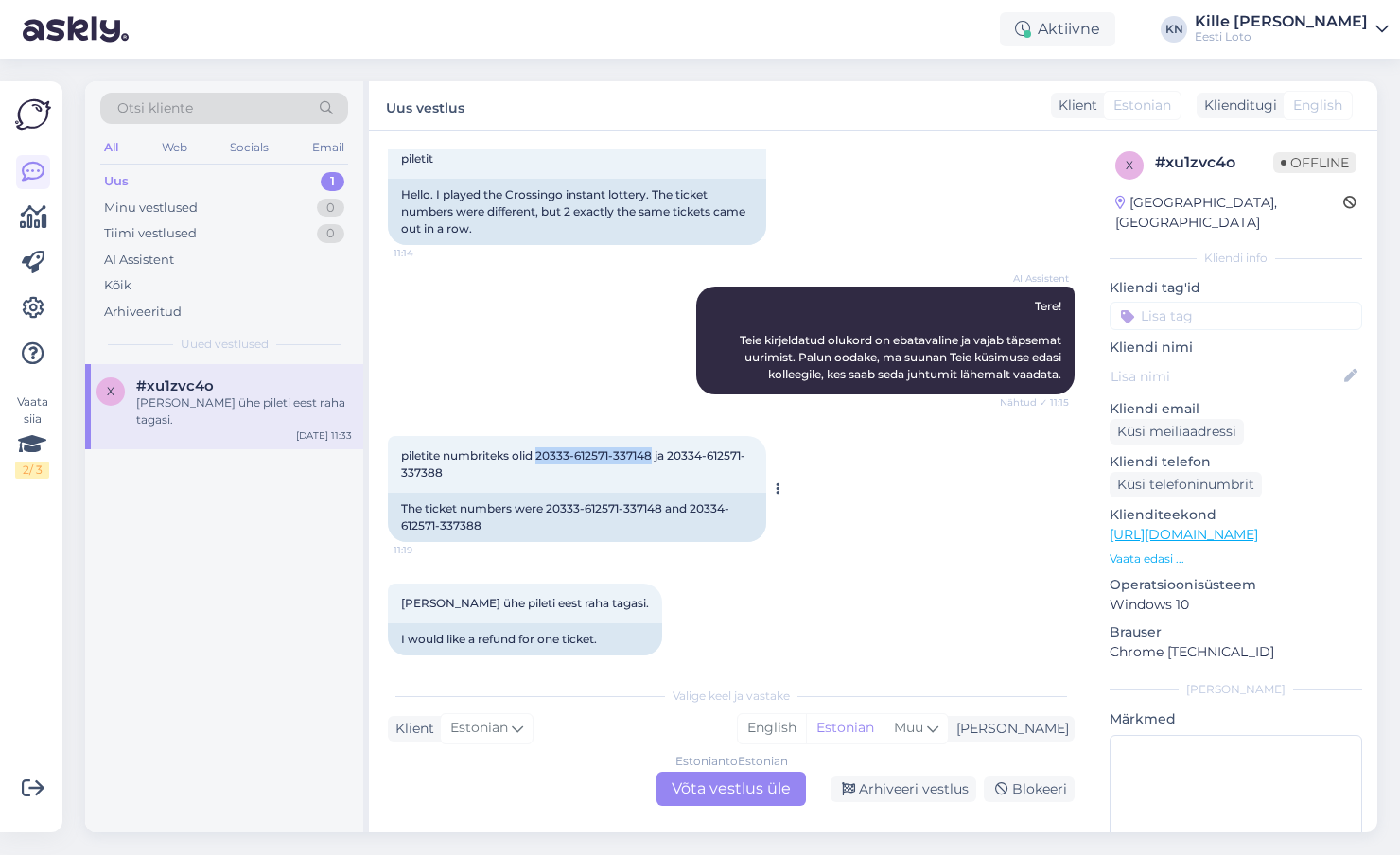
drag, startPoint x: 654, startPoint y: 441, endPoint x: 538, endPoint y: 435, distance: 116.2
click at [538, 448] on span "piletite numbriteks olid 20333-612571-337148 ja 20334-612571-337388" at bounding box center [572, 464] width 344 height 31
copy span "20333-612571-337148"
drag, startPoint x: 666, startPoint y: 490, endPoint x: 550, endPoint y: 489, distance: 116.0
click at [550, 492] on div "The ticket numbers were 20333-612571-337148 and 20334-612571-337388" at bounding box center [577, 517] width 378 height 49
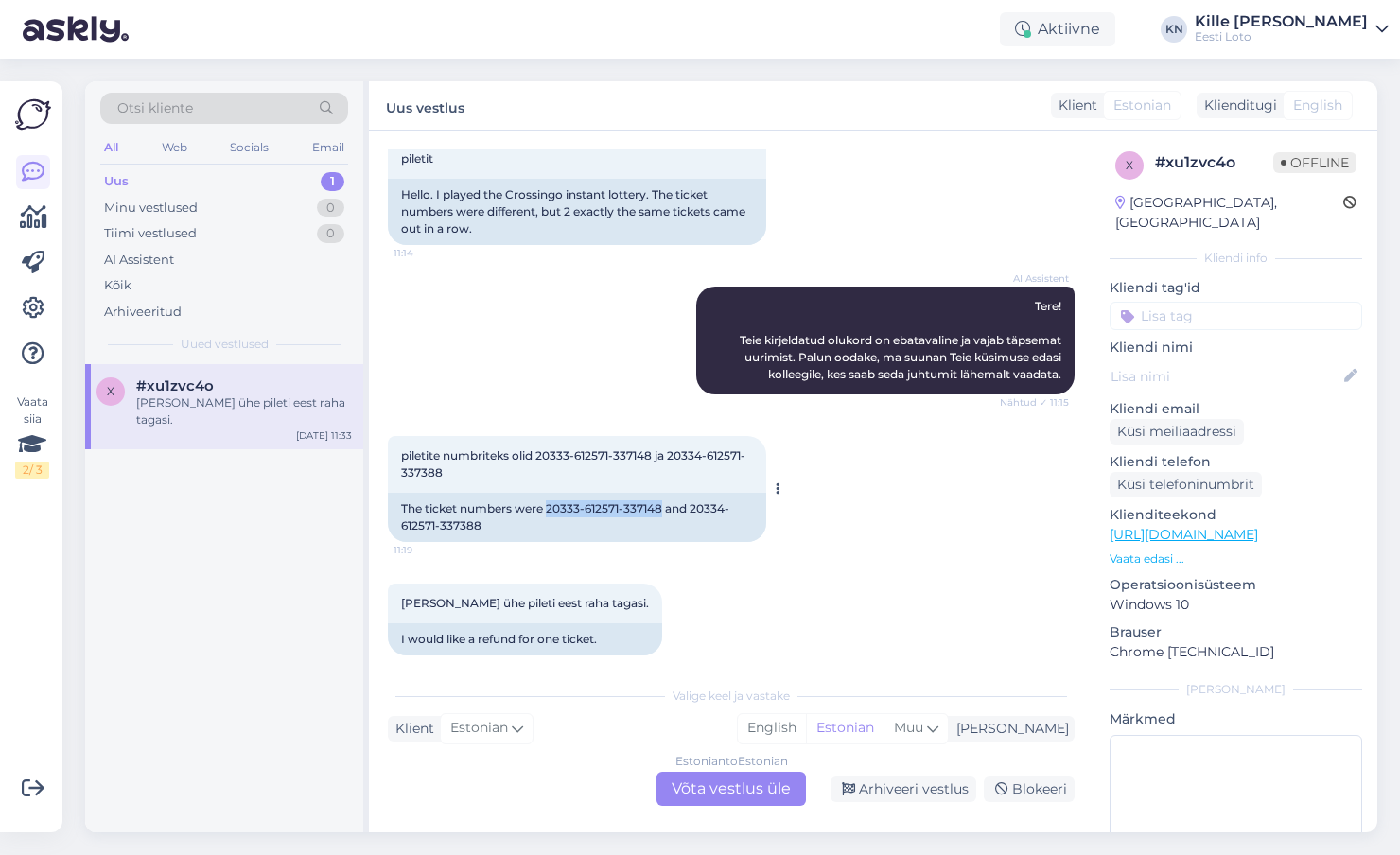
copy div "20333-612571-337148"
click at [546, 450] on div "piletite numbriteks olid 20333-612571-337148 ja 20334-612571-337388 11:19" at bounding box center [577, 464] width 378 height 57
drag, startPoint x: 530, startPoint y: 452, endPoint x: 396, endPoint y: 456, distance: 134.1
click at [396, 456] on div "piletite numbriteks olid 20333-612571-337148 ja 20334-612571-337388 11:19" at bounding box center [577, 464] width 378 height 57
copy span "20334-612571-337388"
